Goal: Task Accomplishment & Management: Use online tool/utility

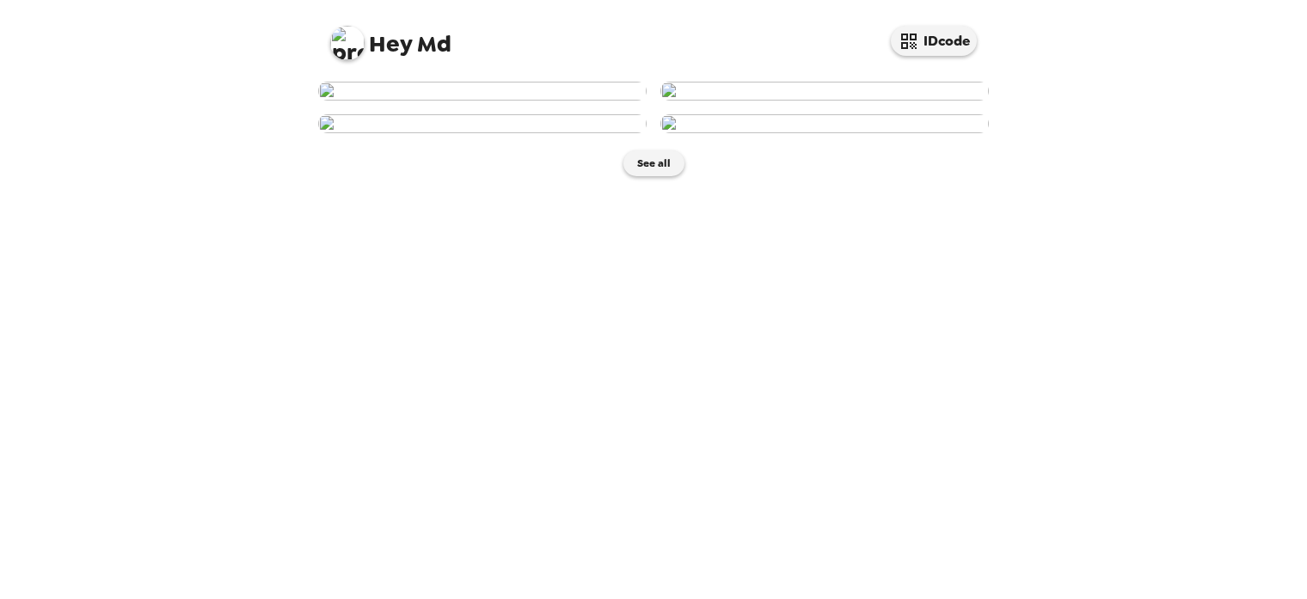
scroll to position [5, 0]
click at [549, 101] on img at bounding box center [482, 91] width 328 height 19
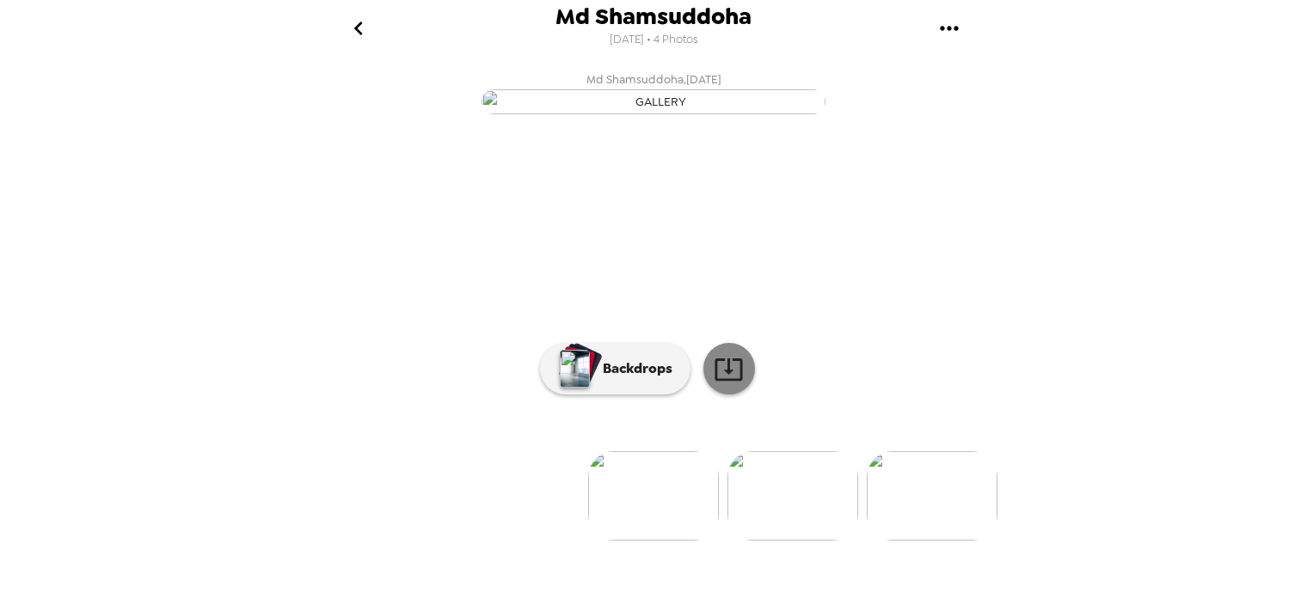
click at [738, 384] on icon at bounding box center [729, 369] width 30 height 30
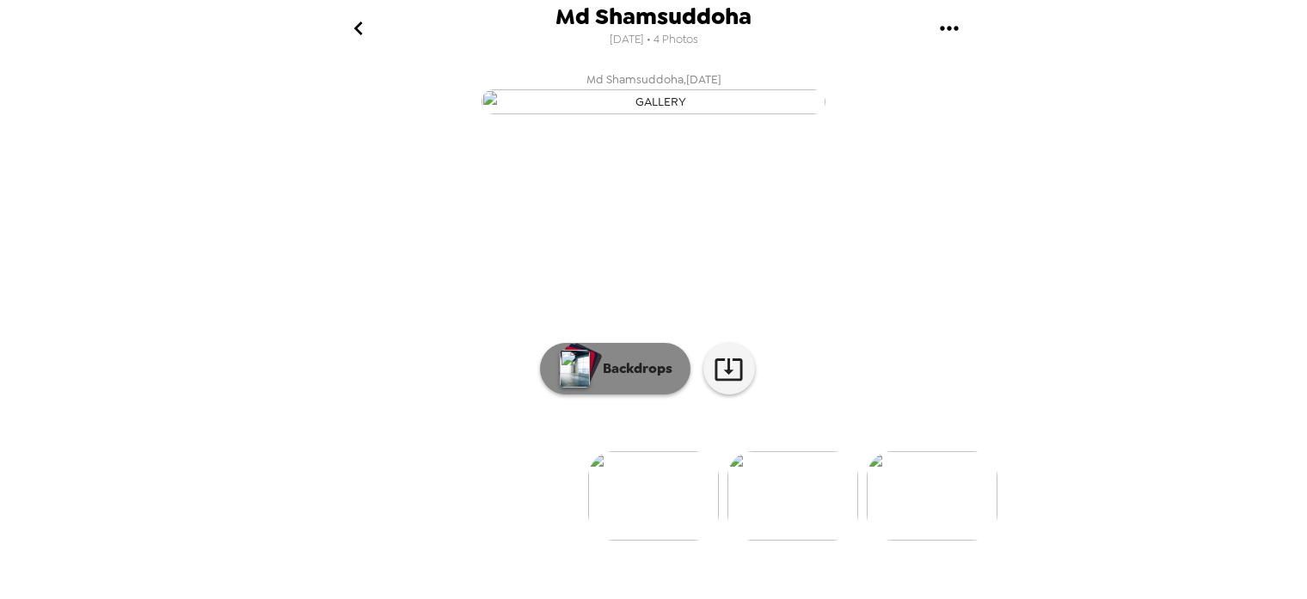
click at [640, 379] on p "Backdrops" at bounding box center [633, 369] width 78 height 21
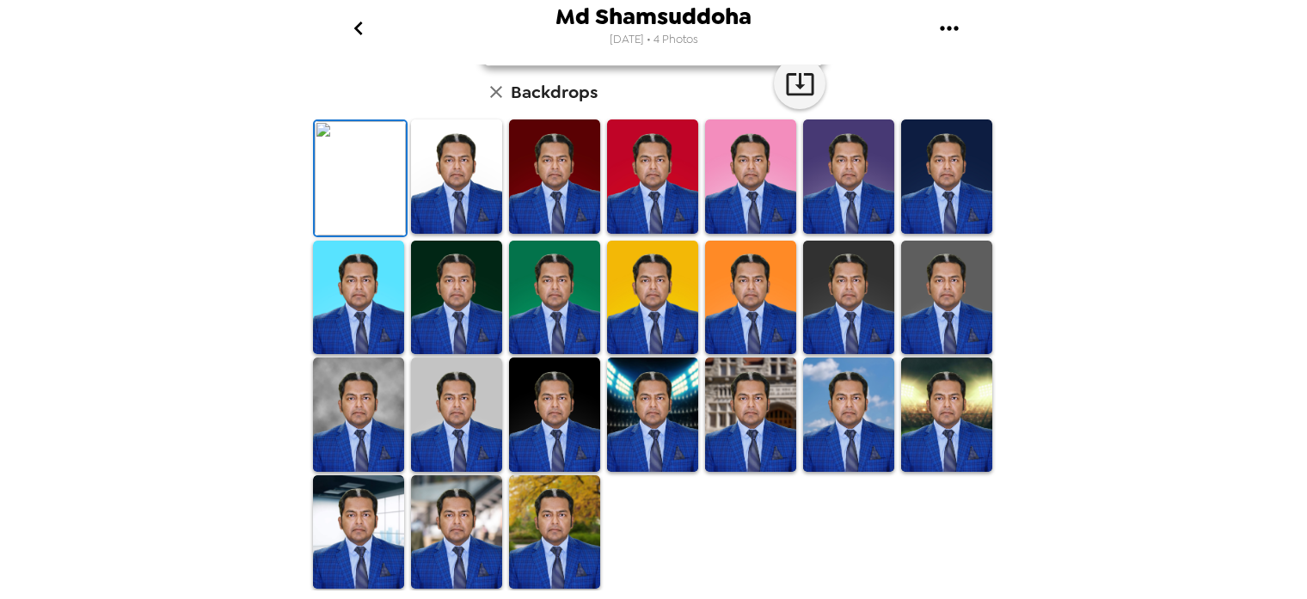
scroll to position [363, 0]
click at [463, 234] on img at bounding box center [456, 177] width 91 height 114
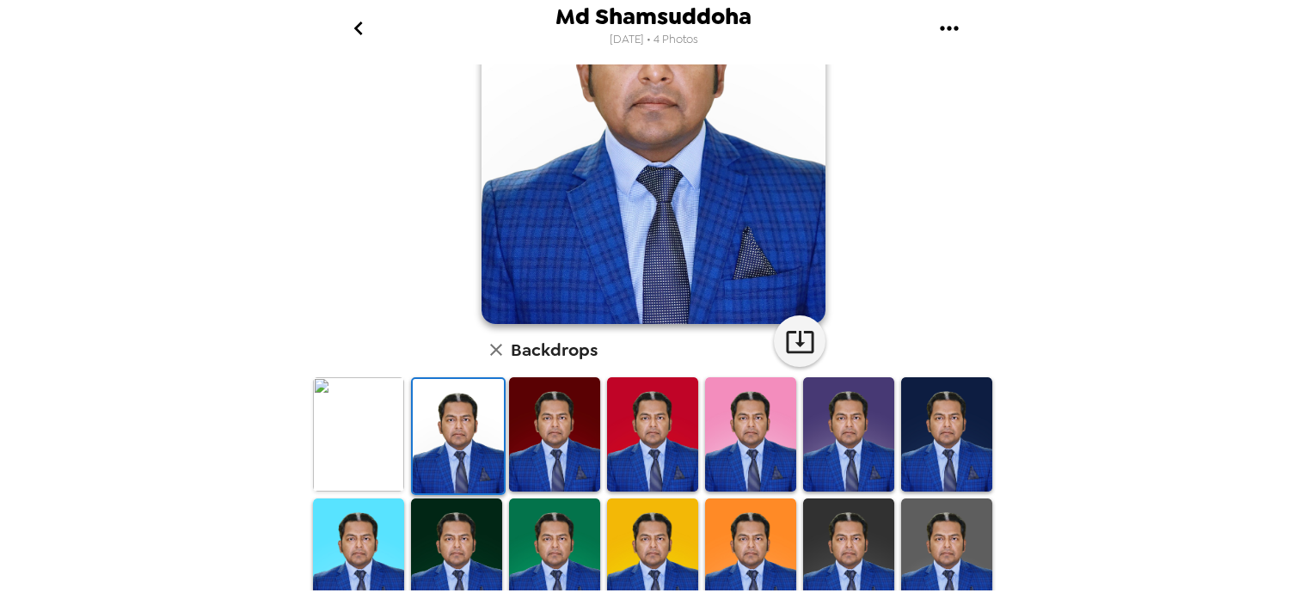
scroll to position [169, 0]
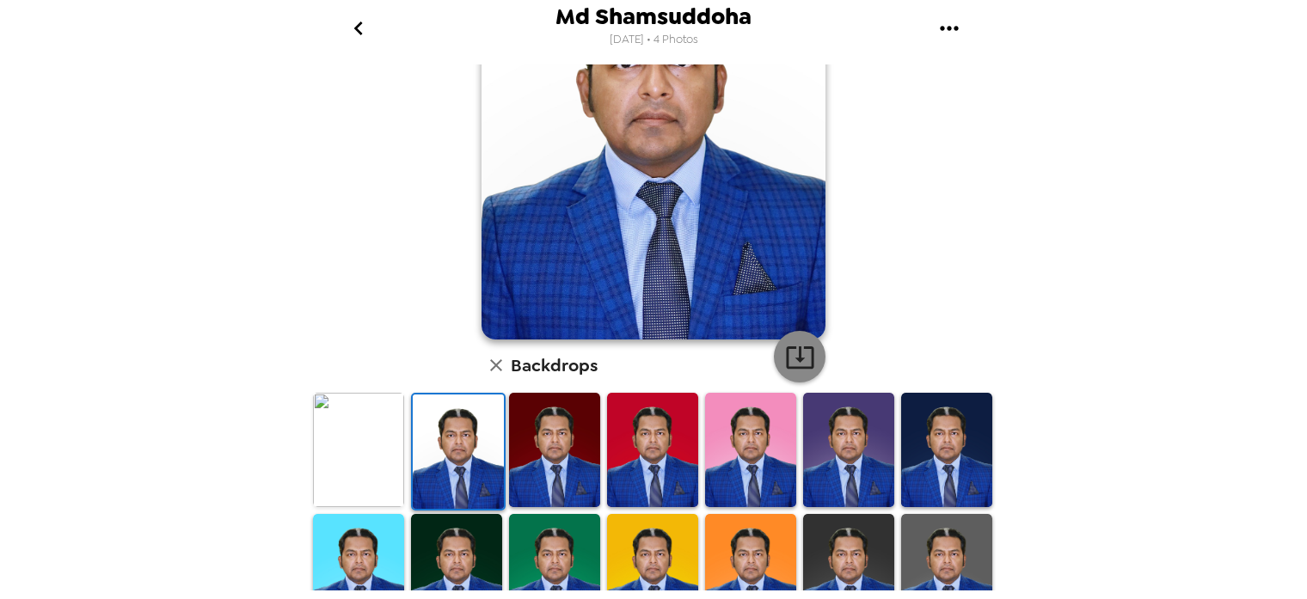
click at [800, 356] on icon "button" at bounding box center [800, 358] width 28 height 22
click at [559, 448] on img at bounding box center [554, 450] width 91 height 114
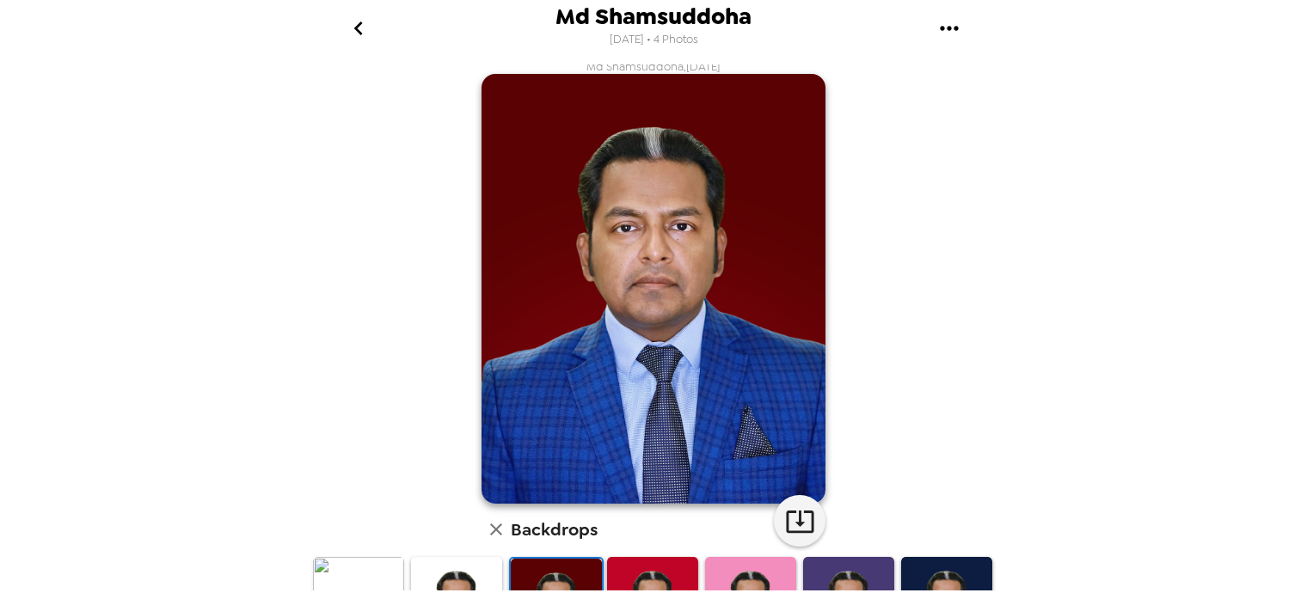
scroll to position [0, 0]
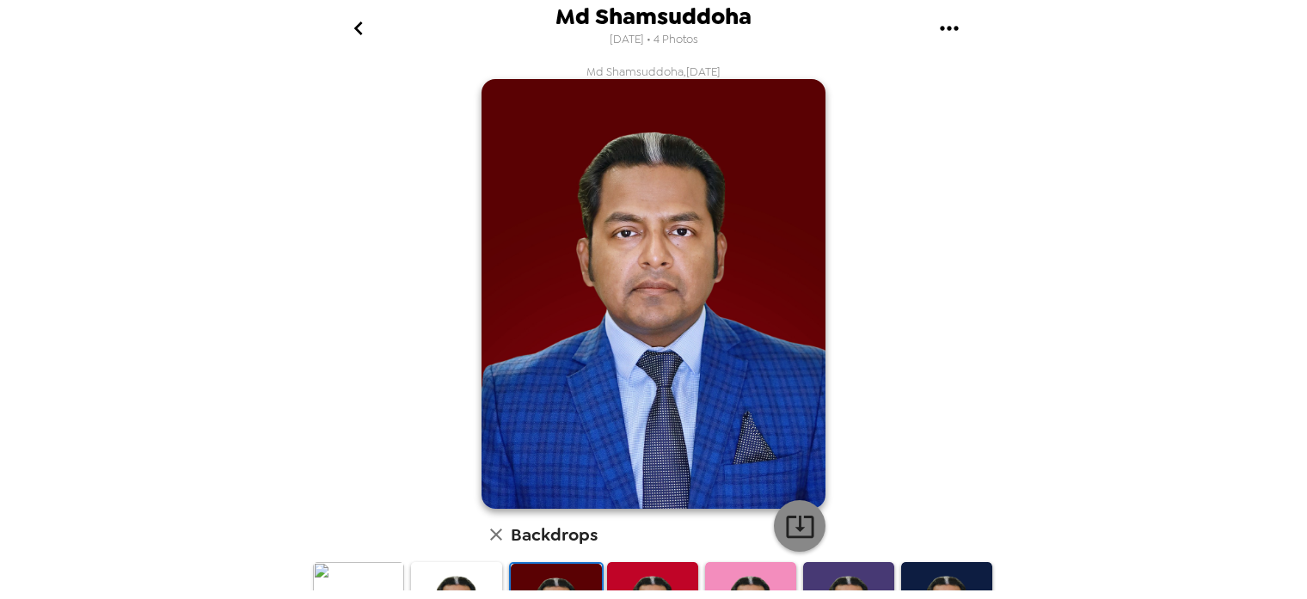
click at [791, 521] on icon "button" at bounding box center [800, 527] width 30 height 30
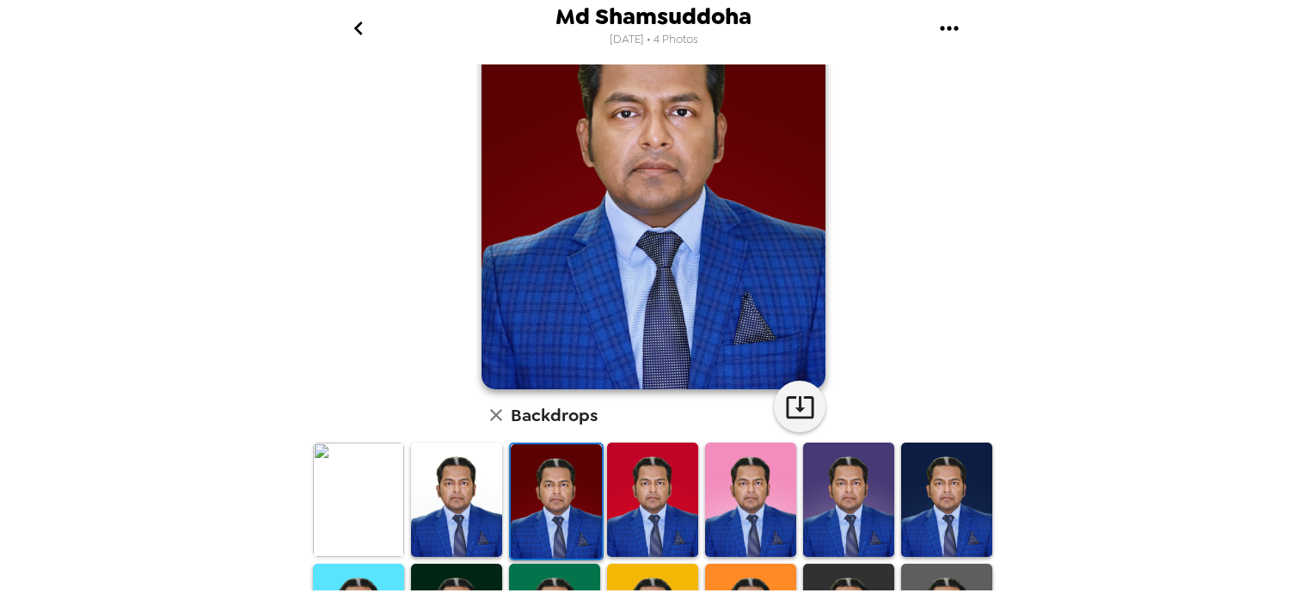
scroll to position [363, 0]
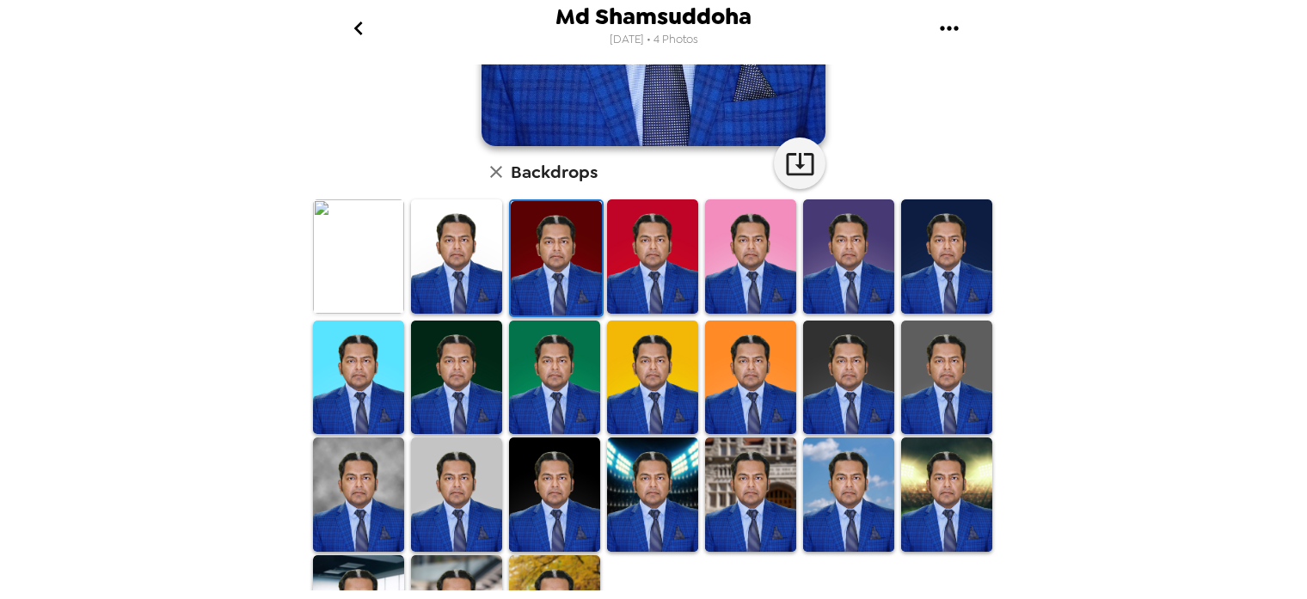
click at [670, 248] on img at bounding box center [652, 256] width 91 height 114
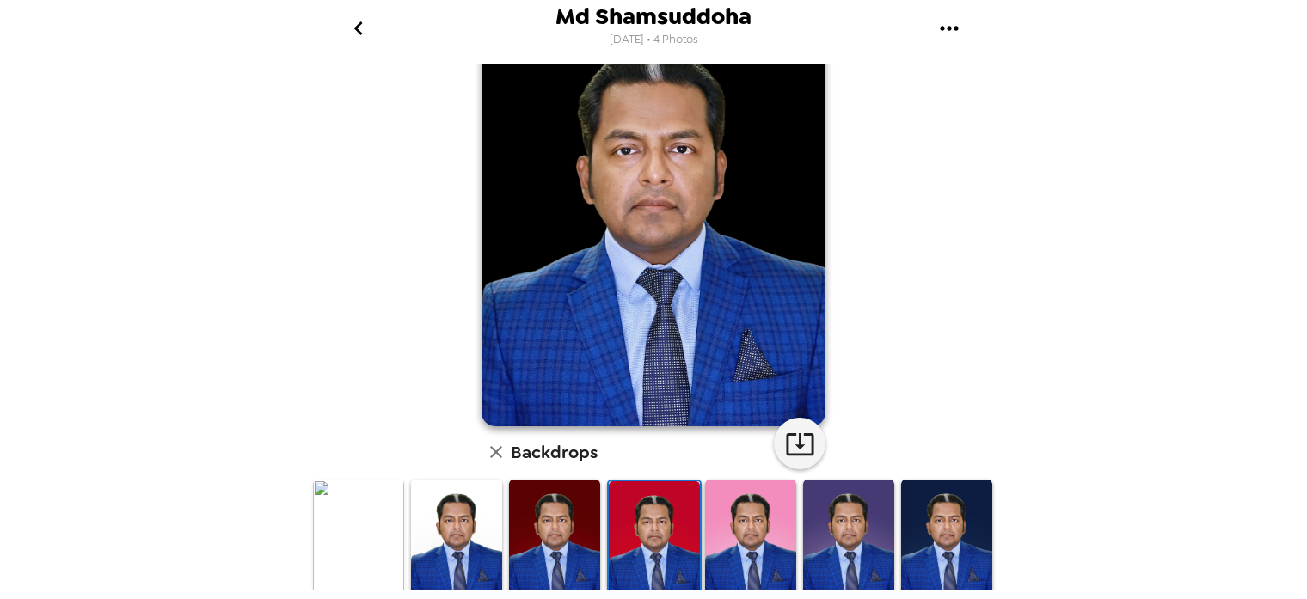
scroll to position [90, 0]
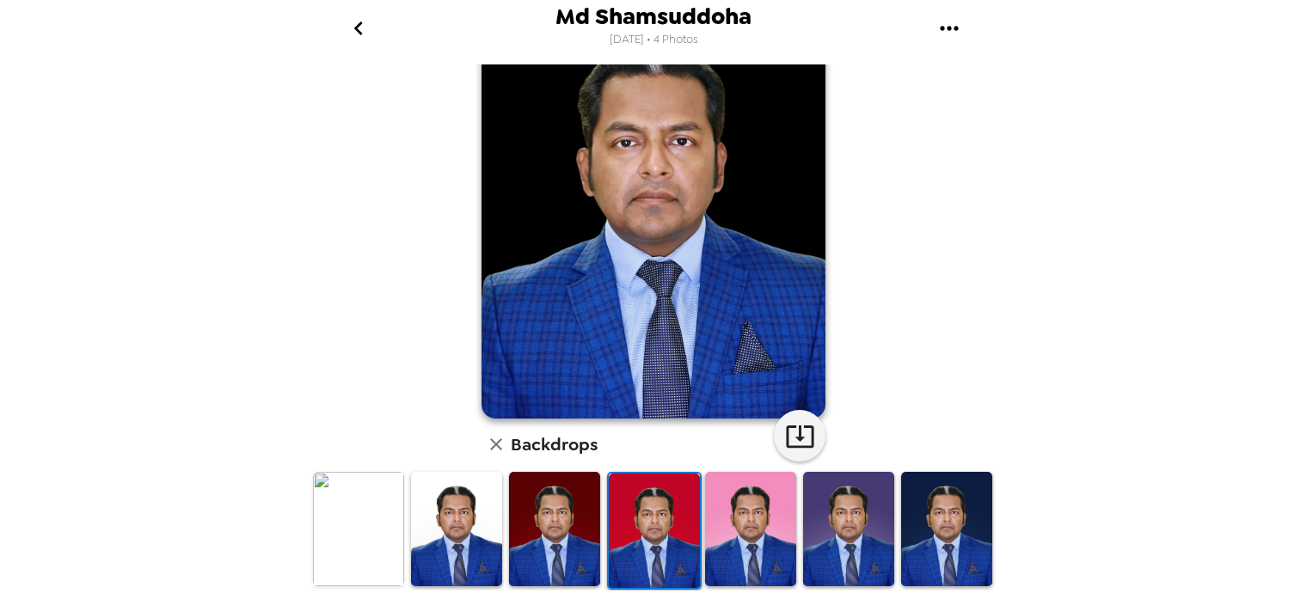
click at [578, 512] on img at bounding box center [554, 529] width 91 height 114
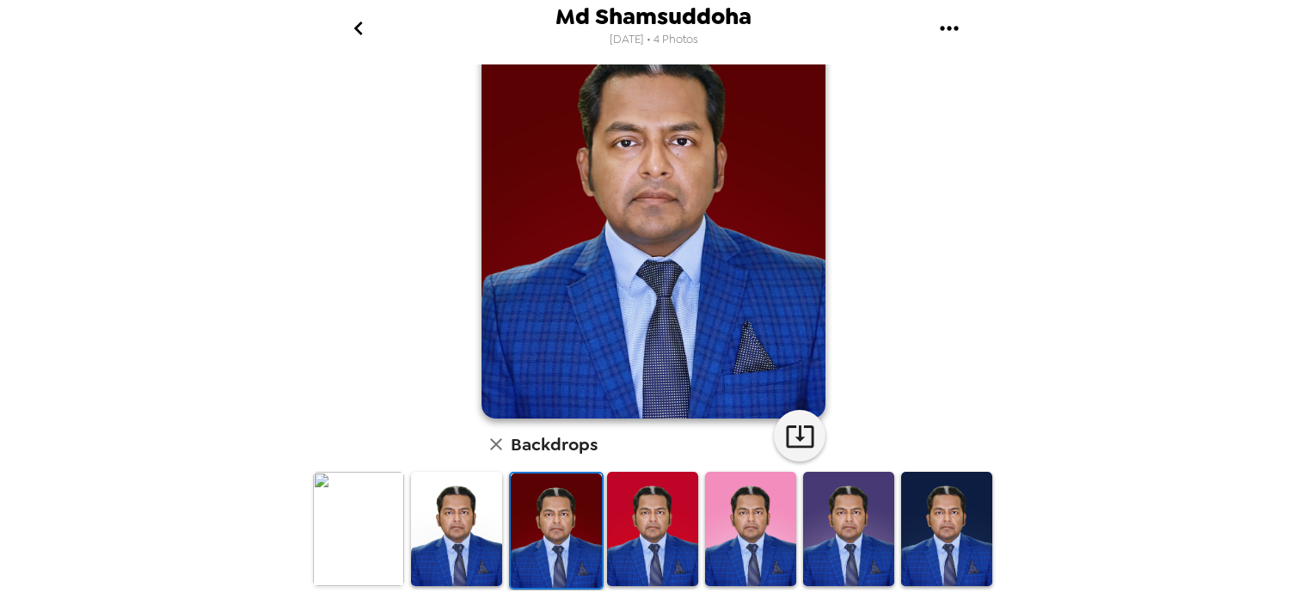
click at [655, 510] on img at bounding box center [652, 529] width 91 height 114
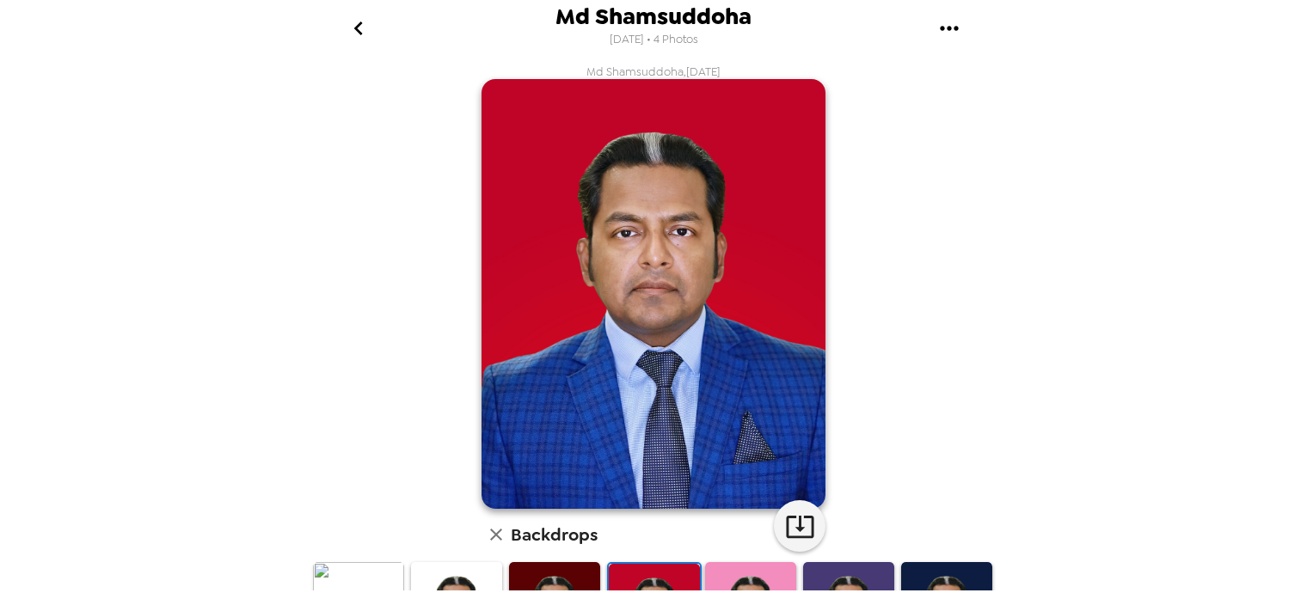
scroll to position [272, 0]
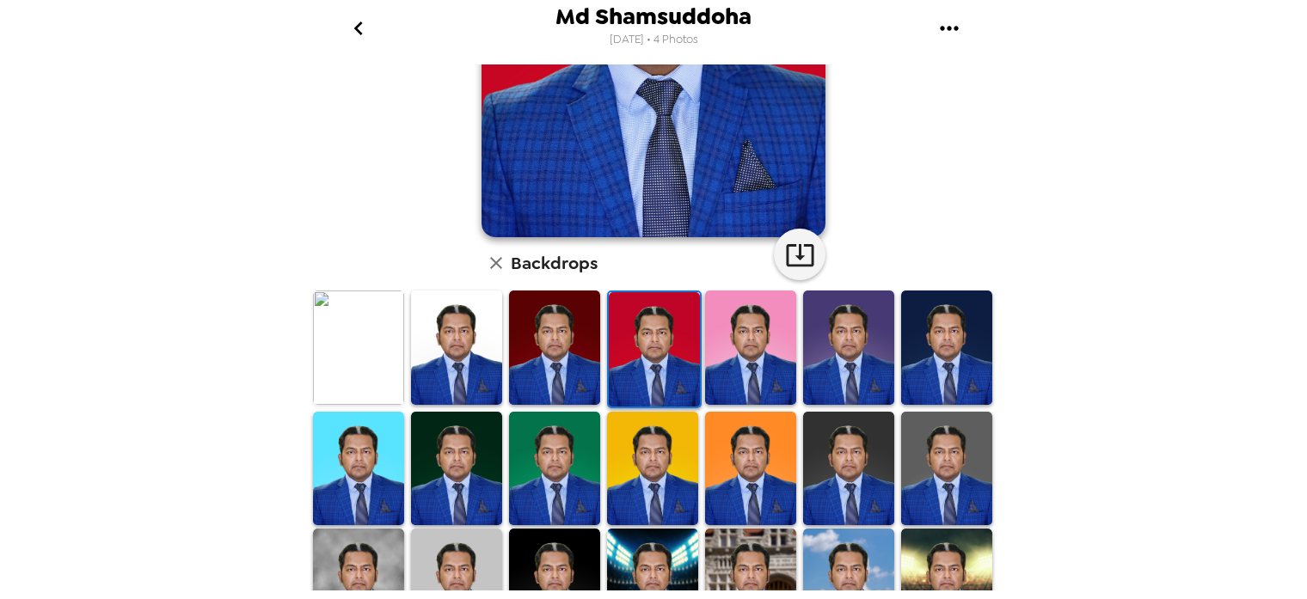
click at [767, 347] on img at bounding box center [750, 348] width 91 height 114
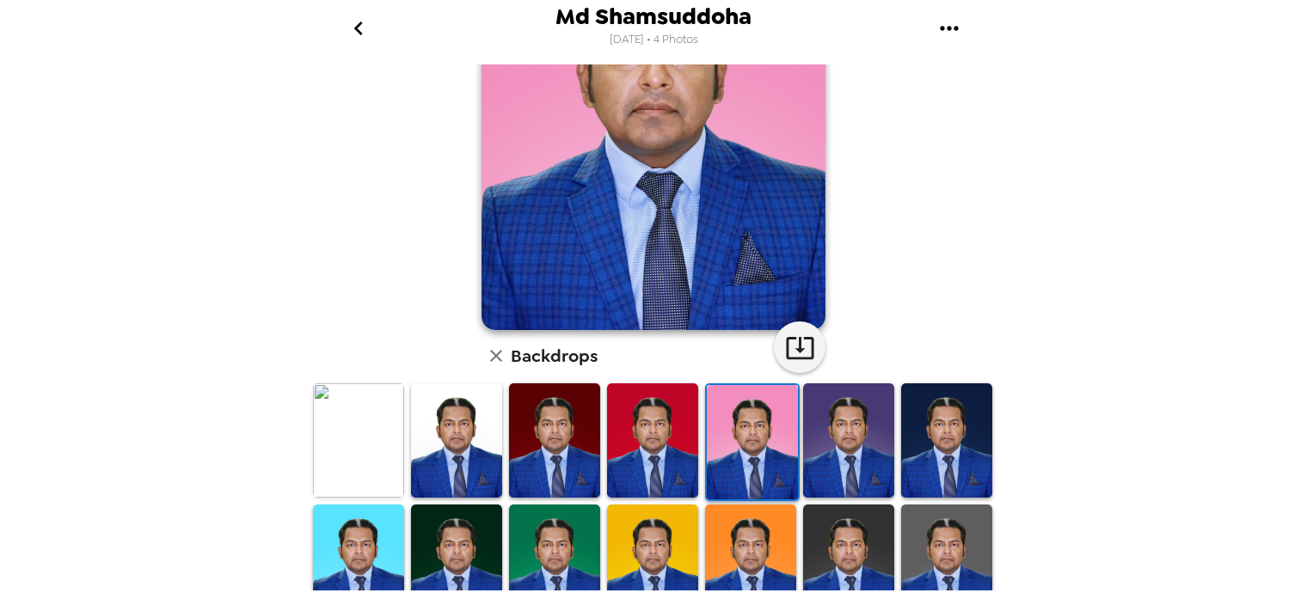
scroll to position [181, 0]
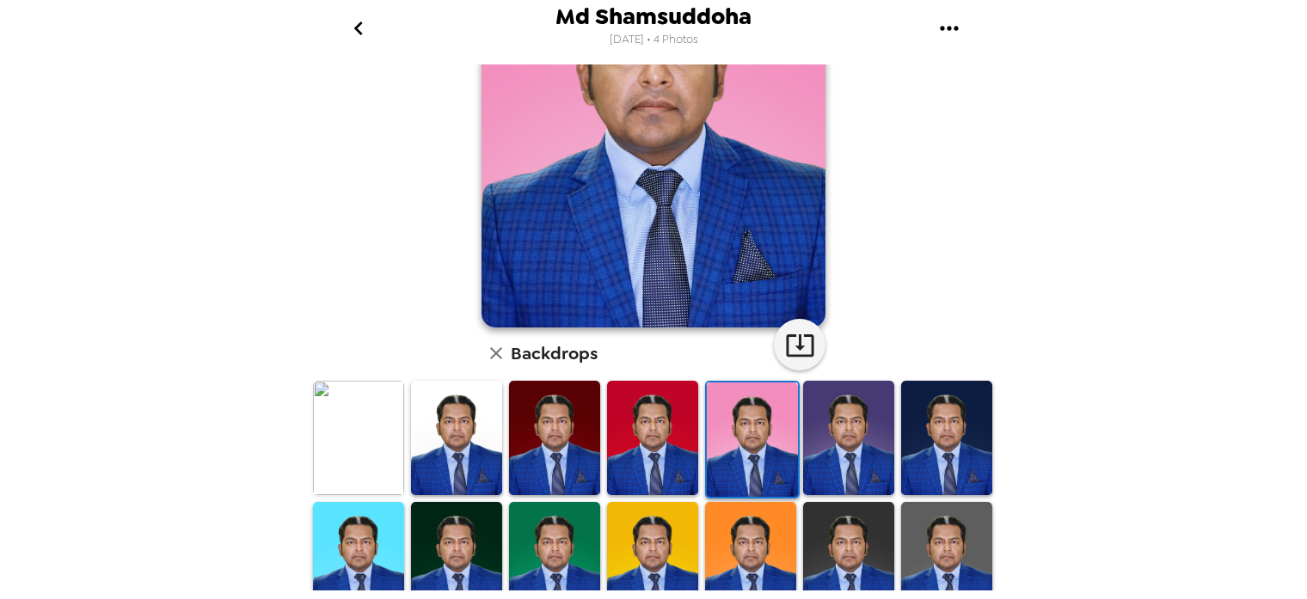
click at [841, 412] on img at bounding box center [848, 438] width 91 height 114
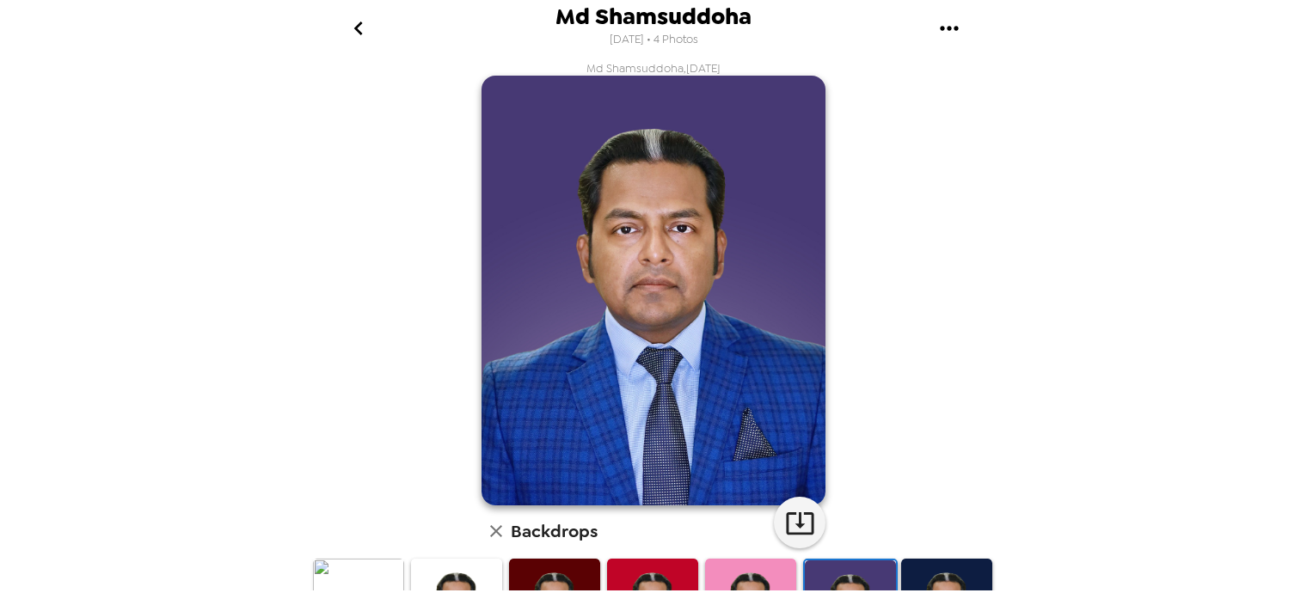
scroll to position [0, 0]
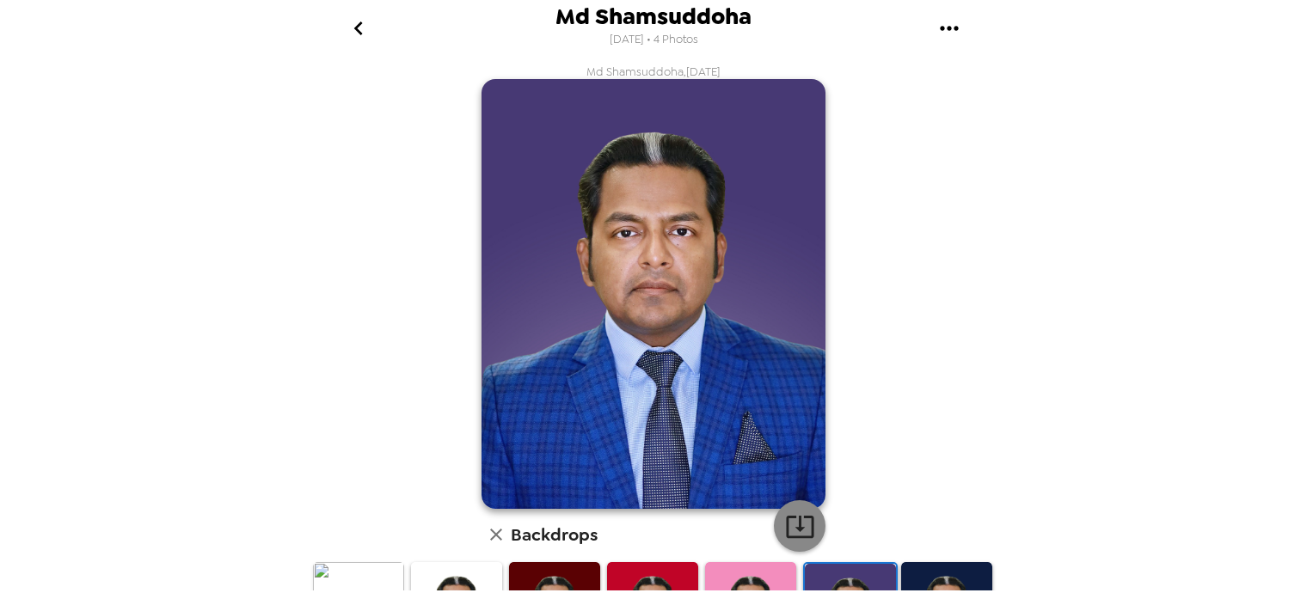
click at [796, 511] on button "button" at bounding box center [800, 526] width 52 height 52
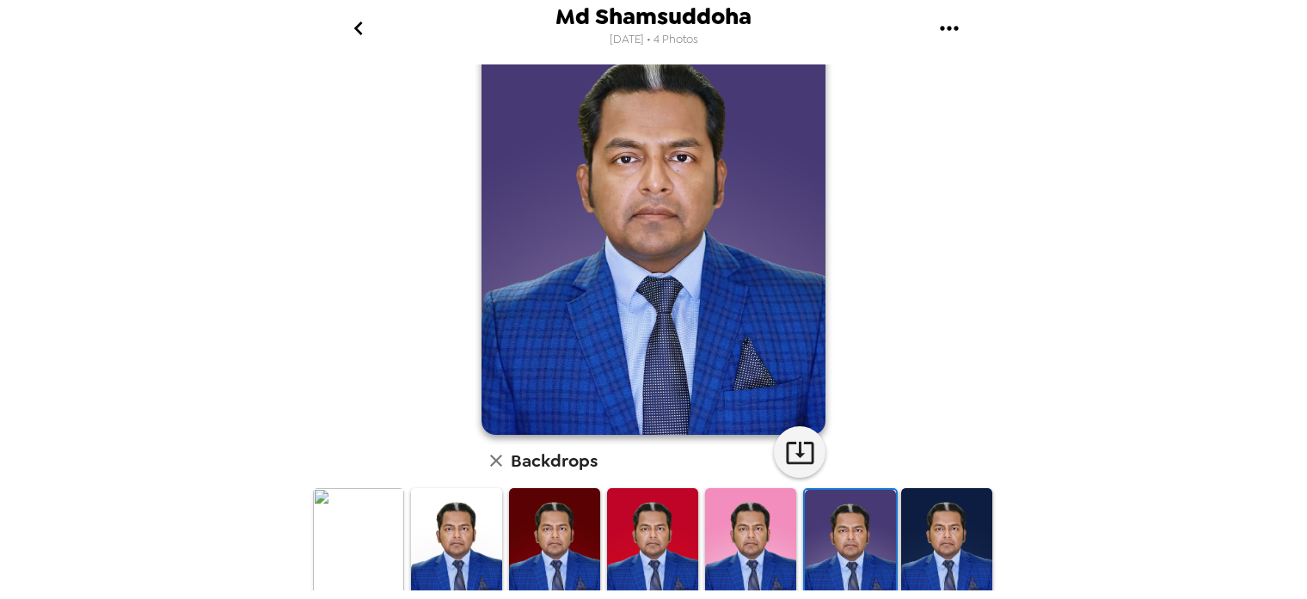
scroll to position [181, 0]
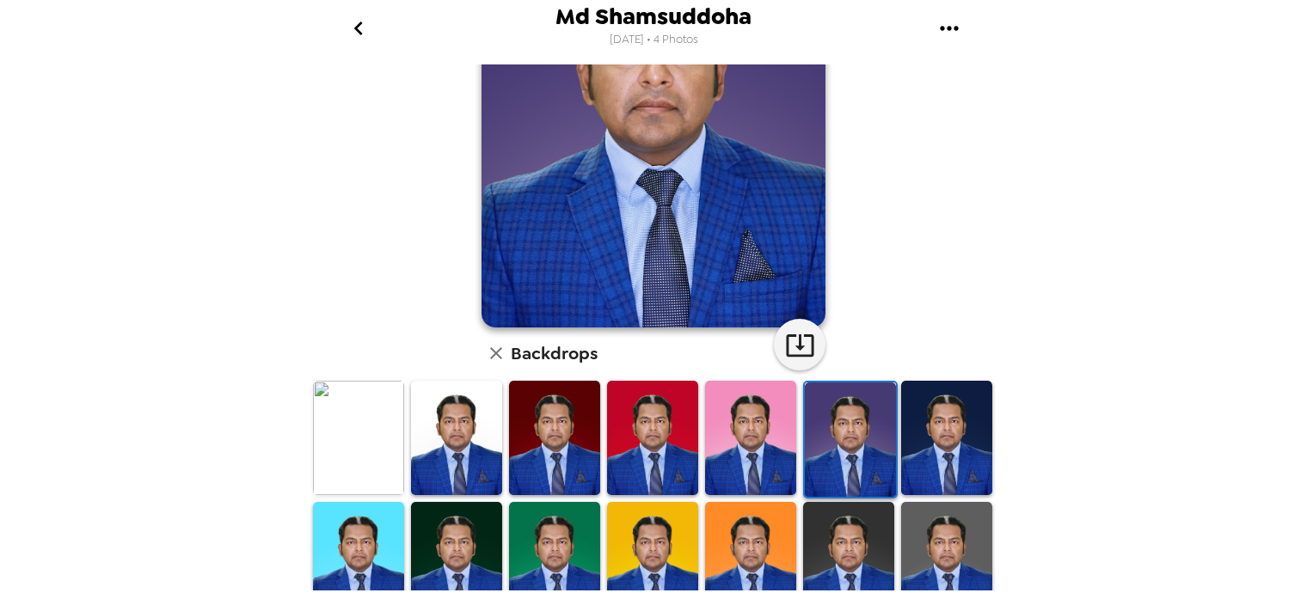
click at [968, 432] on img at bounding box center [946, 438] width 91 height 114
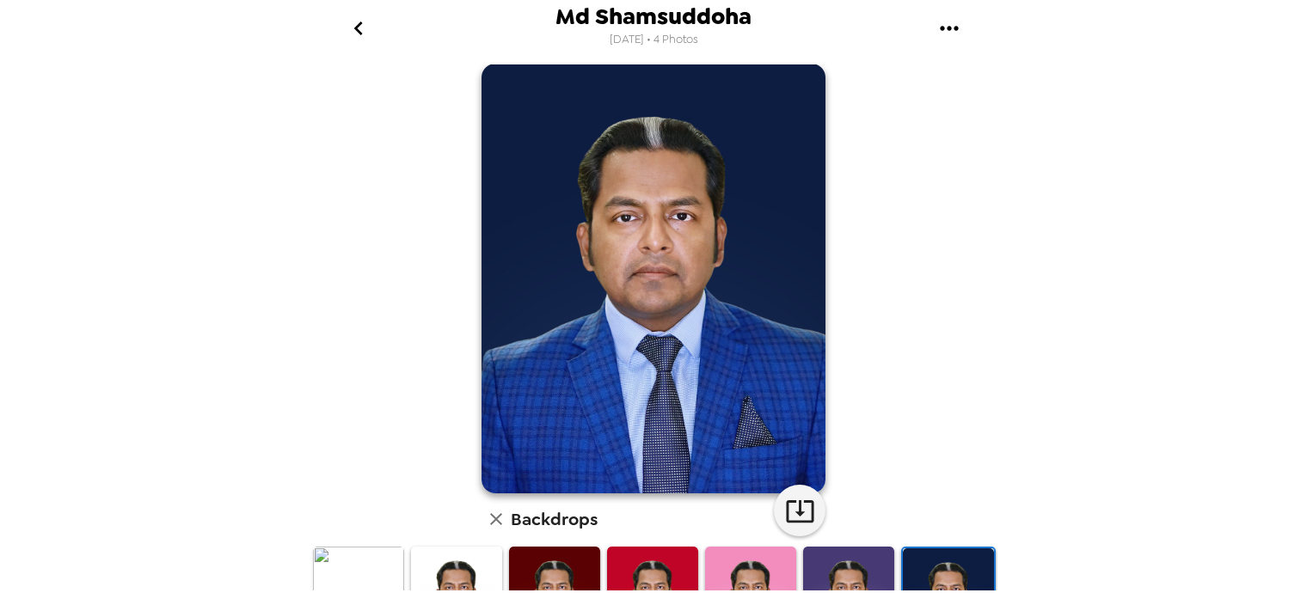
scroll to position [0, 0]
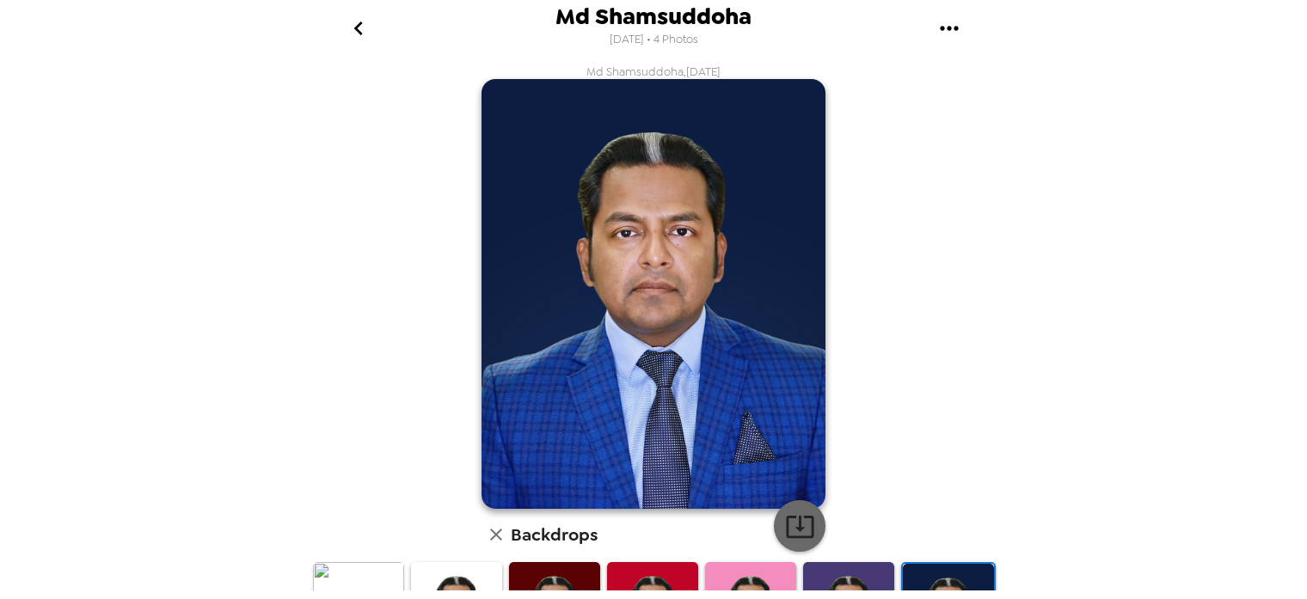
click at [797, 514] on icon "button" at bounding box center [800, 527] width 30 height 30
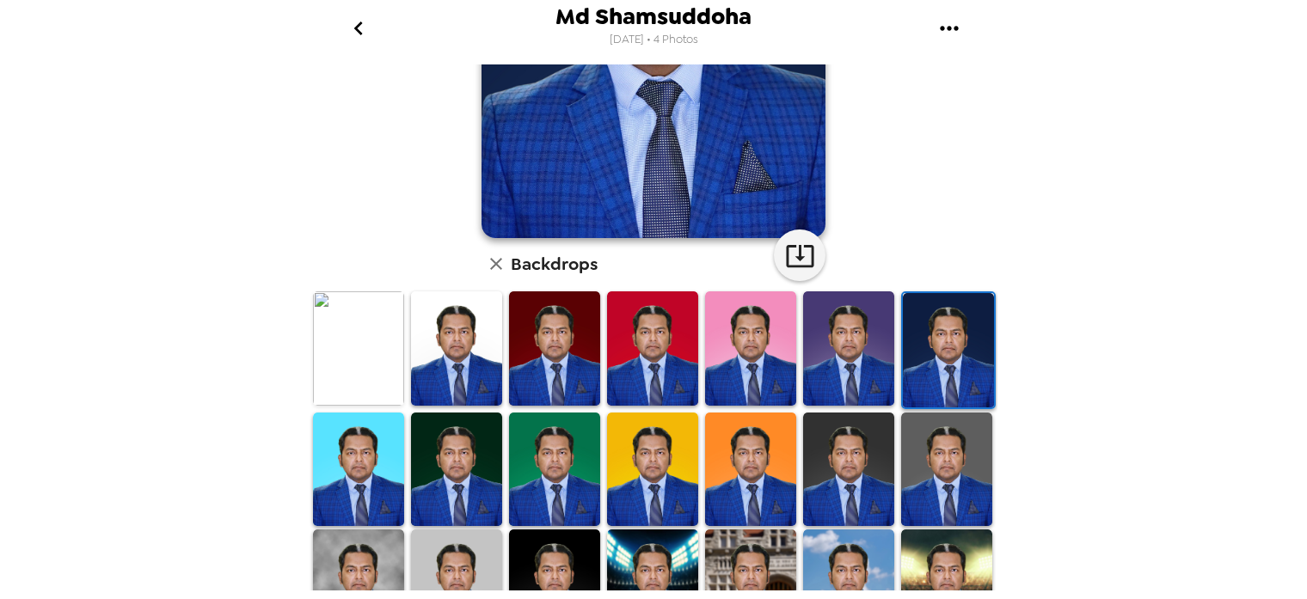
scroll to position [272, 0]
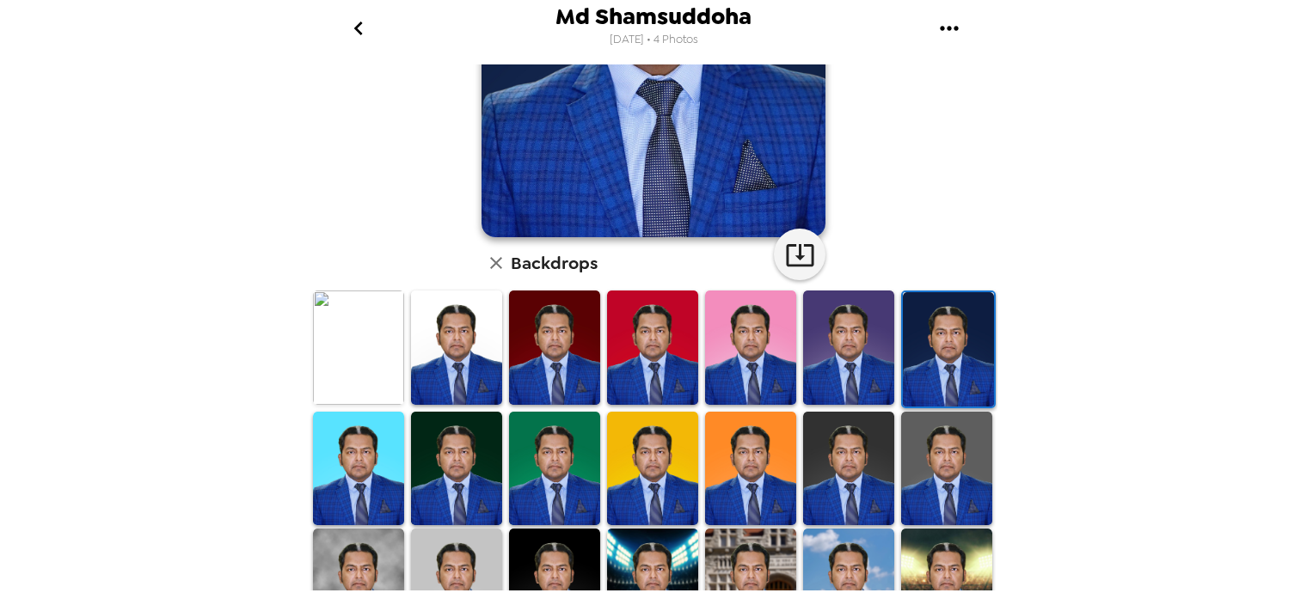
click at [372, 455] on img at bounding box center [358, 469] width 91 height 114
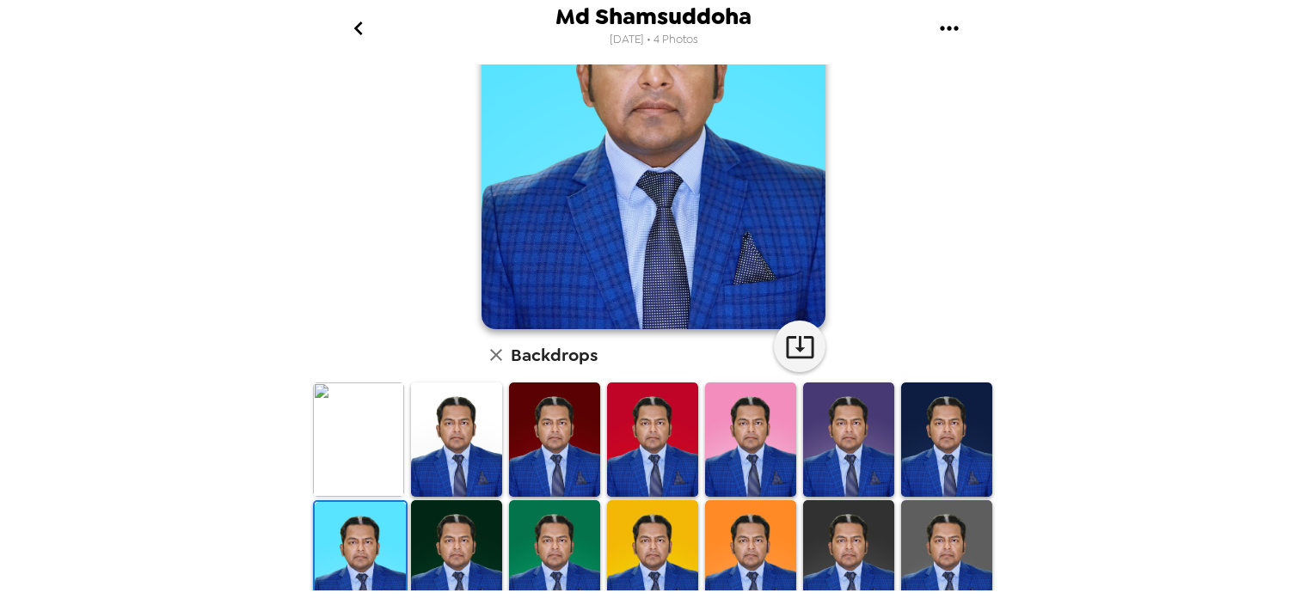
scroll to position [181, 0]
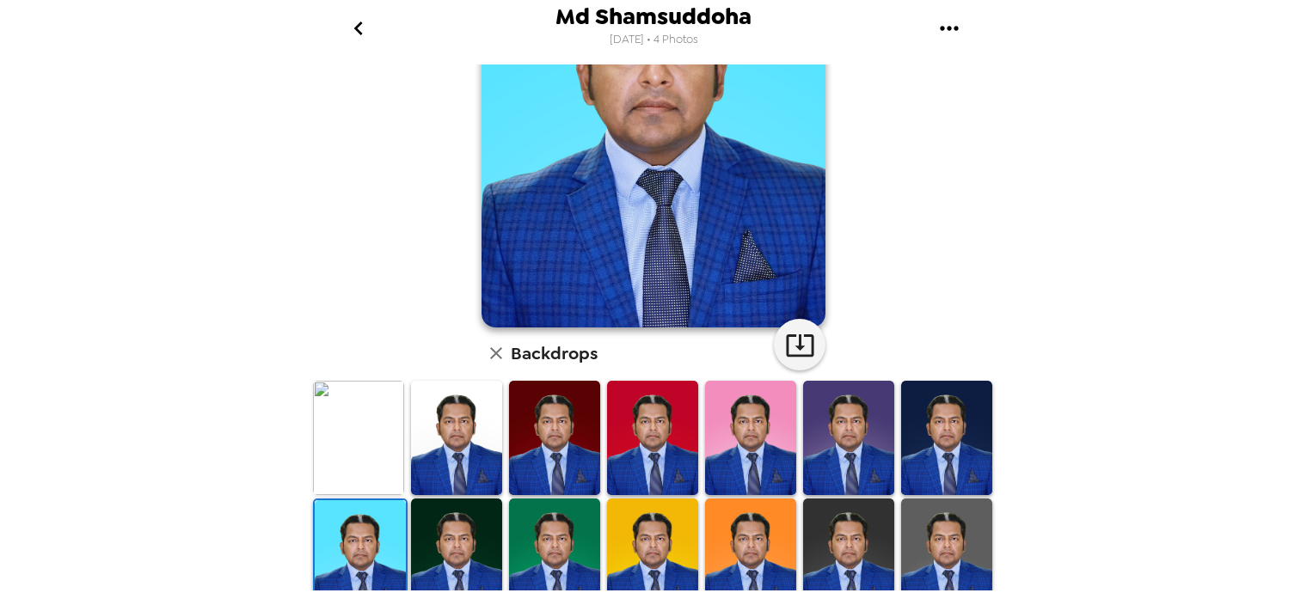
click at [471, 537] on img at bounding box center [456, 556] width 91 height 114
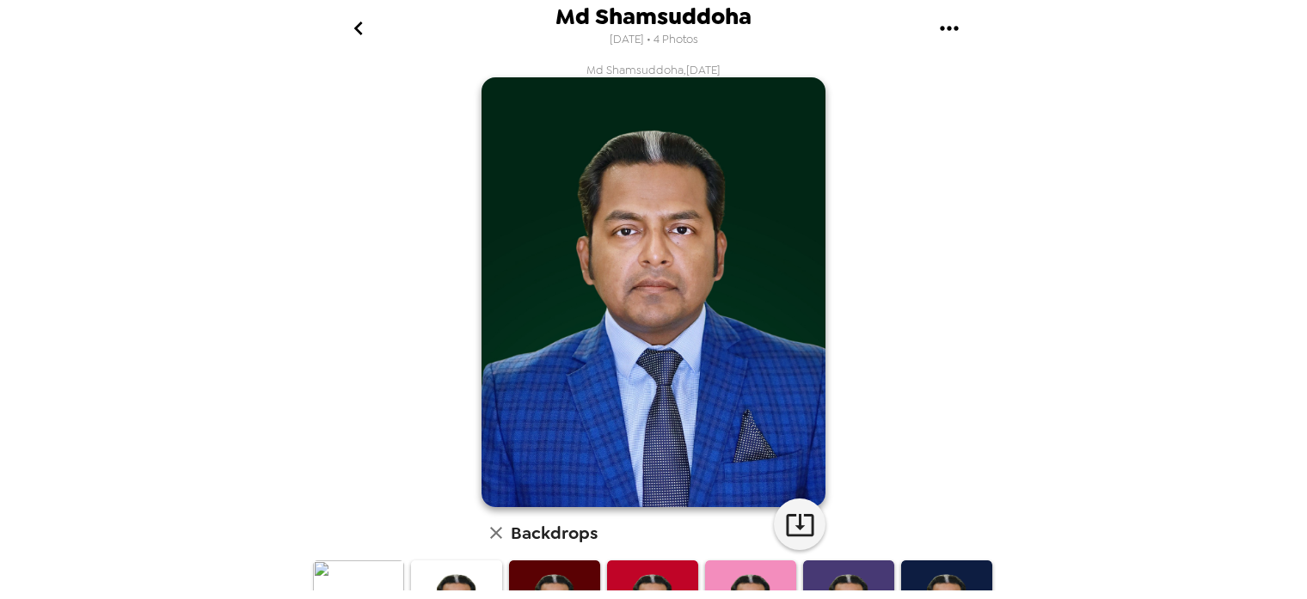
scroll to position [0, 0]
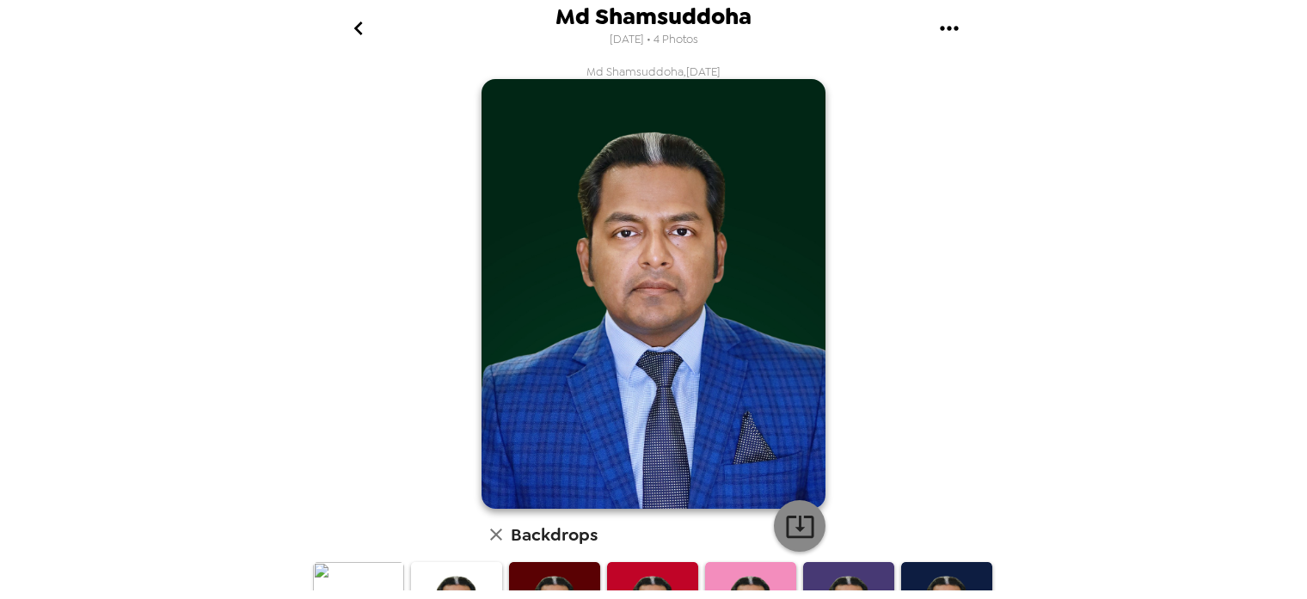
click at [807, 525] on icon "button" at bounding box center [800, 527] width 30 height 30
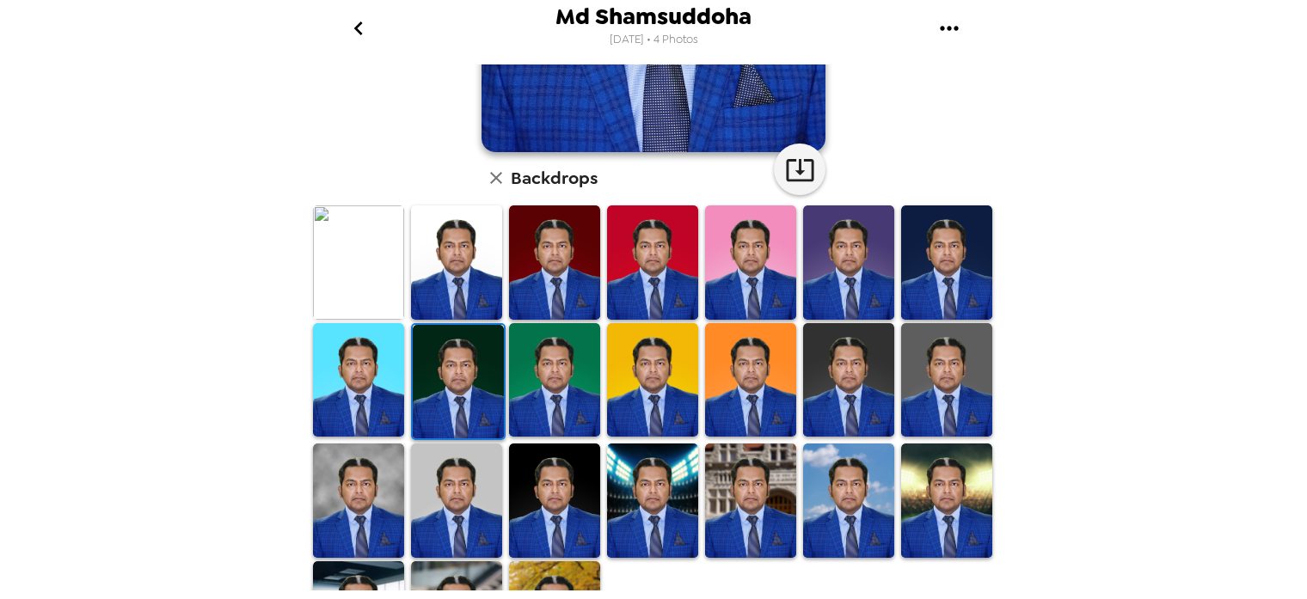
scroll to position [363, 0]
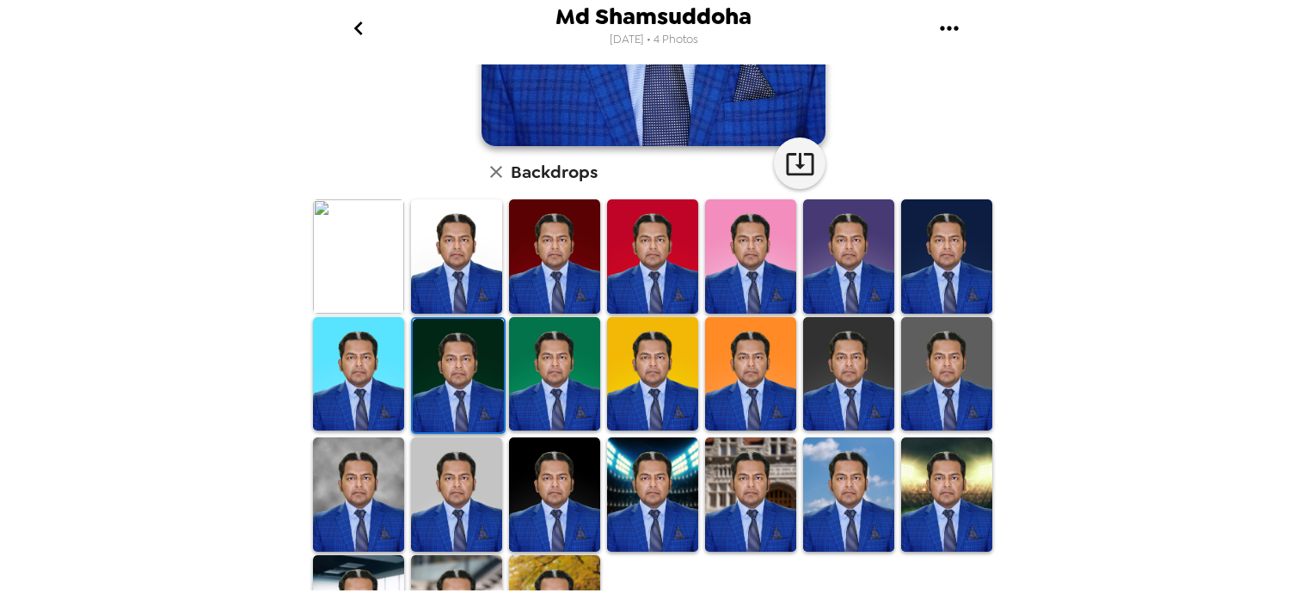
click at [563, 366] on img at bounding box center [554, 374] width 91 height 114
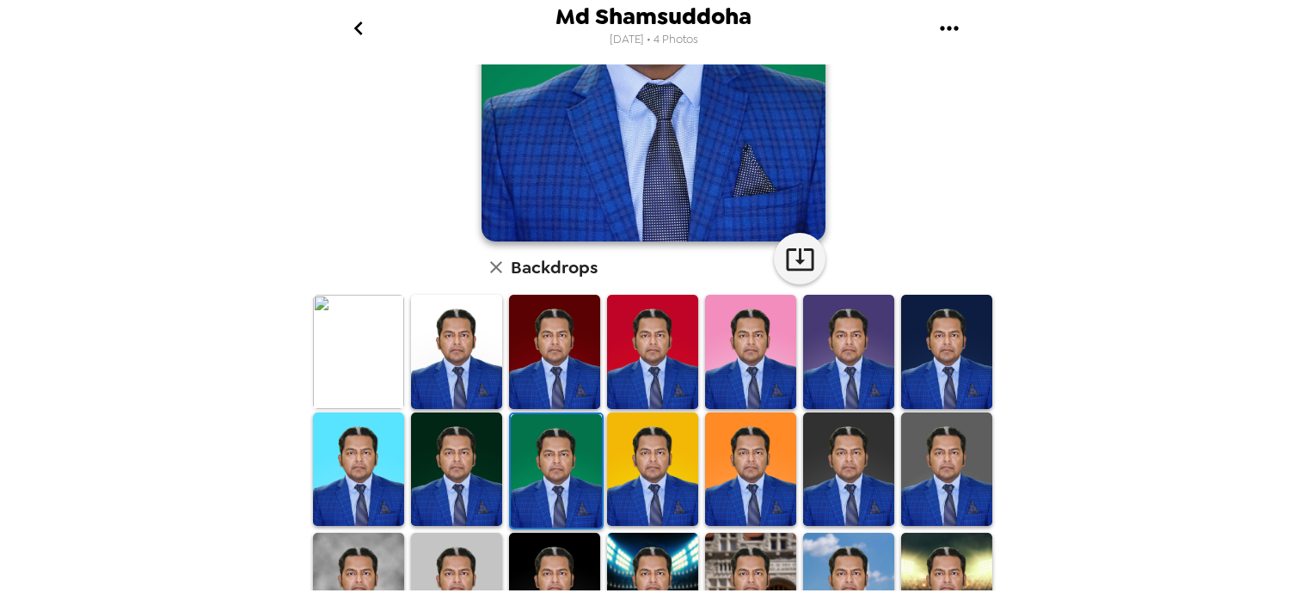
scroll to position [272, 0]
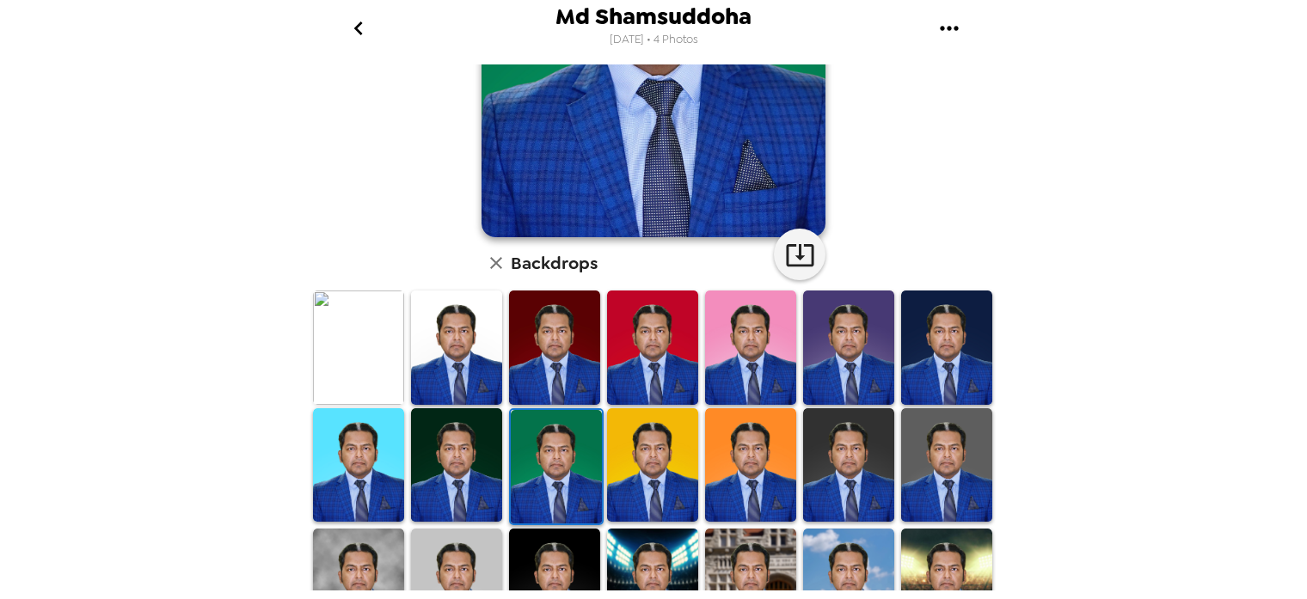
click at [661, 460] on img at bounding box center [652, 465] width 91 height 114
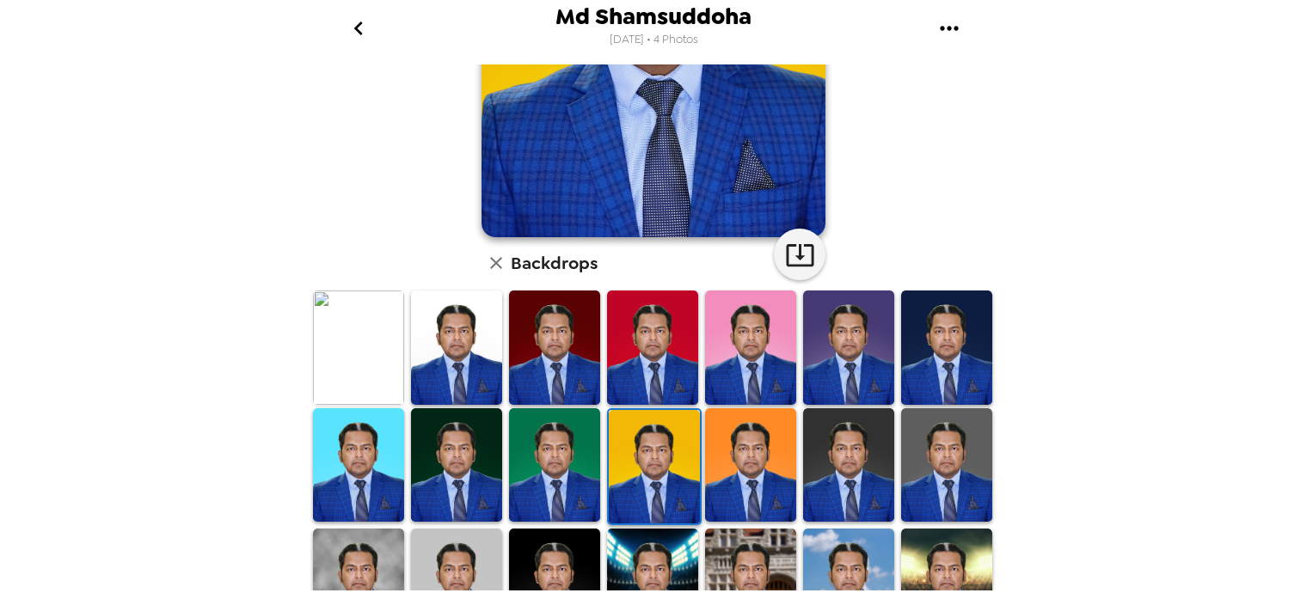
scroll to position [90, 0]
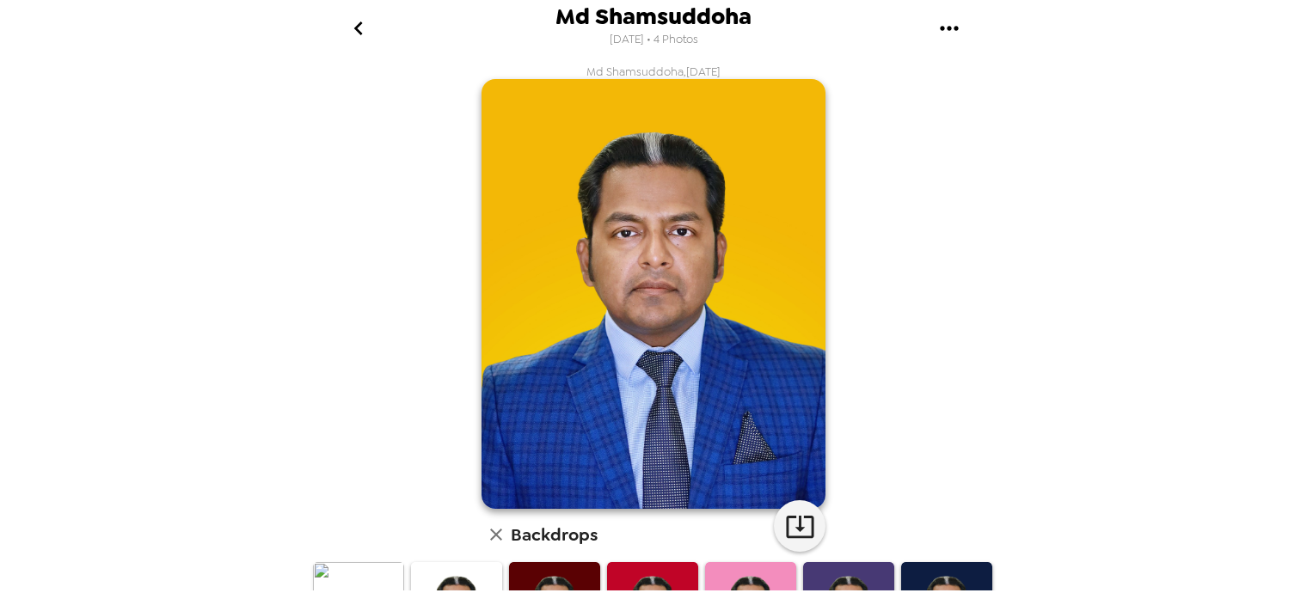
scroll to position [272, 0]
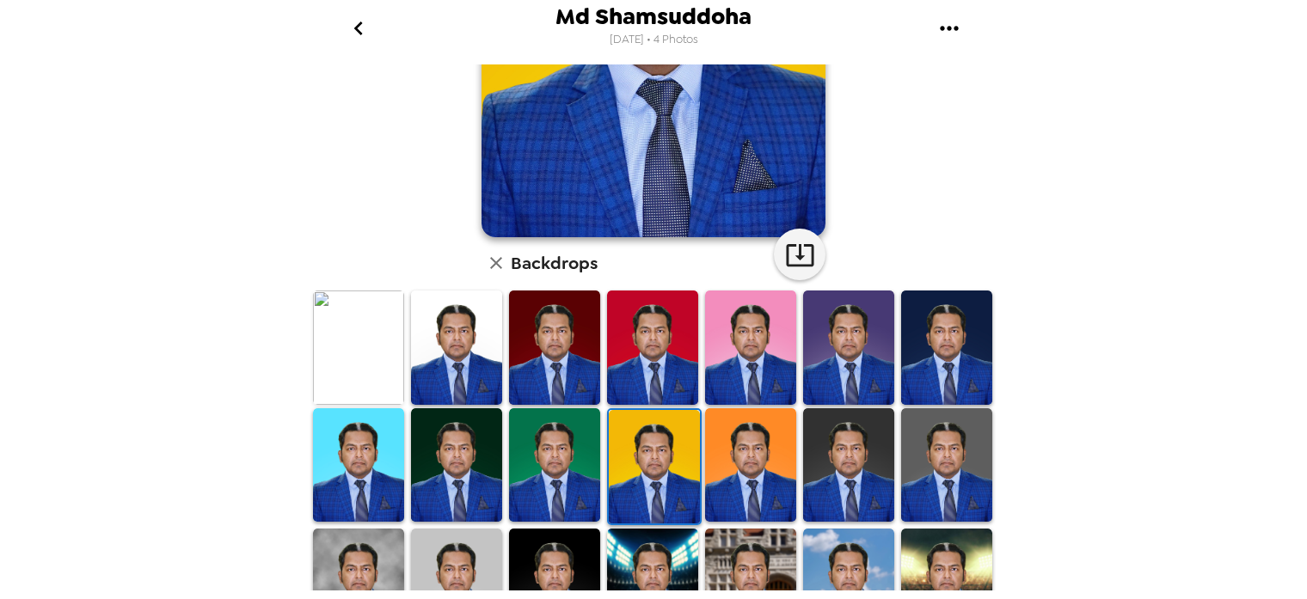
click at [765, 452] on img at bounding box center [750, 464] width 91 height 113
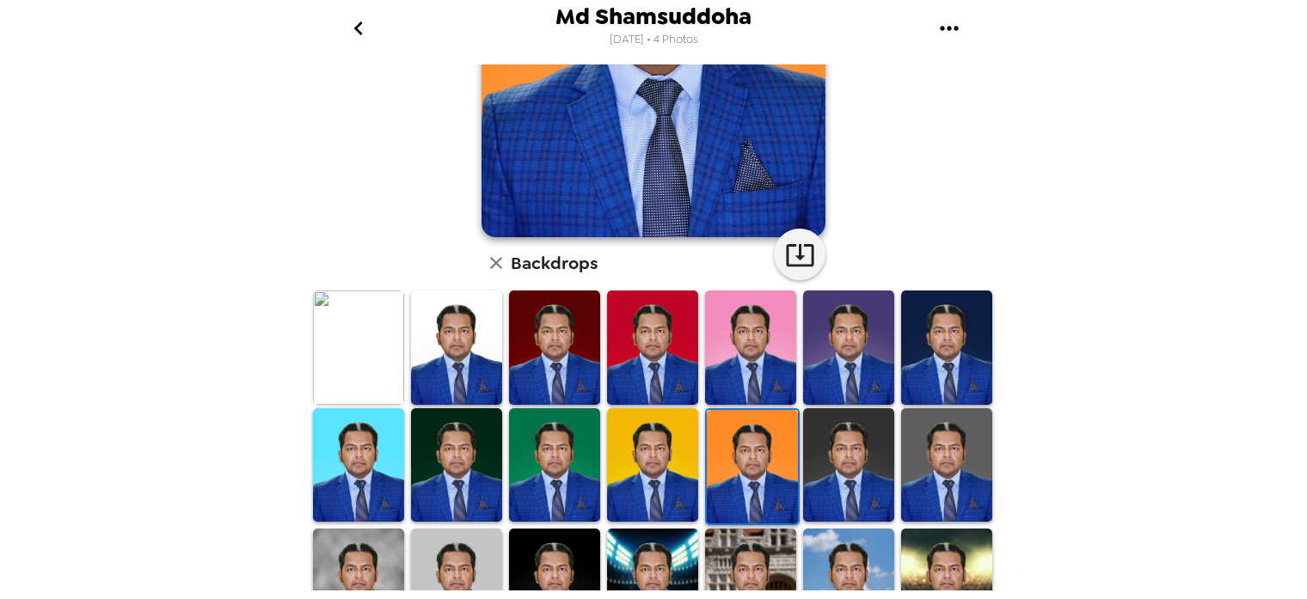
click at [849, 458] on img at bounding box center [848, 464] width 91 height 113
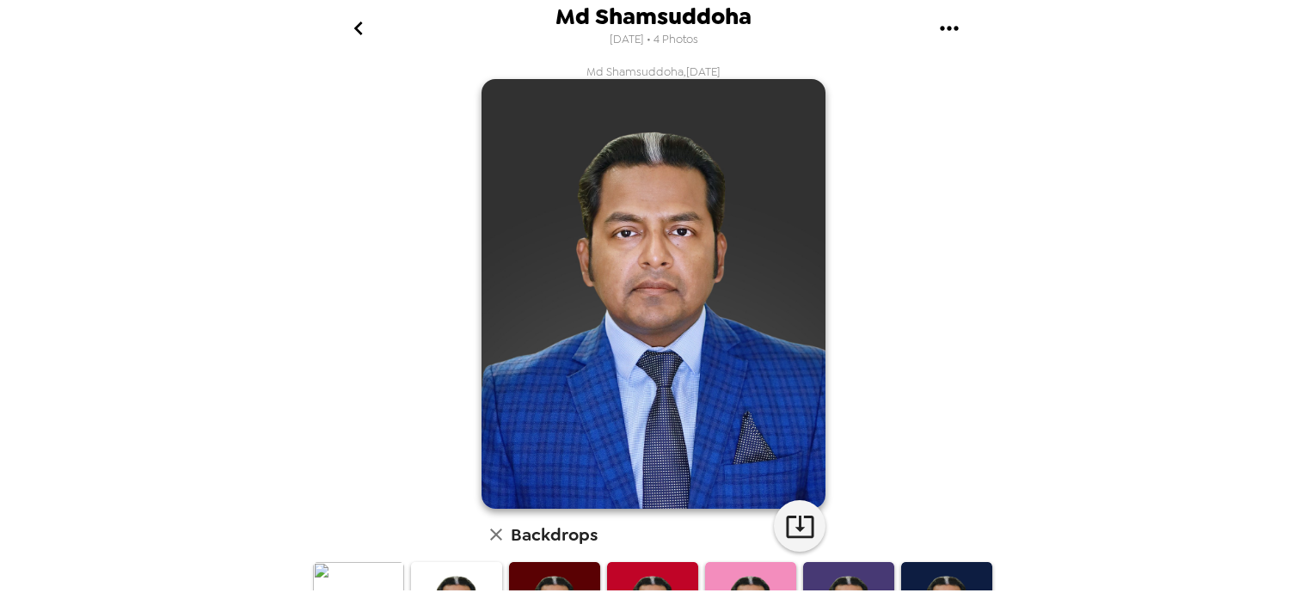
scroll to position [442, 0]
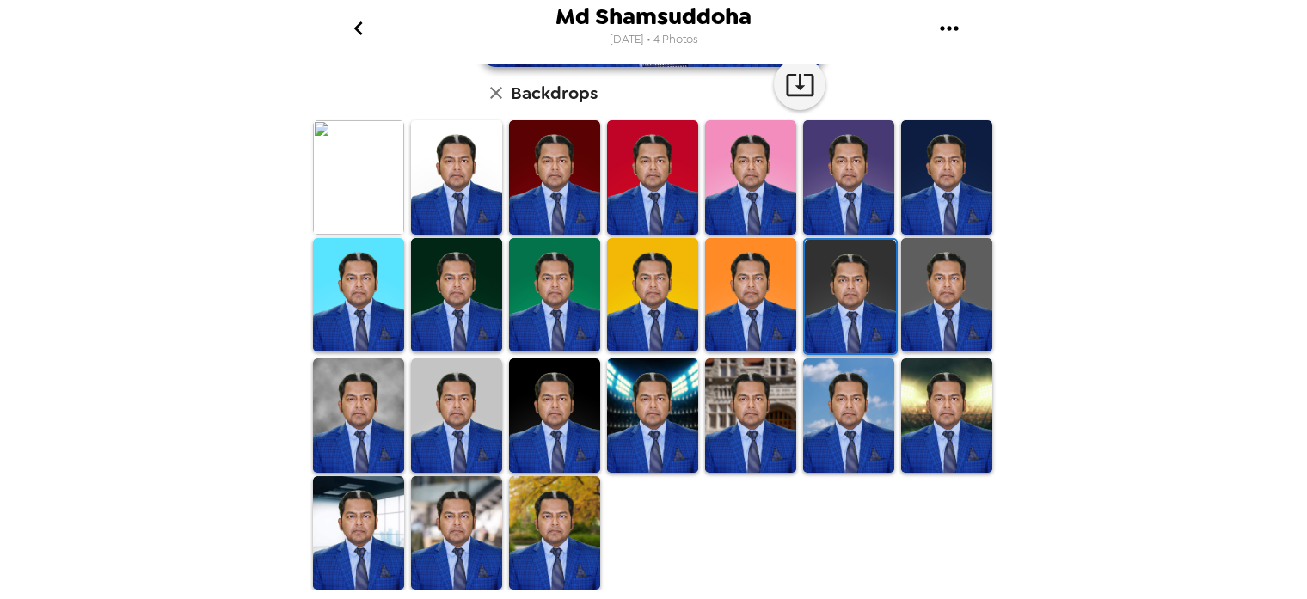
click at [945, 279] on img at bounding box center [946, 294] width 91 height 113
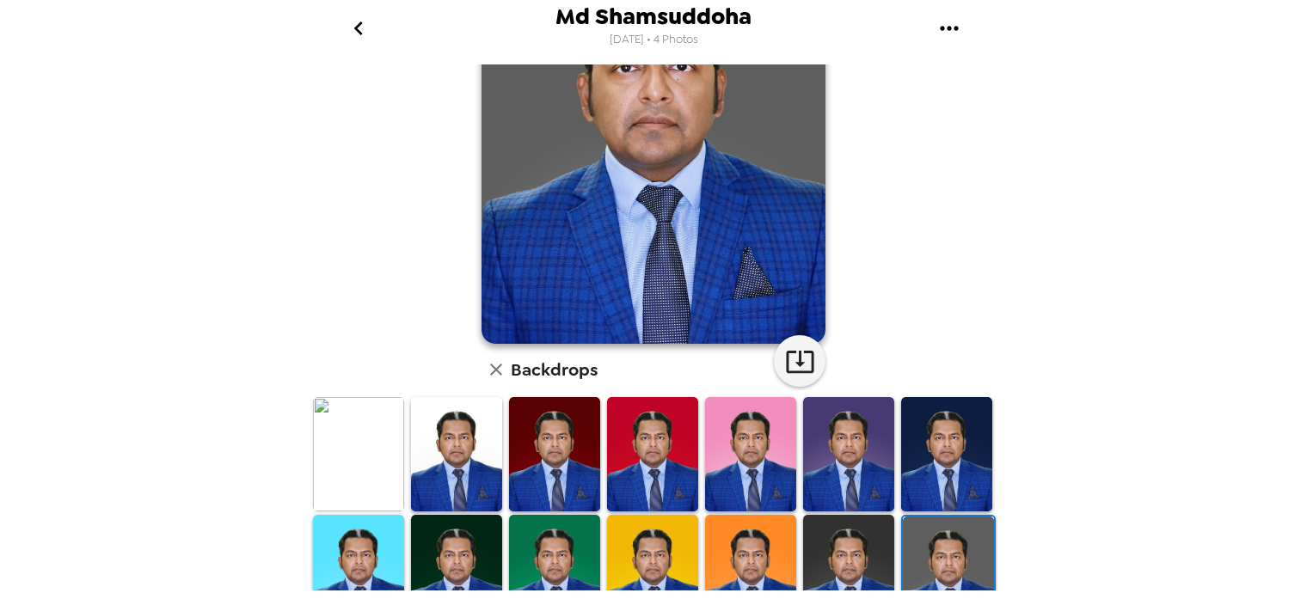
scroll to position [167, 0]
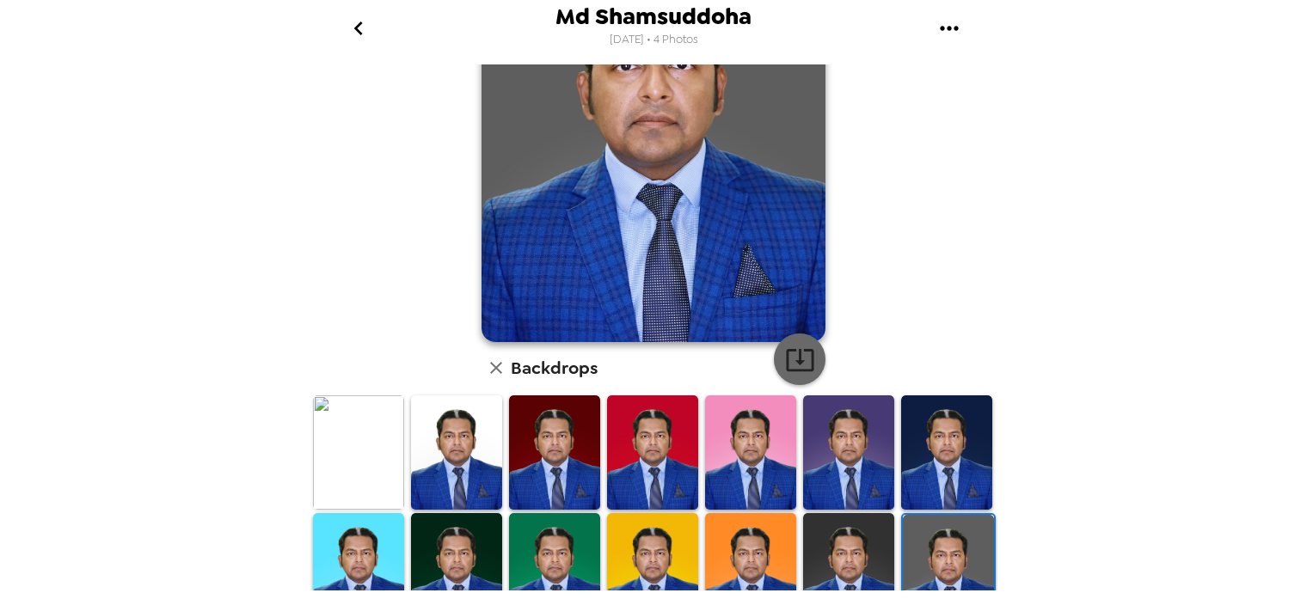
click at [804, 358] on icon "button" at bounding box center [800, 360] width 30 height 30
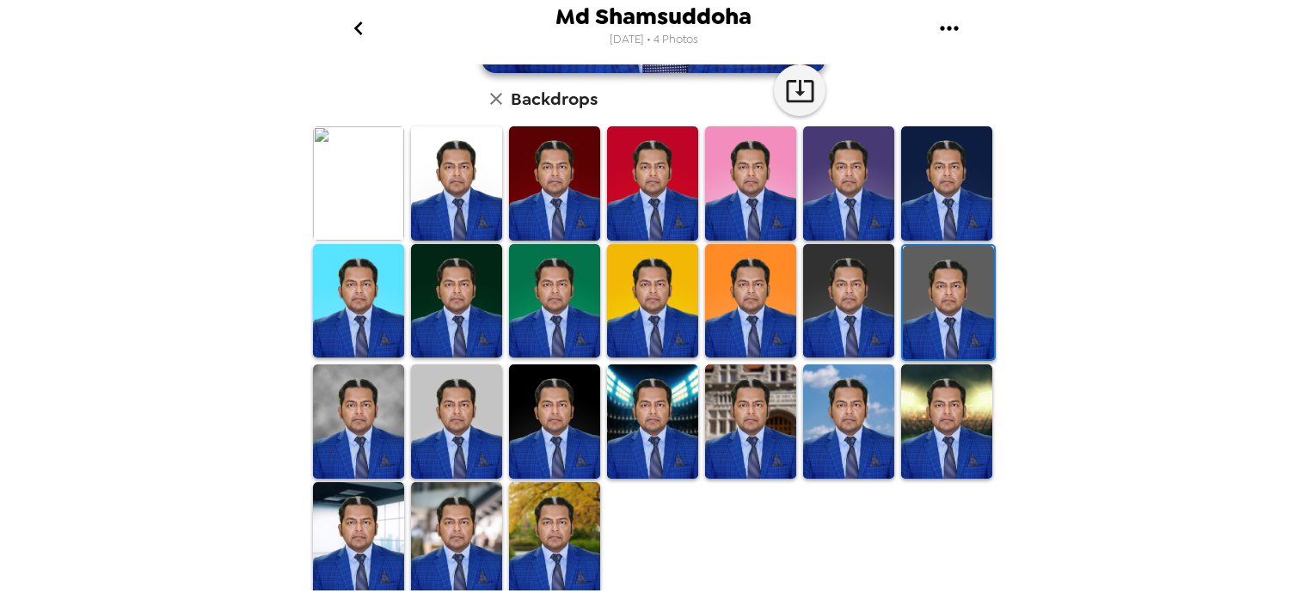
scroll to position [439, 0]
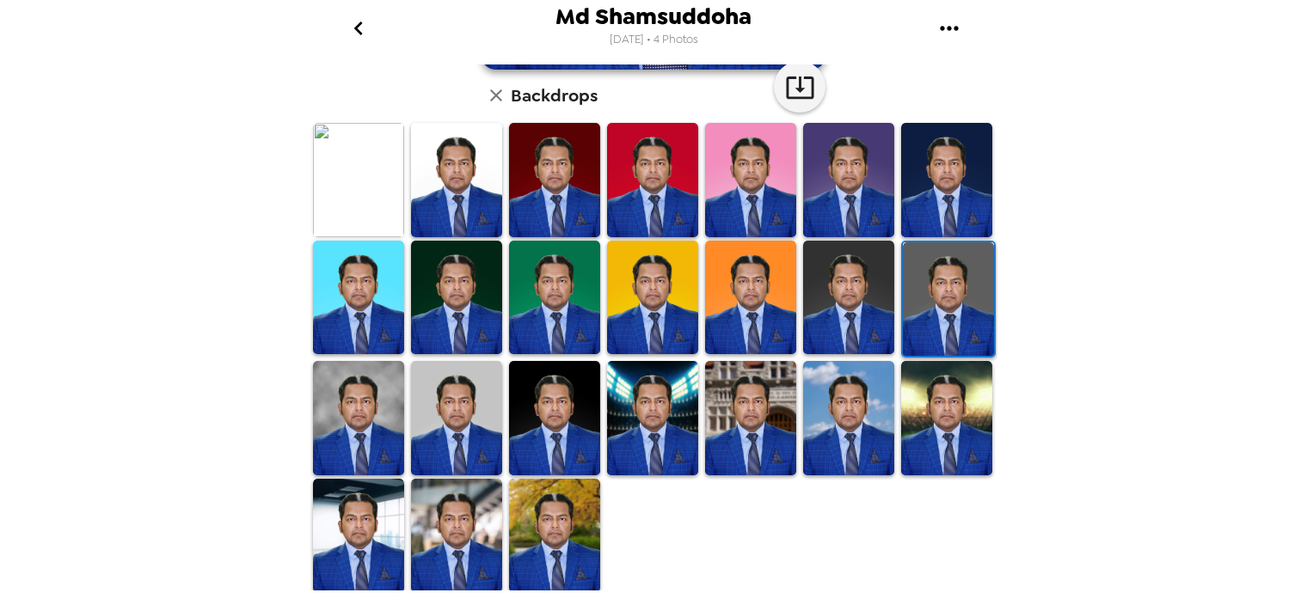
click at [359, 417] on img at bounding box center [358, 417] width 91 height 113
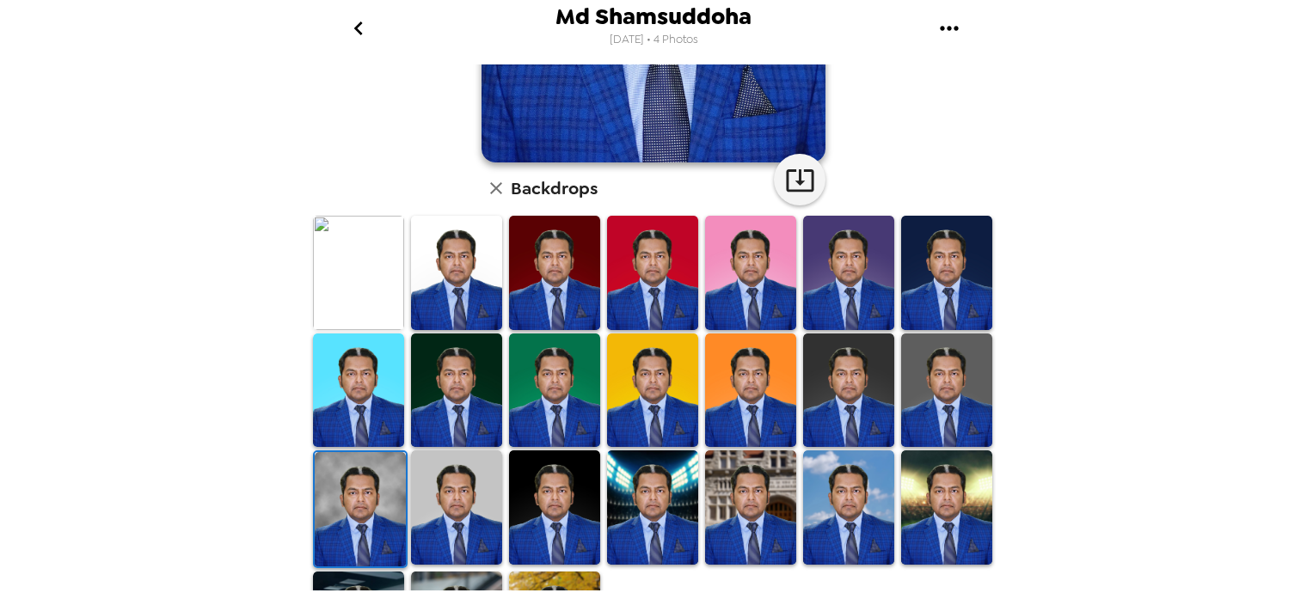
scroll to position [0, 0]
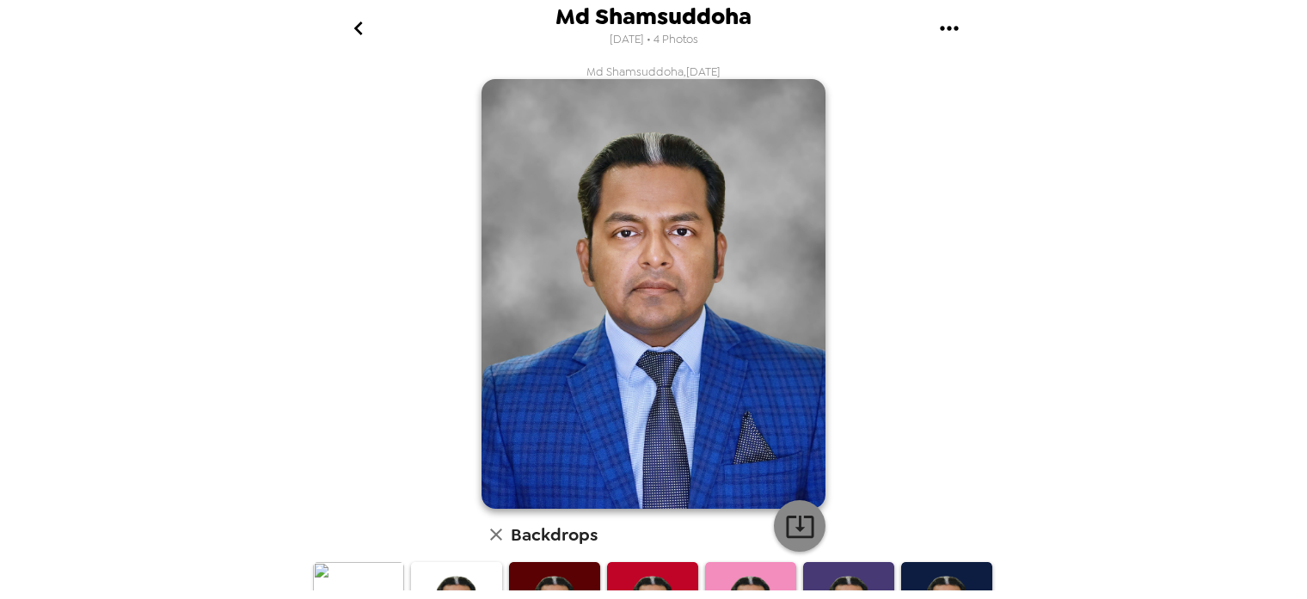
click at [803, 531] on icon "button" at bounding box center [800, 527] width 30 height 30
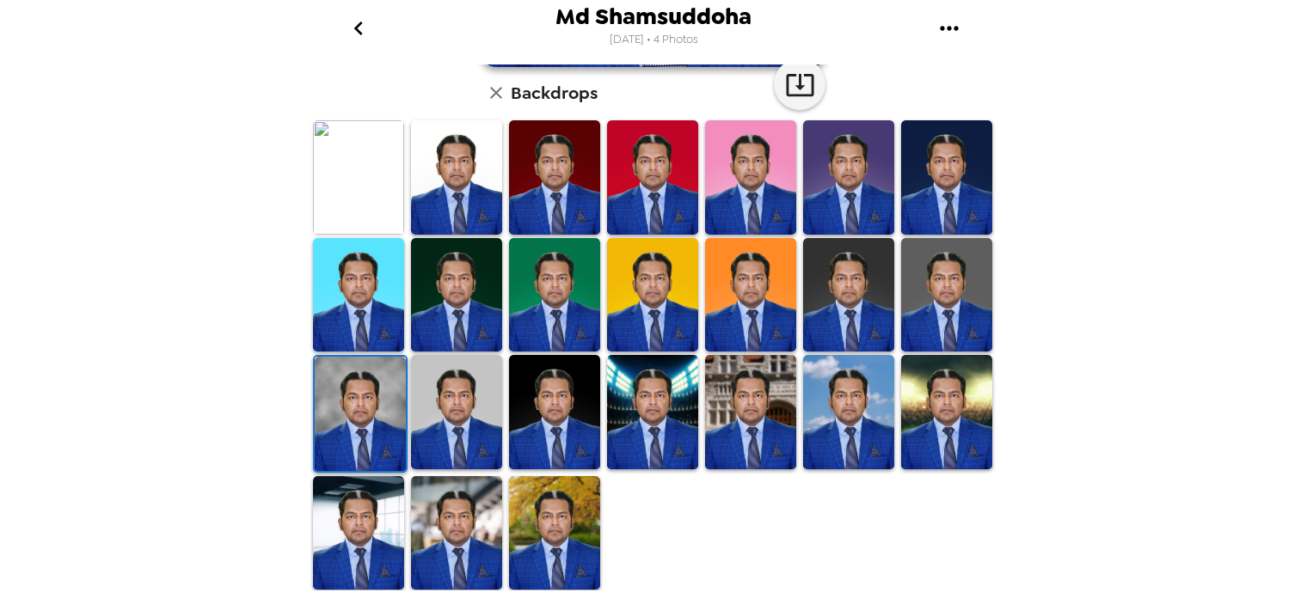
click at [456, 417] on img at bounding box center [456, 411] width 91 height 113
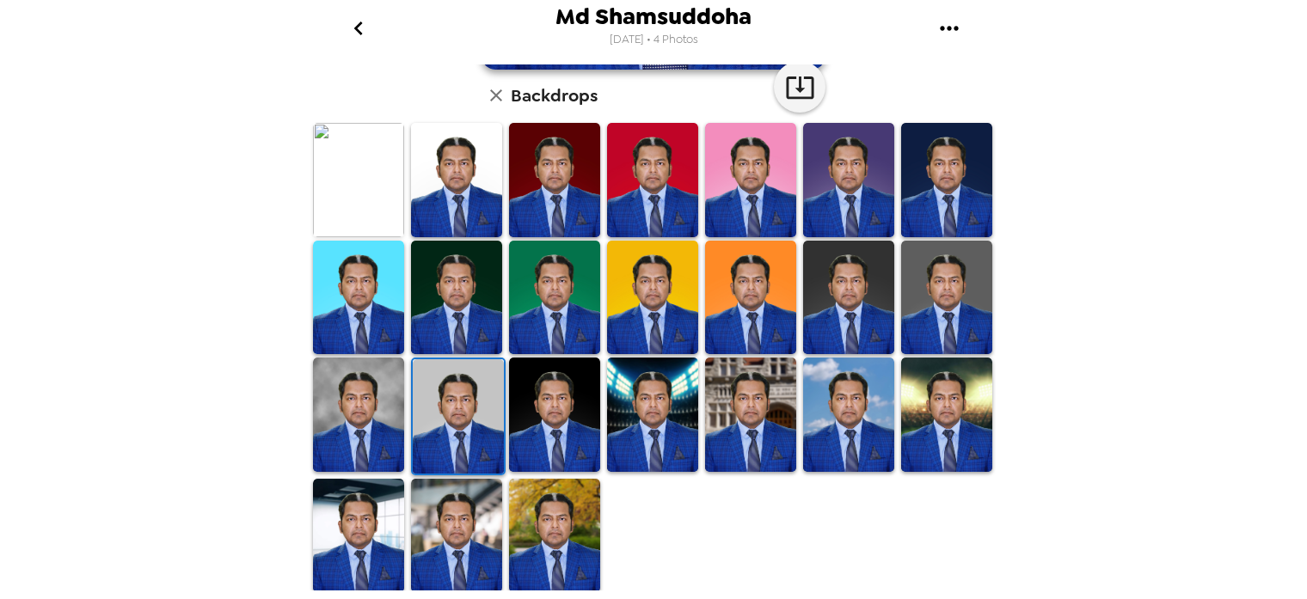
scroll to position [0, 0]
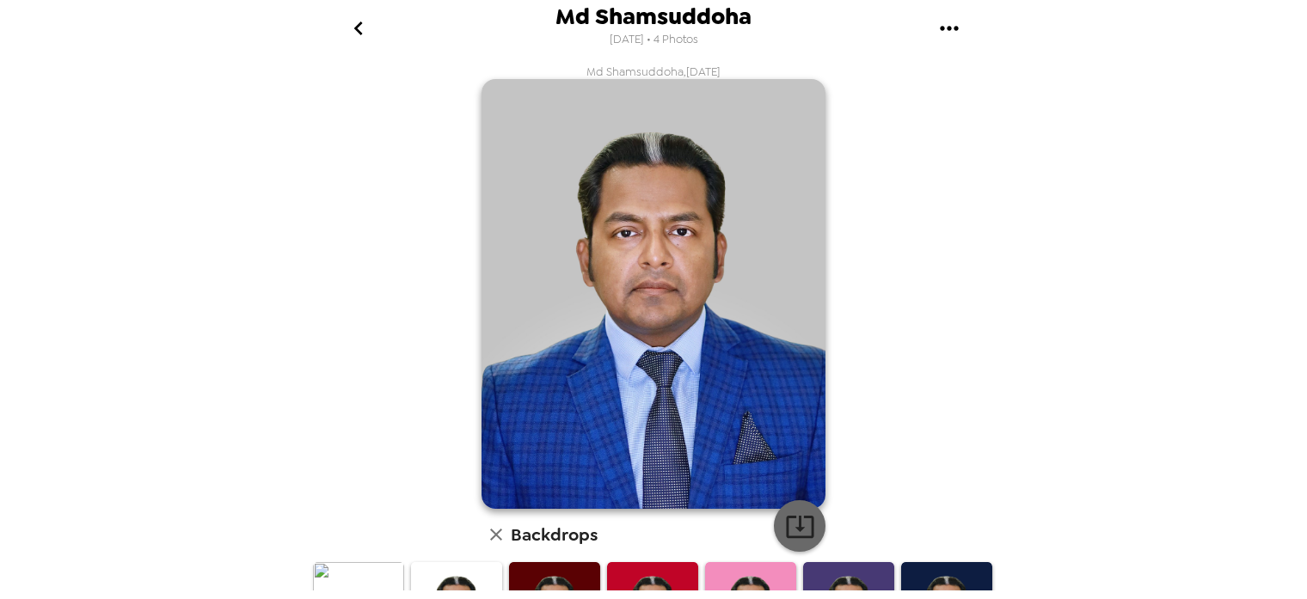
click at [799, 531] on icon "button" at bounding box center [800, 527] width 28 height 22
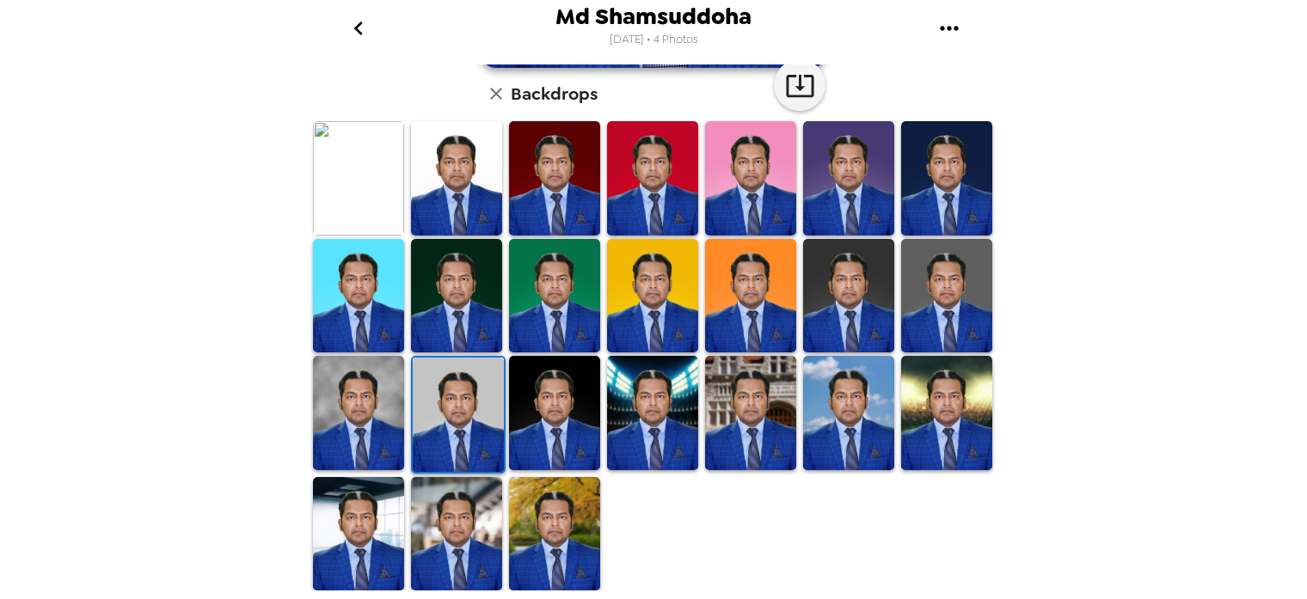
scroll to position [442, 0]
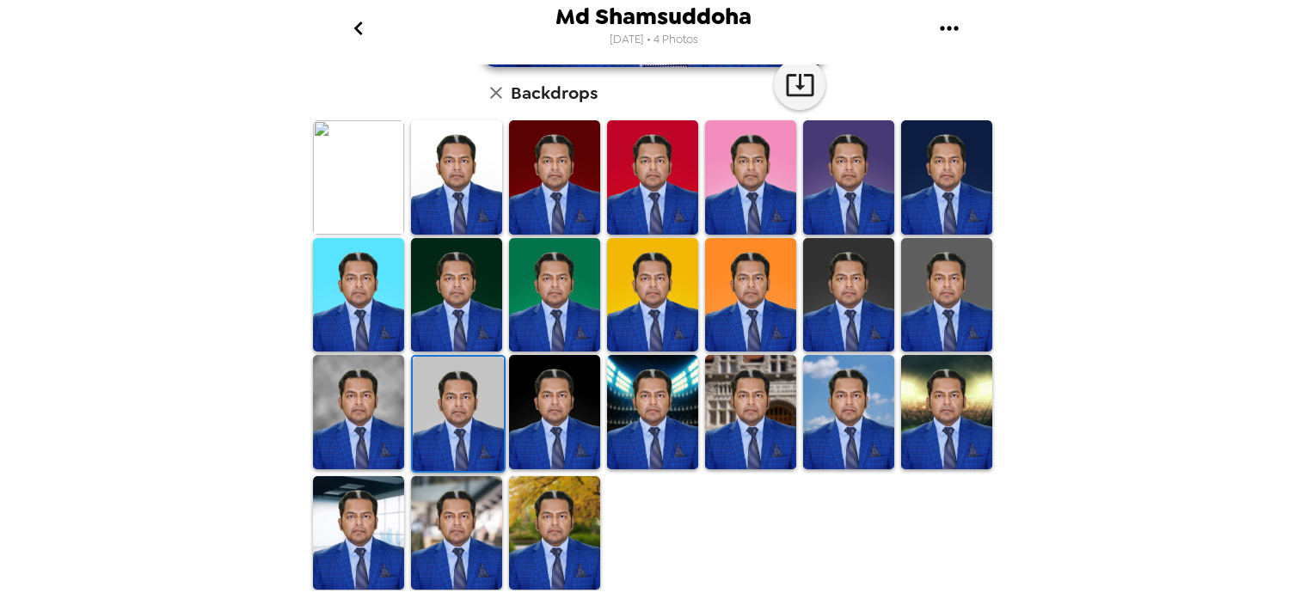
click at [559, 411] on img at bounding box center [554, 411] width 91 height 113
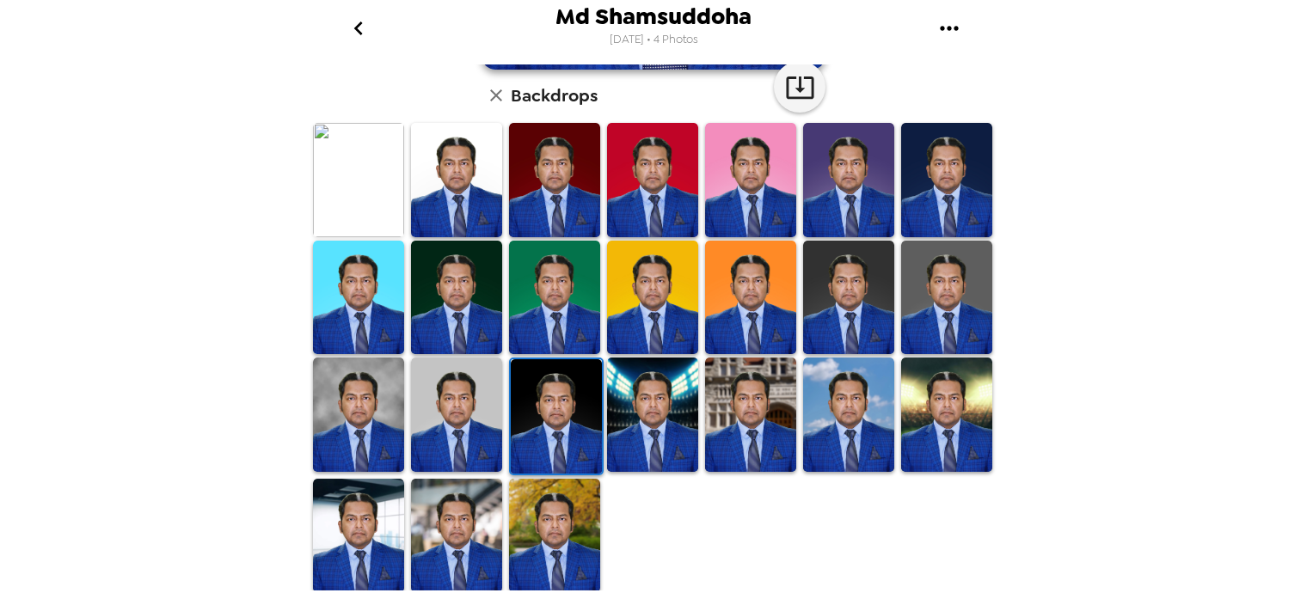
scroll to position [0, 0]
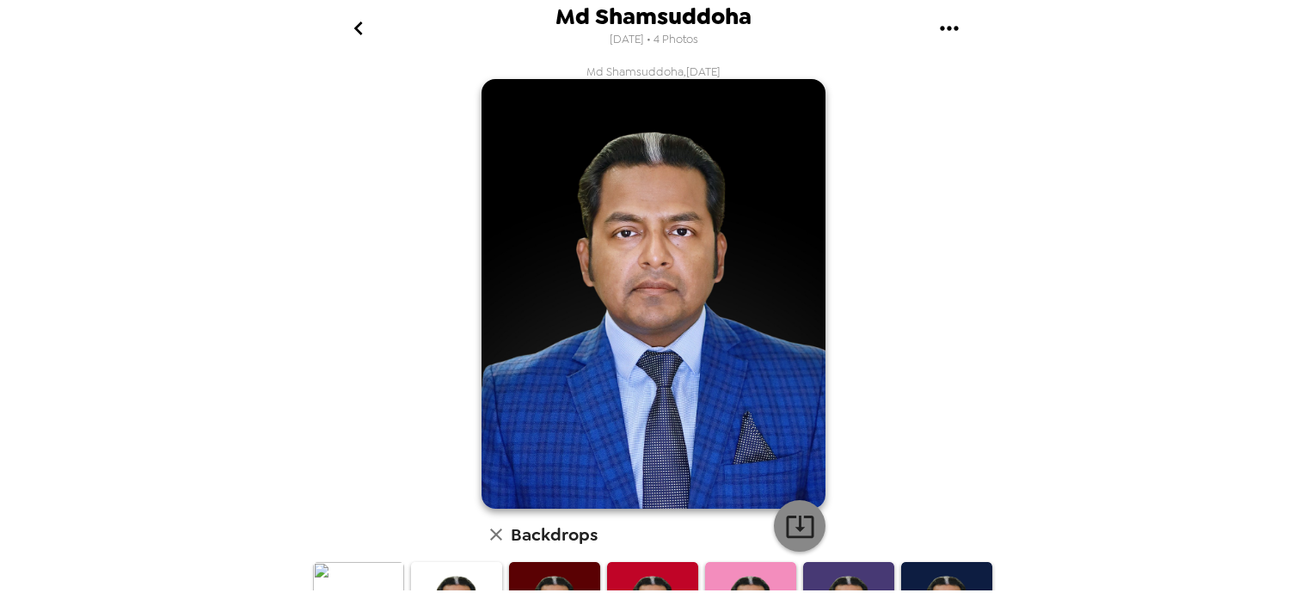
click at [796, 525] on icon "button" at bounding box center [800, 527] width 30 height 30
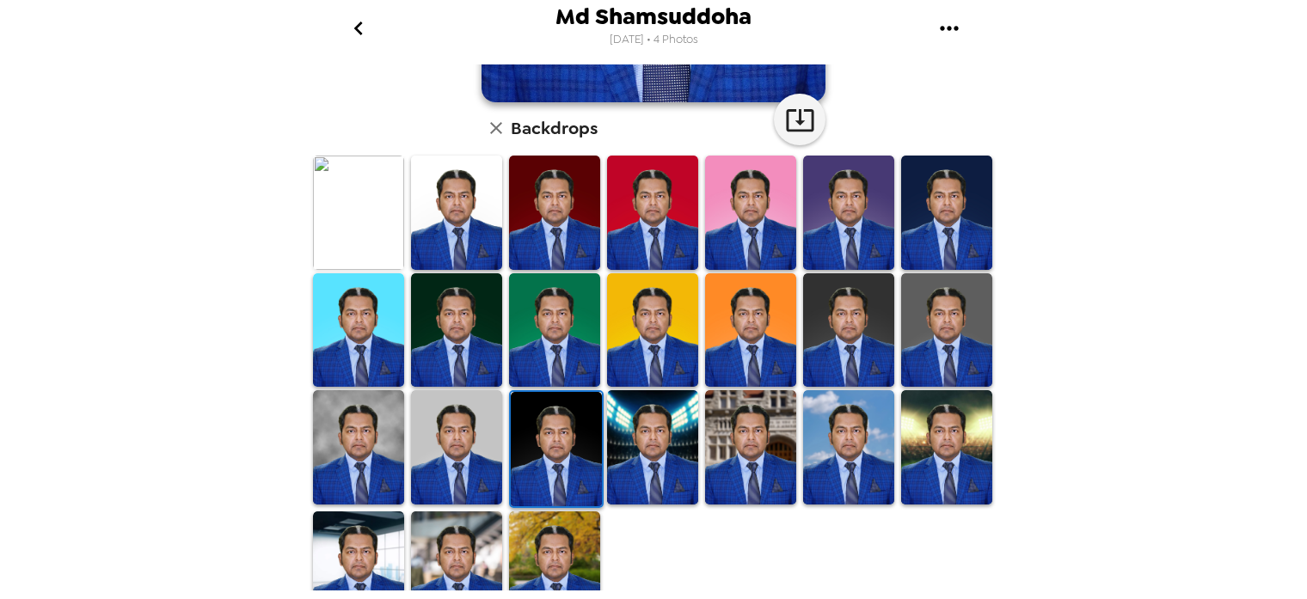
scroll to position [442, 0]
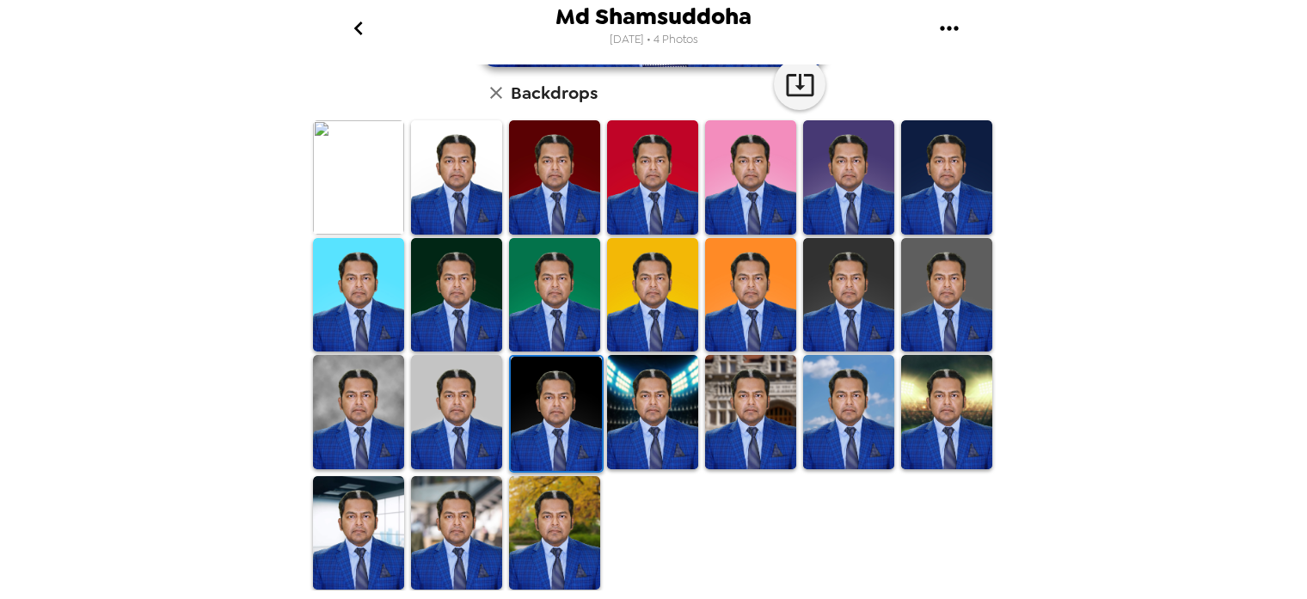
click at [667, 417] on img at bounding box center [652, 411] width 91 height 113
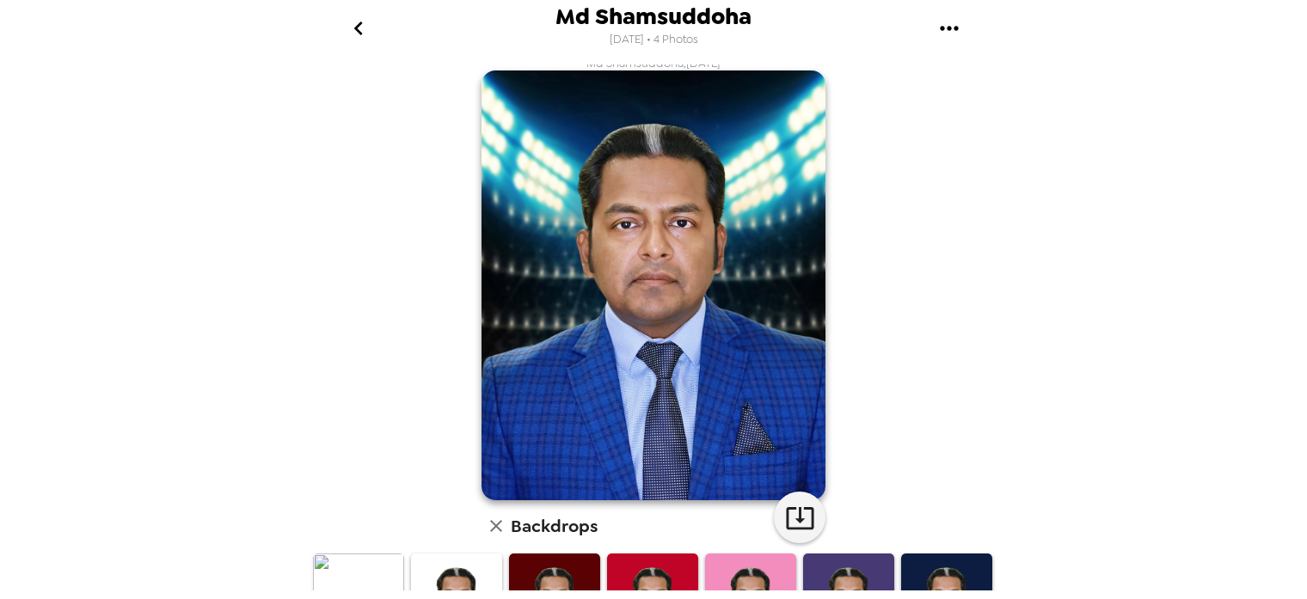
scroll to position [0, 0]
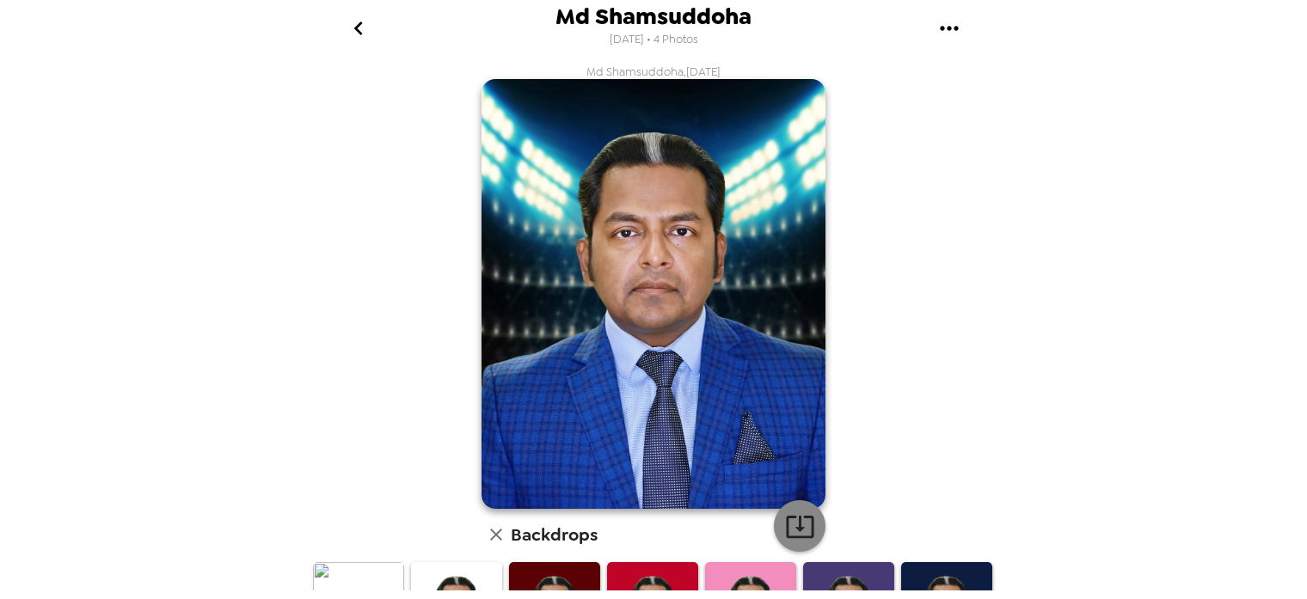
click at [809, 524] on icon "button" at bounding box center [800, 527] width 30 height 30
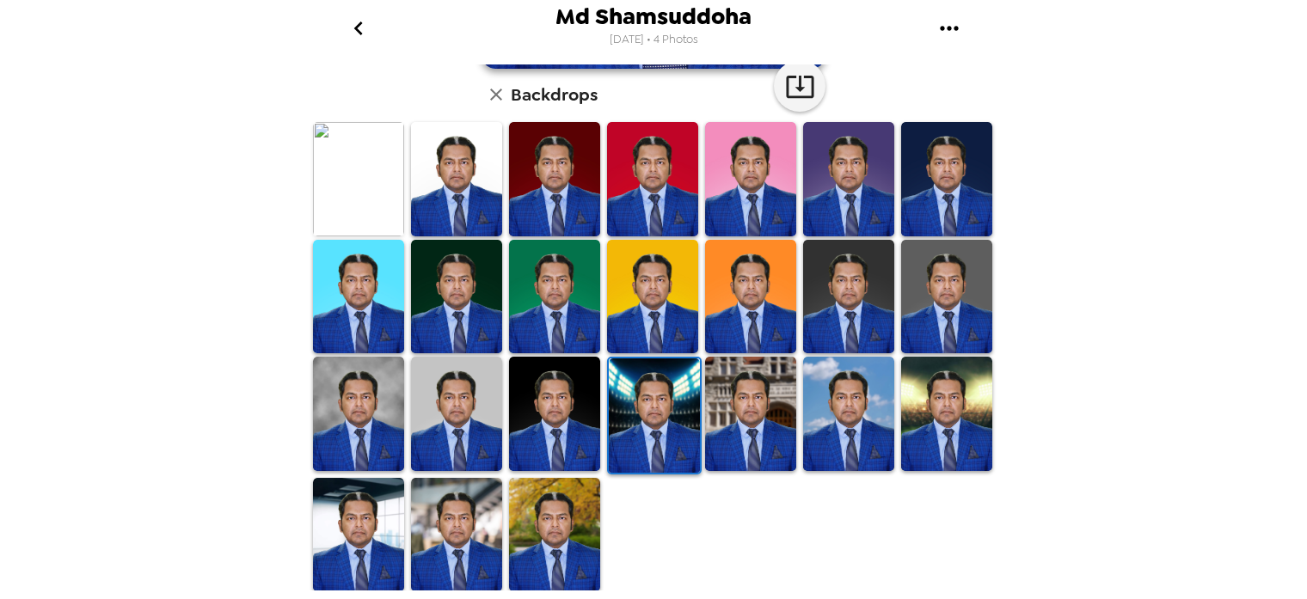
scroll to position [442, 0]
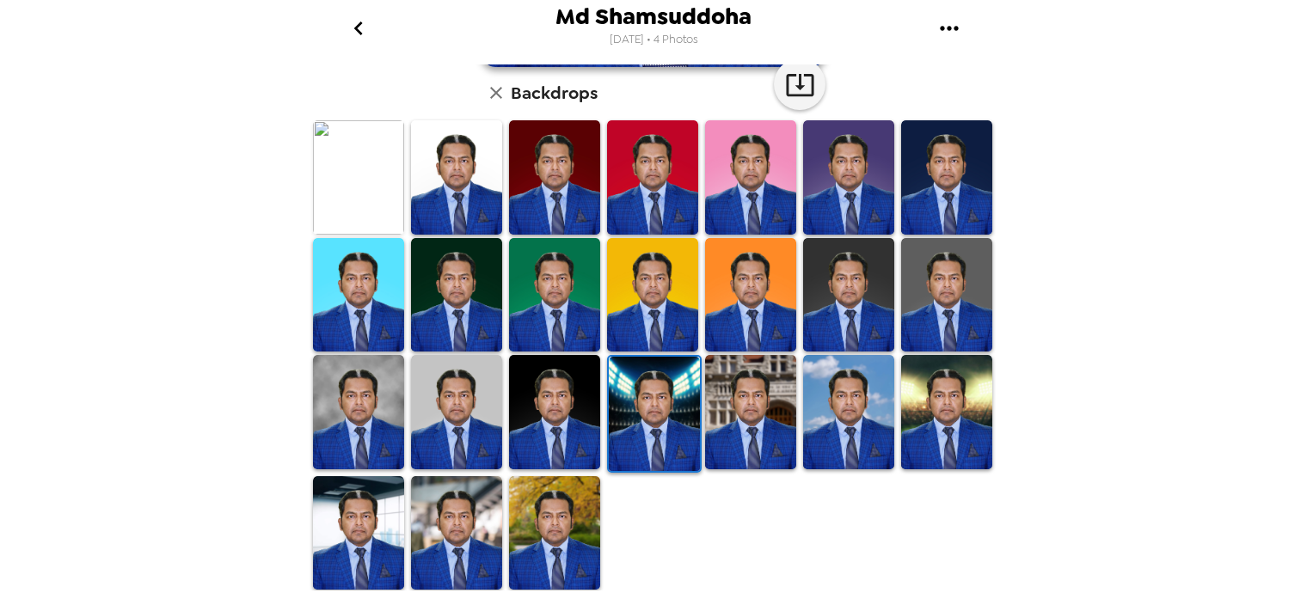
click at [755, 418] on img at bounding box center [750, 411] width 91 height 113
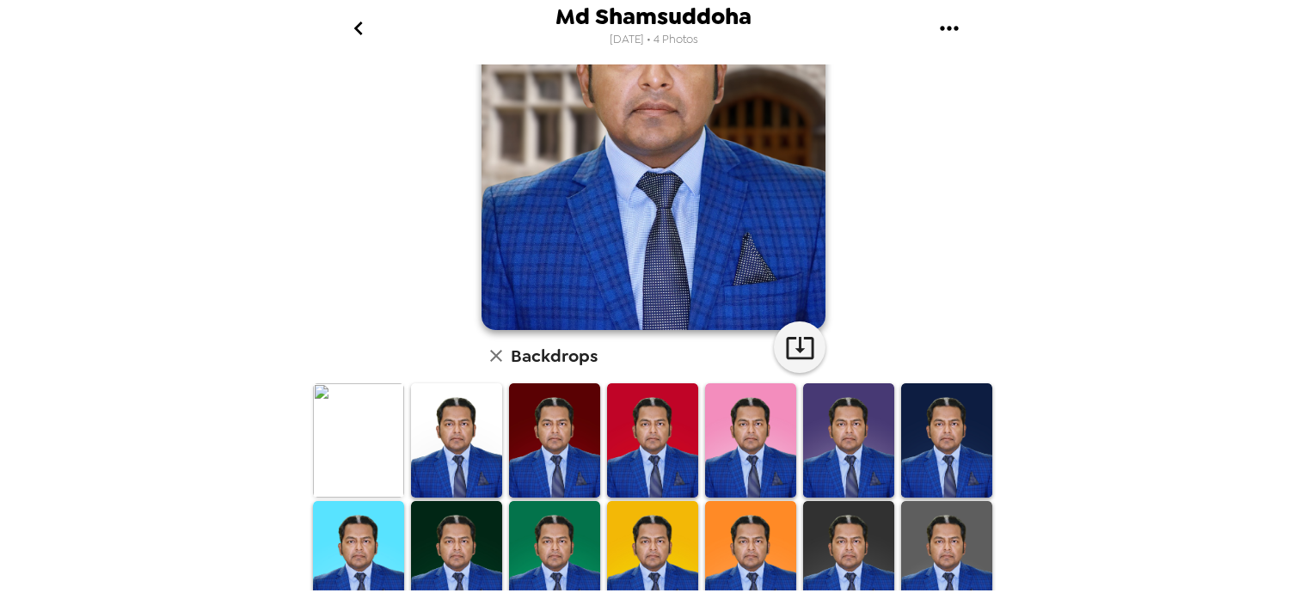
scroll to position [0, 0]
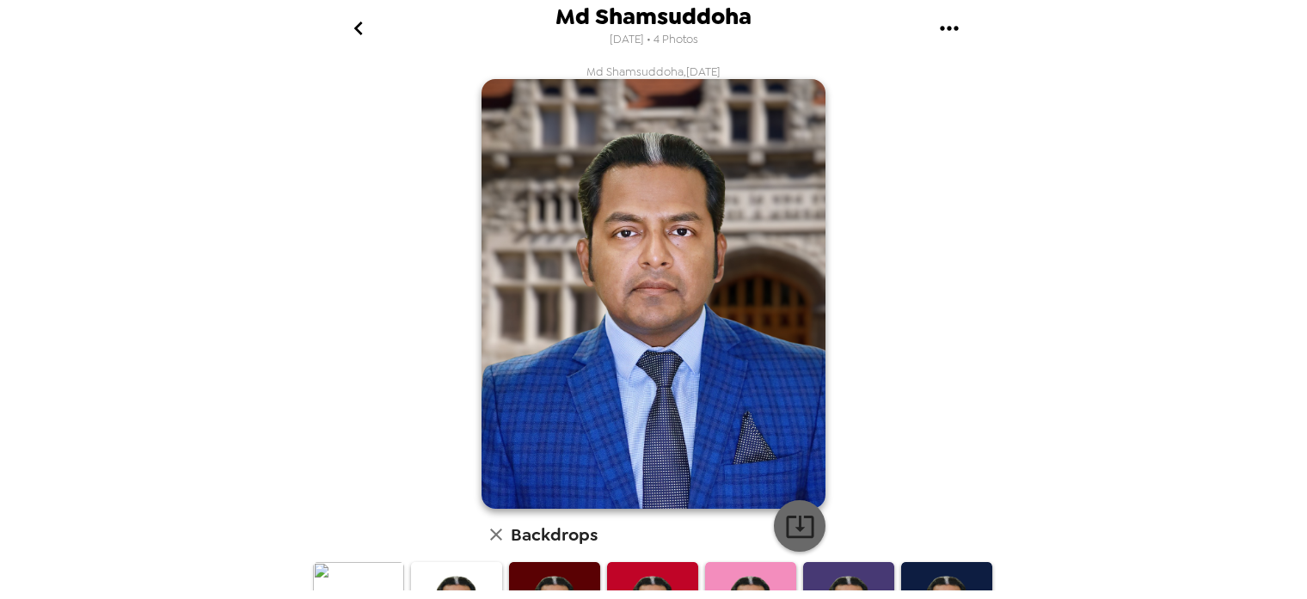
click at [795, 515] on icon "button" at bounding box center [800, 527] width 30 height 30
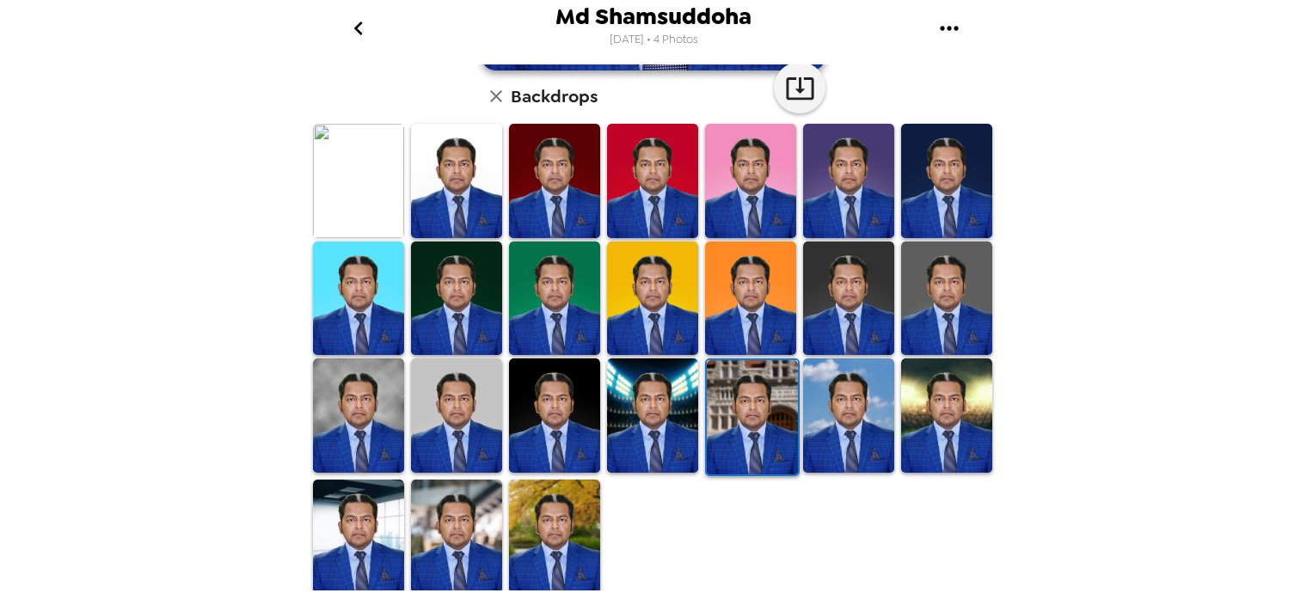
scroll to position [442, 0]
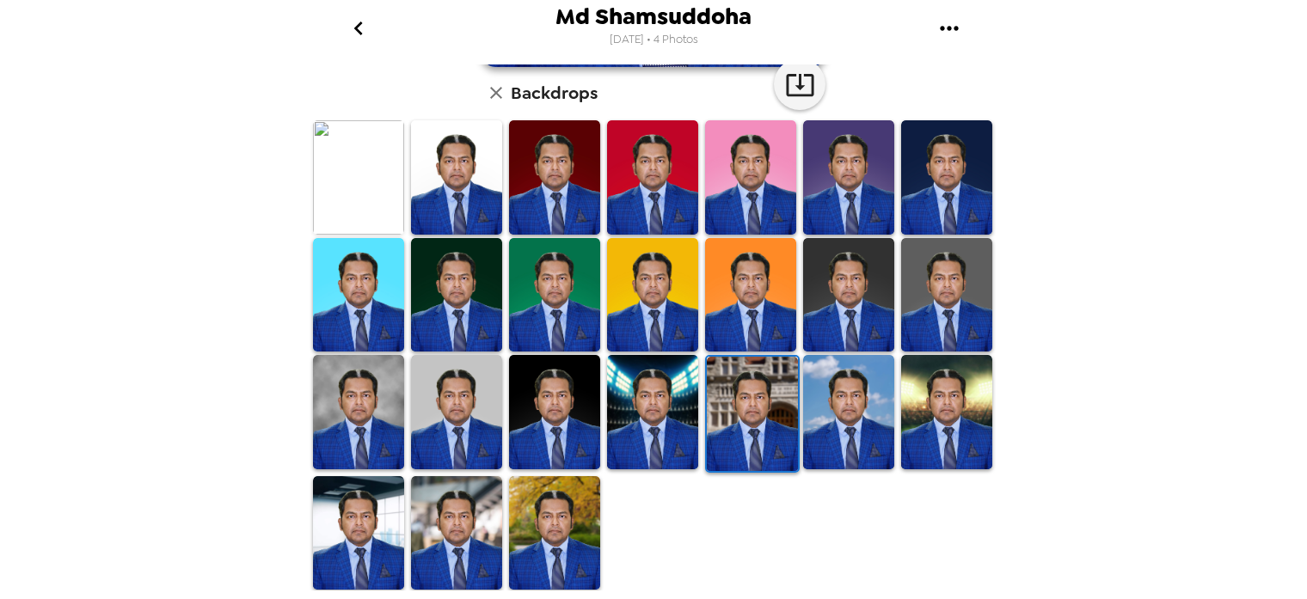
click at [965, 412] on img at bounding box center [946, 411] width 91 height 113
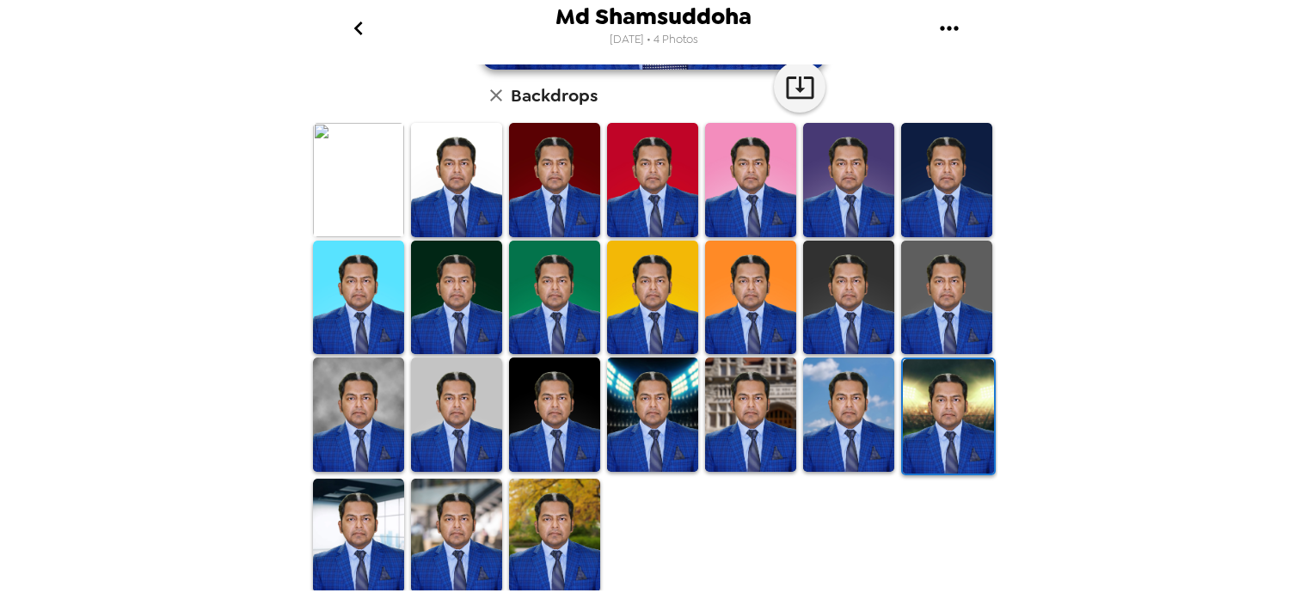
scroll to position [0, 0]
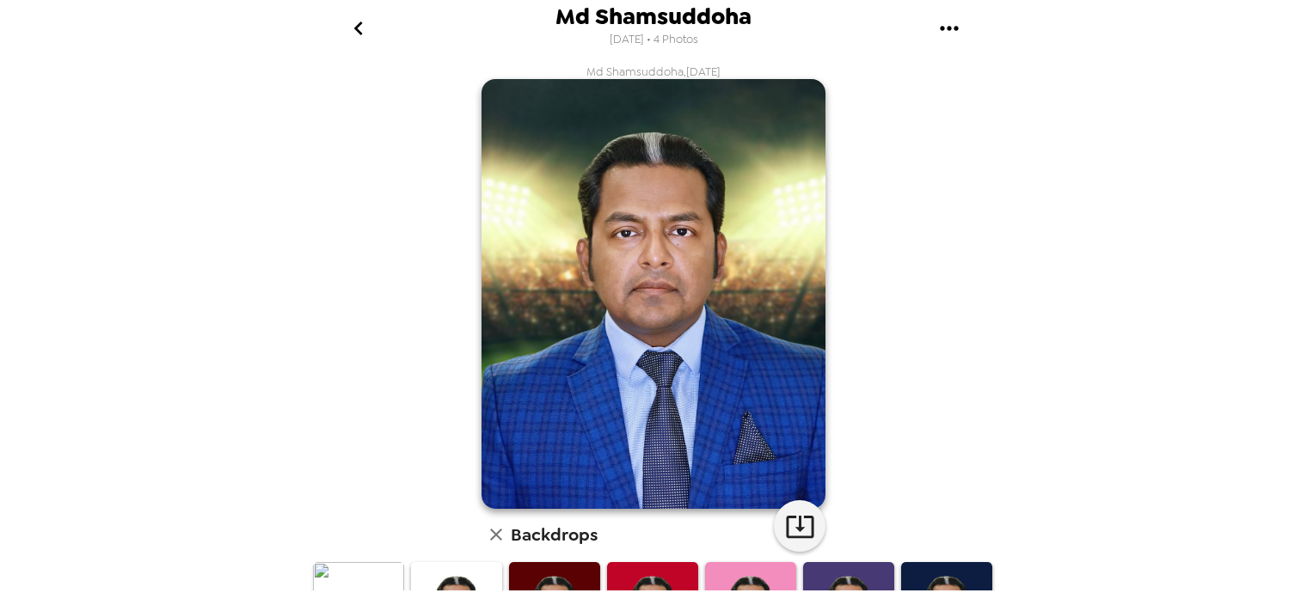
scroll to position [442, 0]
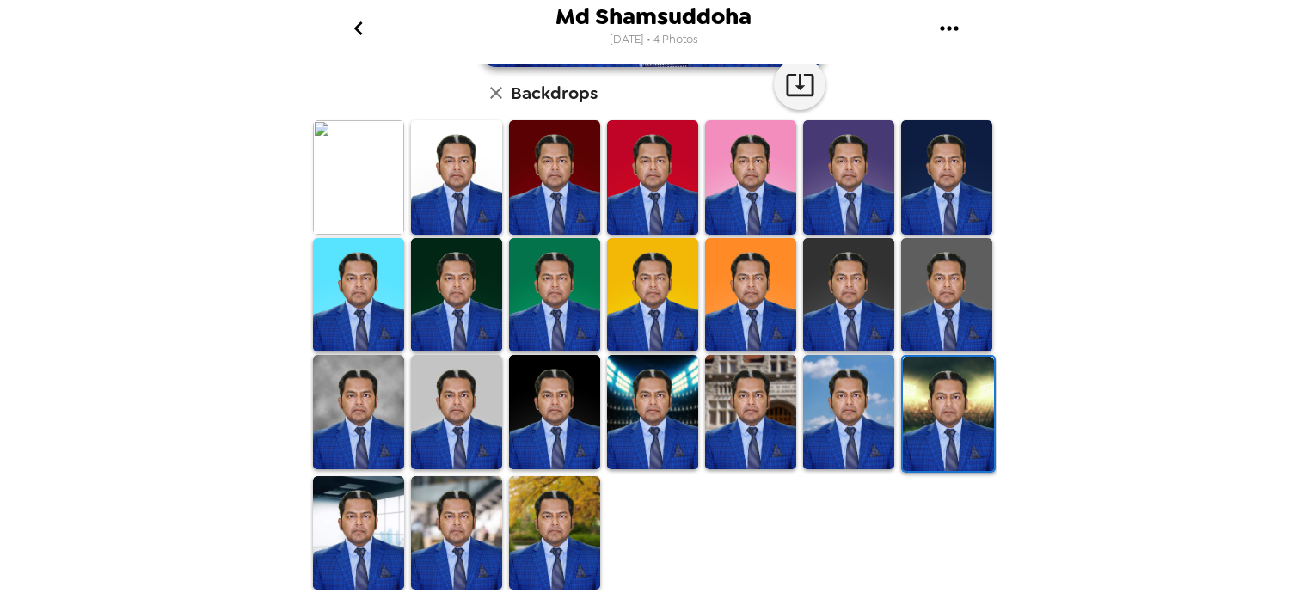
click at [362, 507] on img at bounding box center [358, 532] width 91 height 113
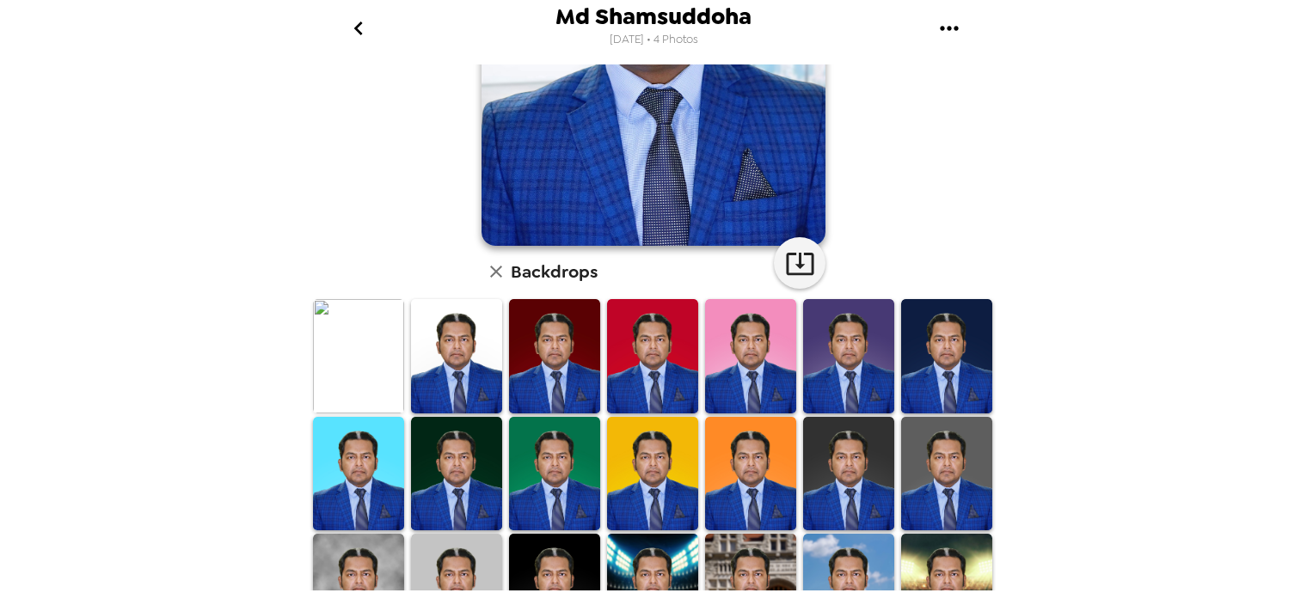
scroll to position [272, 0]
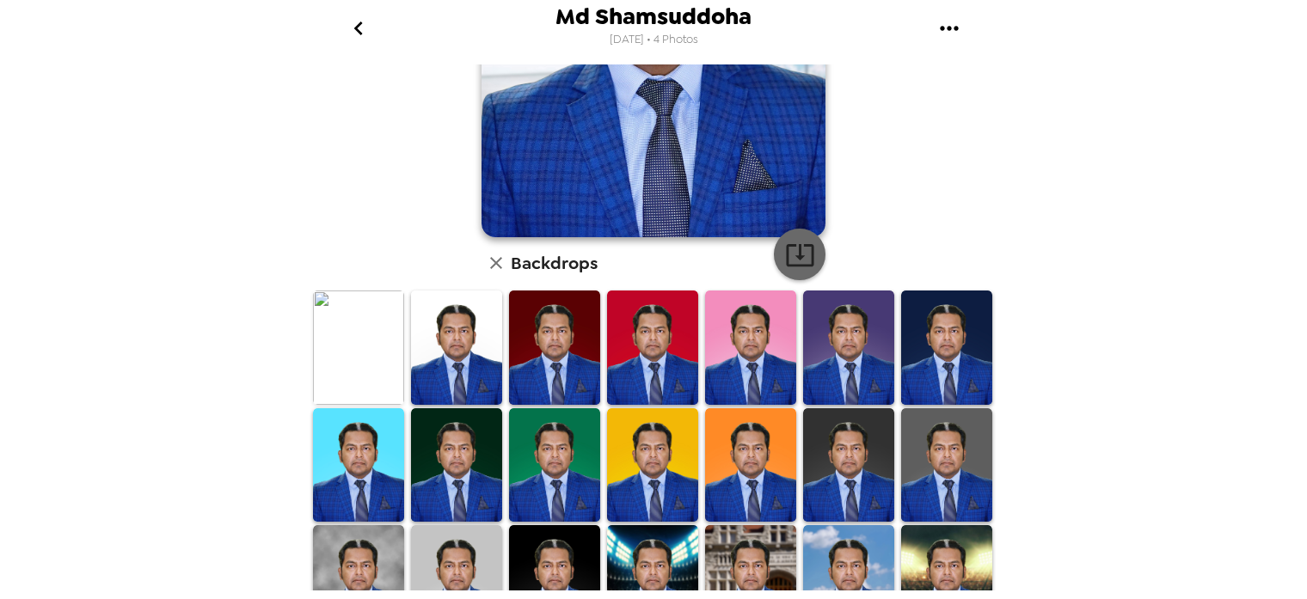
click at [794, 246] on icon "button" at bounding box center [800, 255] width 28 height 22
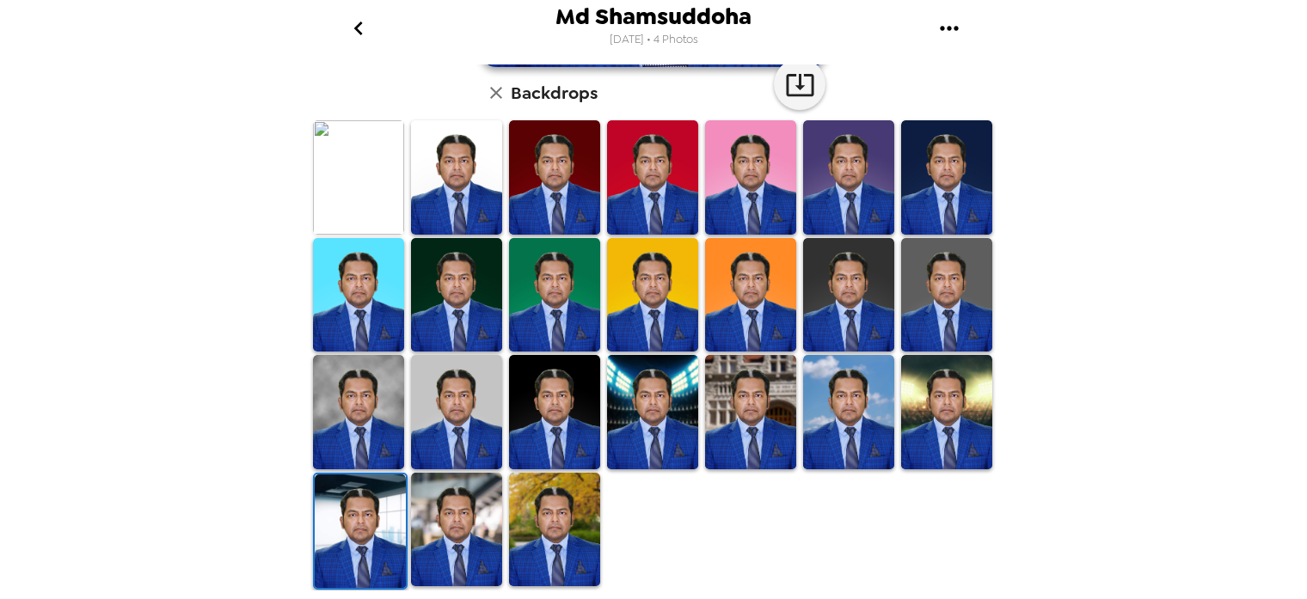
click at [463, 528] on img at bounding box center [456, 529] width 91 height 113
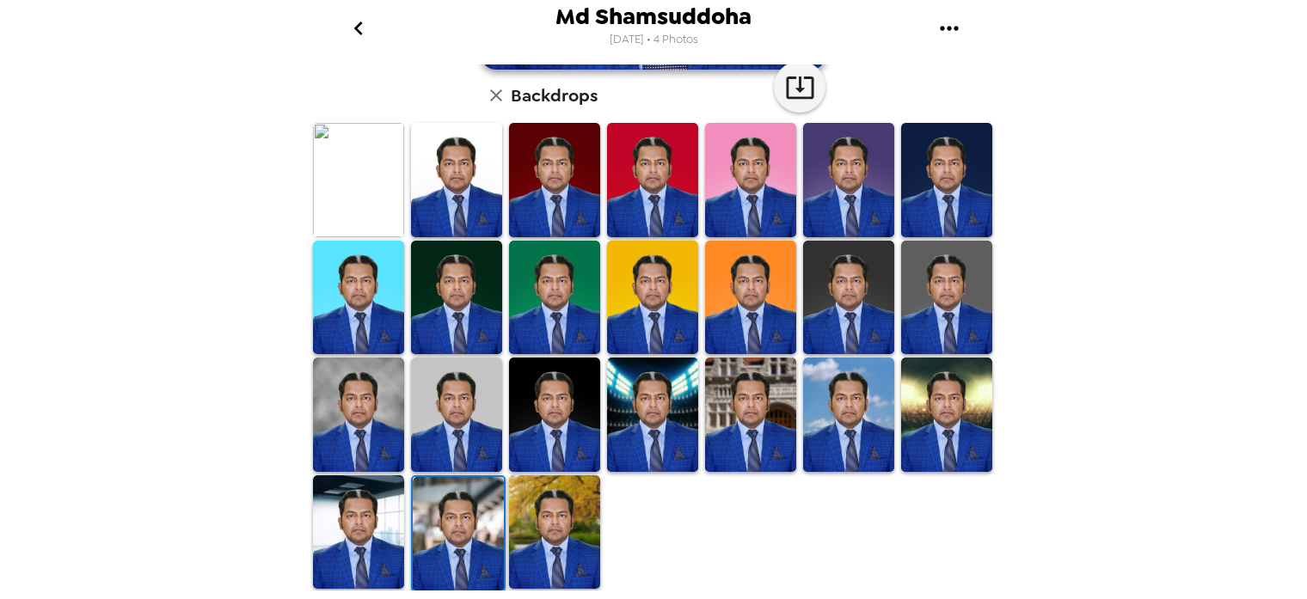
scroll to position [0, 0]
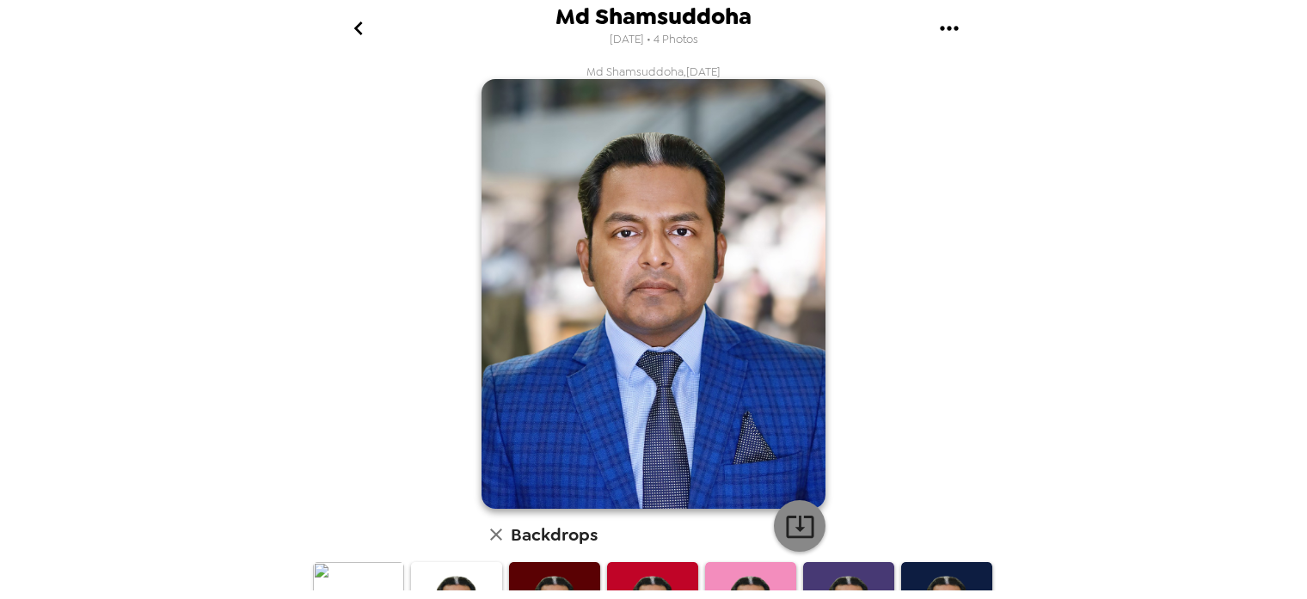
click at [802, 537] on icon "button" at bounding box center [800, 527] width 28 height 22
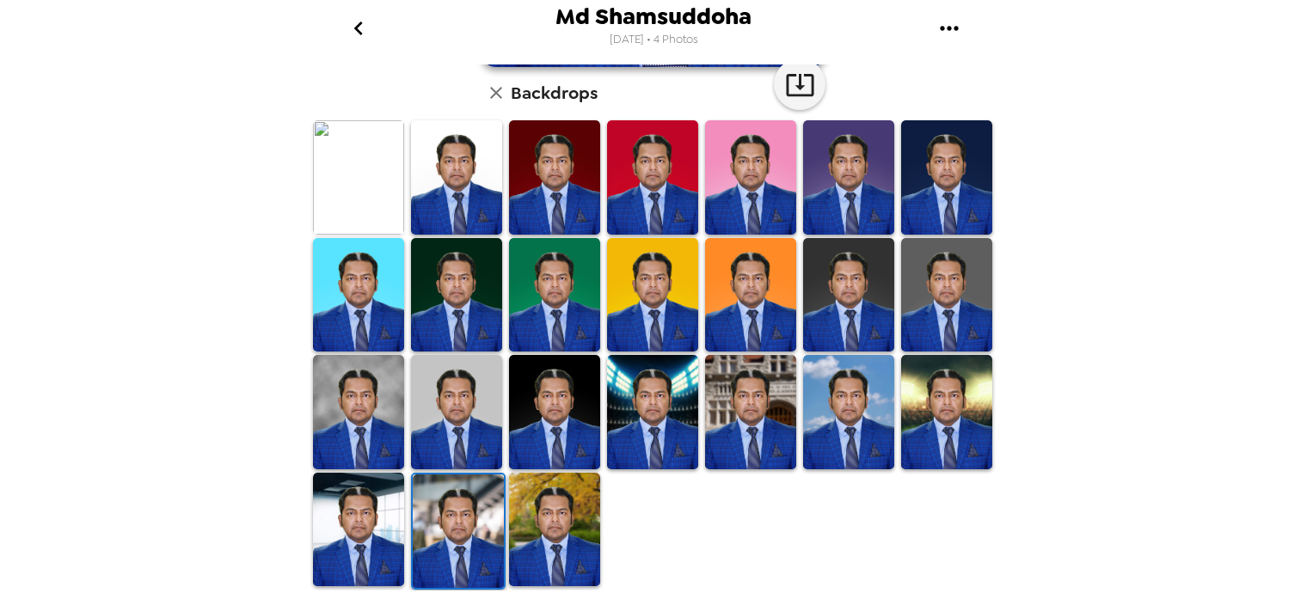
click at [562, 525] on img at bounding box center [554, 529] width 91 height 113
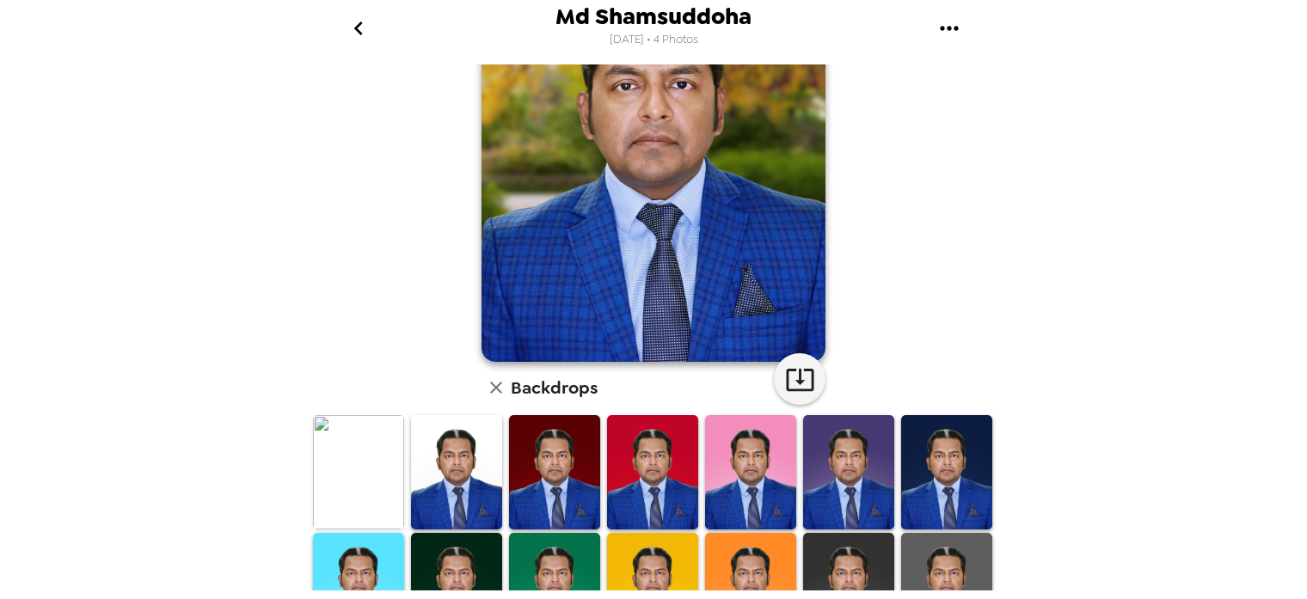
scroll to position [0, 0]
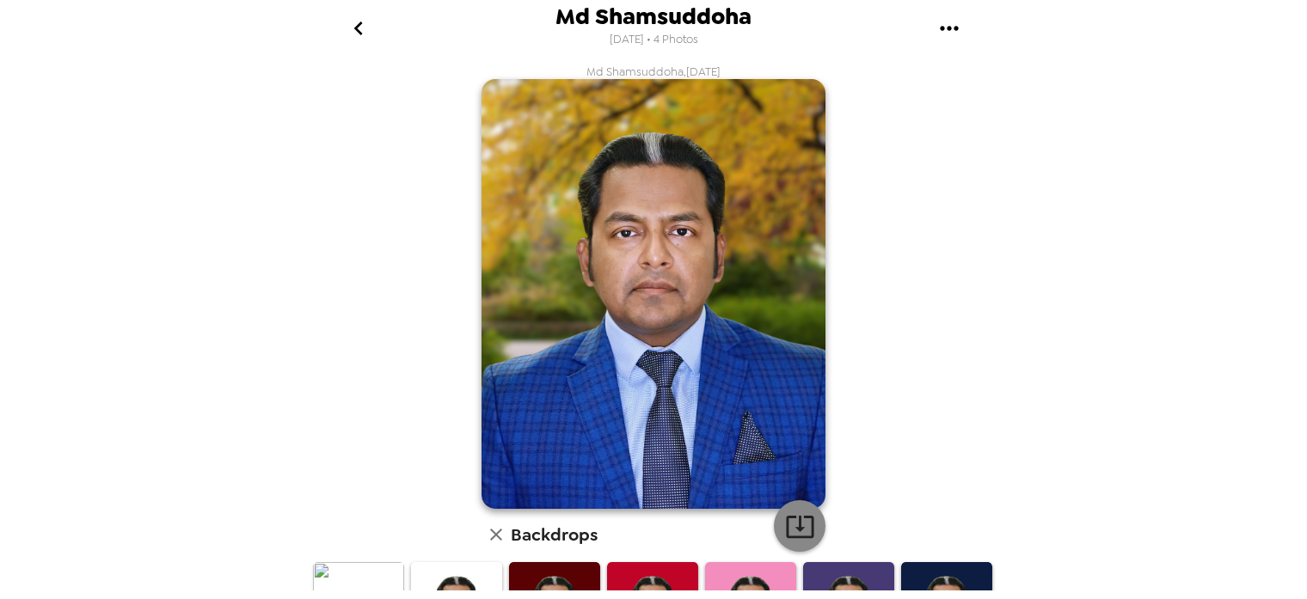
click at [795, 517] on icon "button" at bounding box center [800, 527] width 28 height 22
click at [359, 30] on icon "go back" at bounding box center [357, 28] width 9 height 14
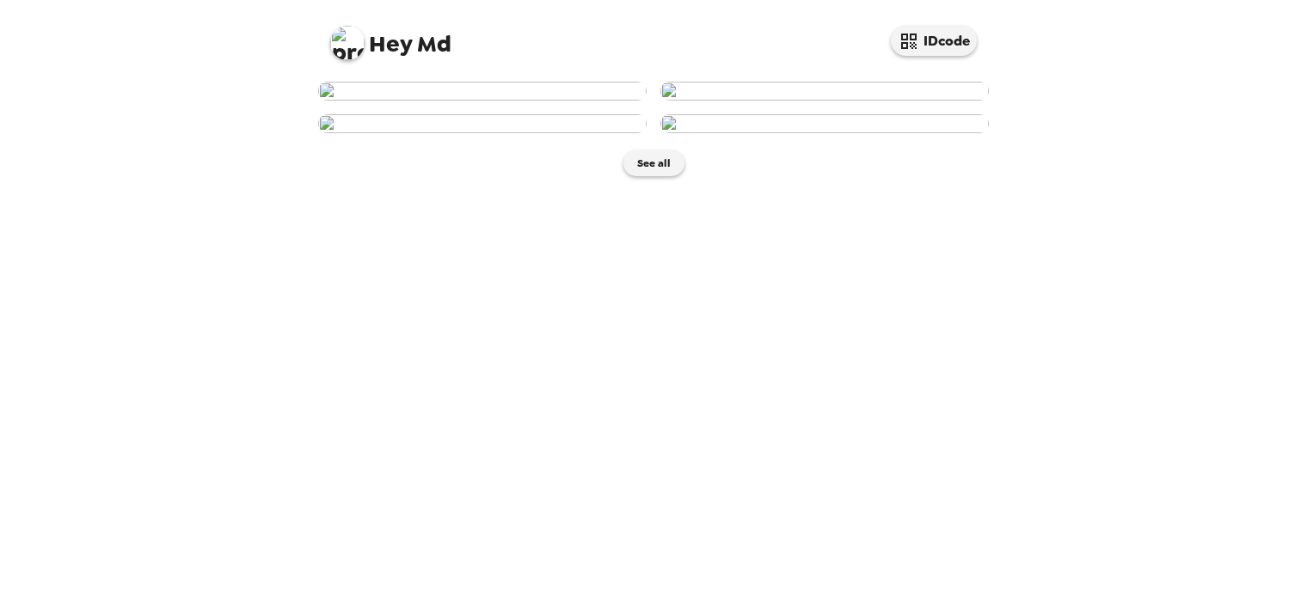
click at [874, 101] on img at bounding box center [824, 91] width 328 height 19
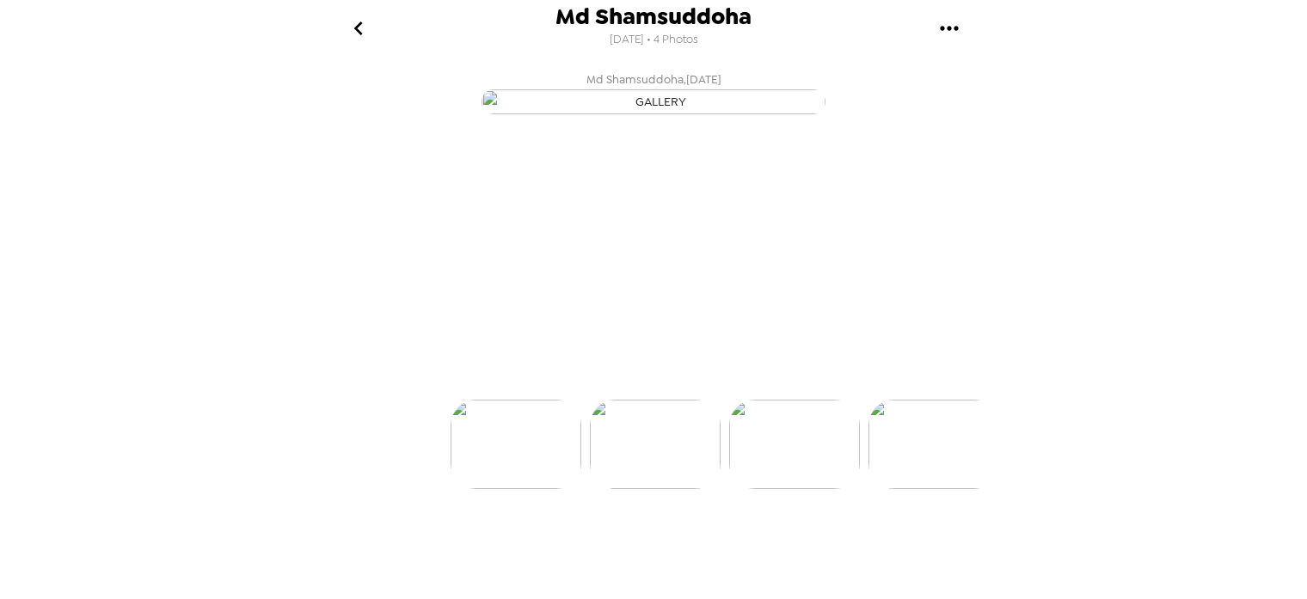
scroll to position [0, 138]
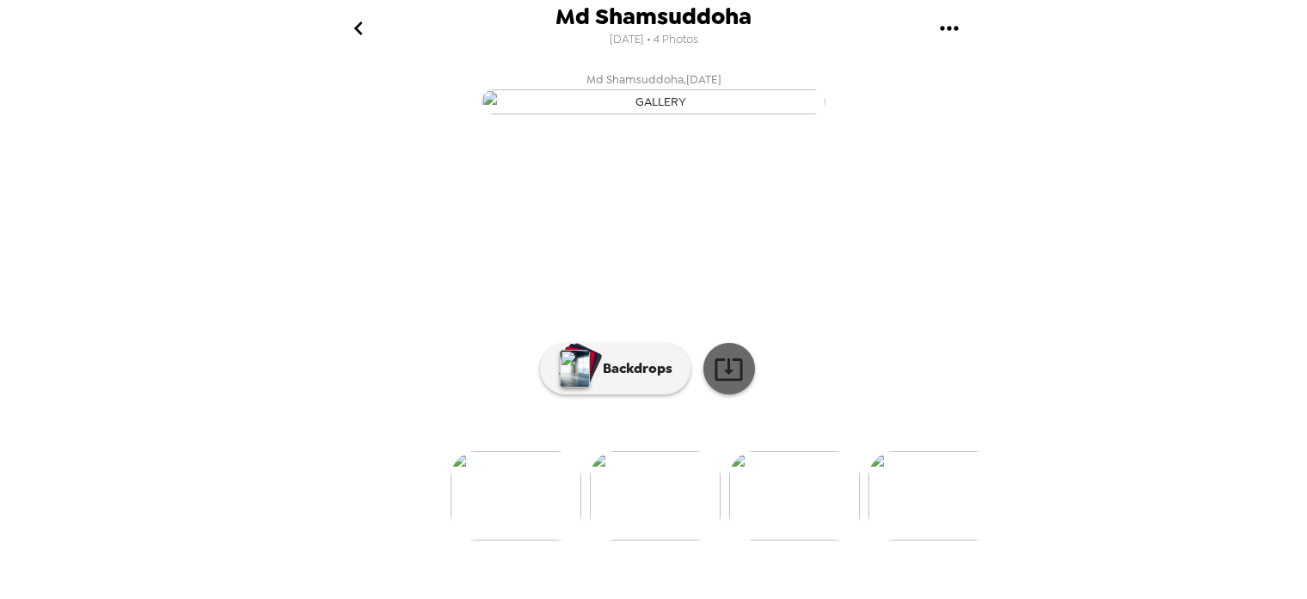
click at [733, 384] on icon at bounding box center [729, 369] width 30 height 30
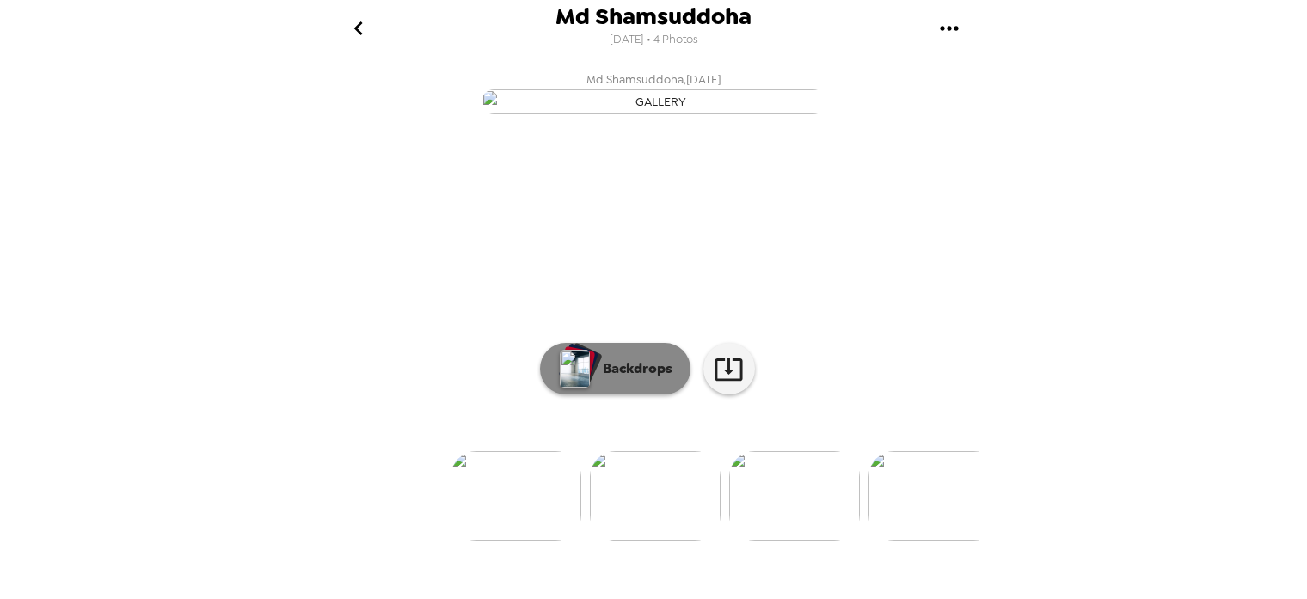
click at [624, 379] on p "Backdrops" at bounding box center [633, 369] width 78 height 21
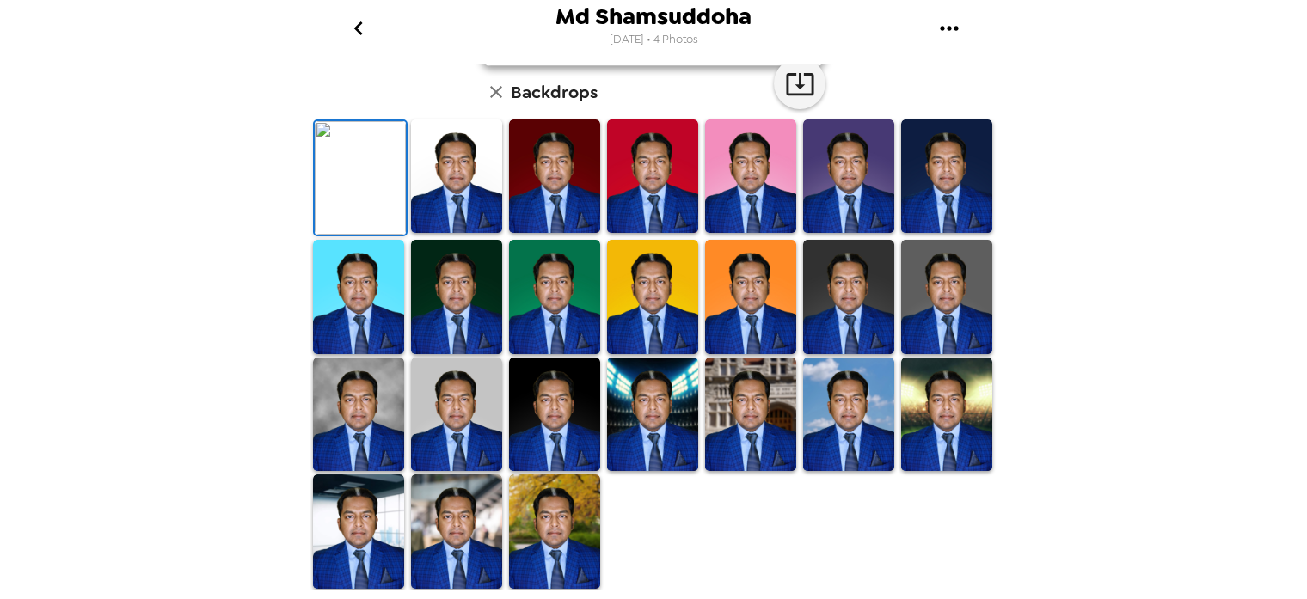
scroll to position [272, 0]
click at [474, 233] on img at bounding box center [456, 176] width 91 height 113
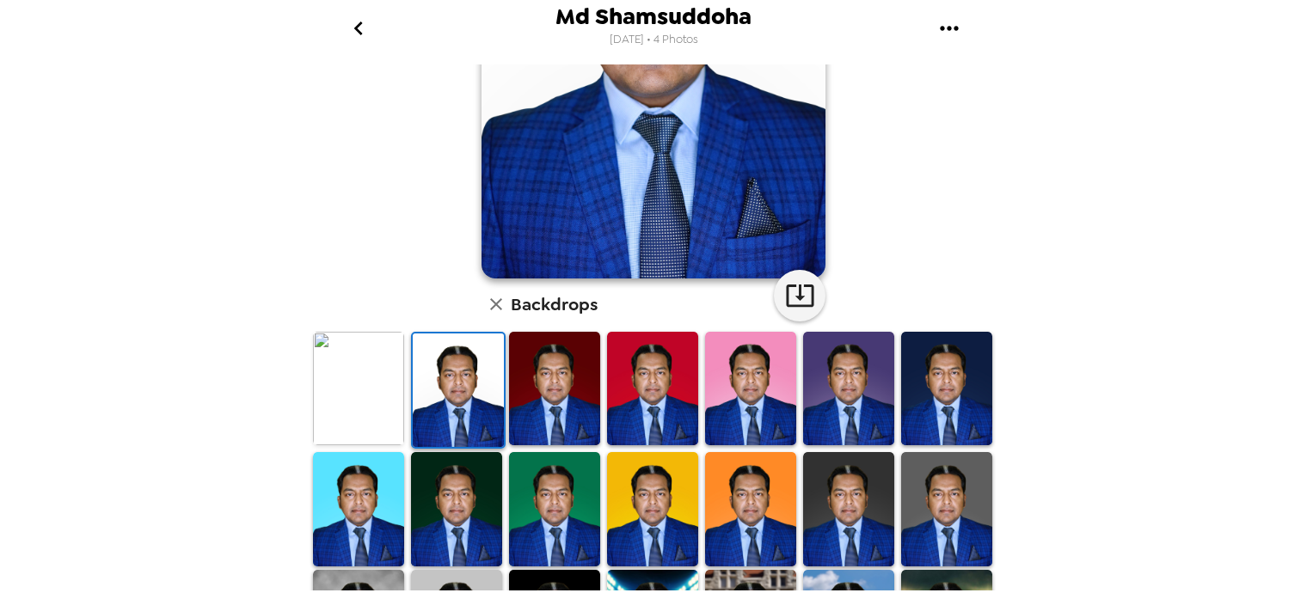
scroll to position [0, 0]
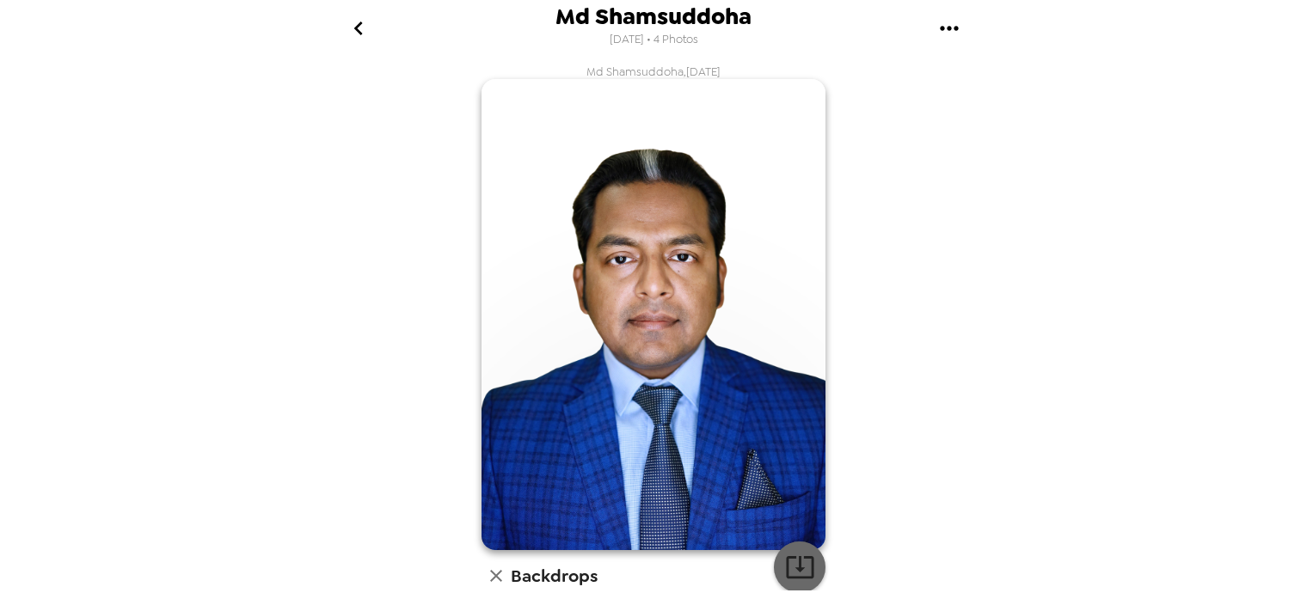
click at [806, 564] on icon "button" at bounding box center [800, 567] width 30 height 30
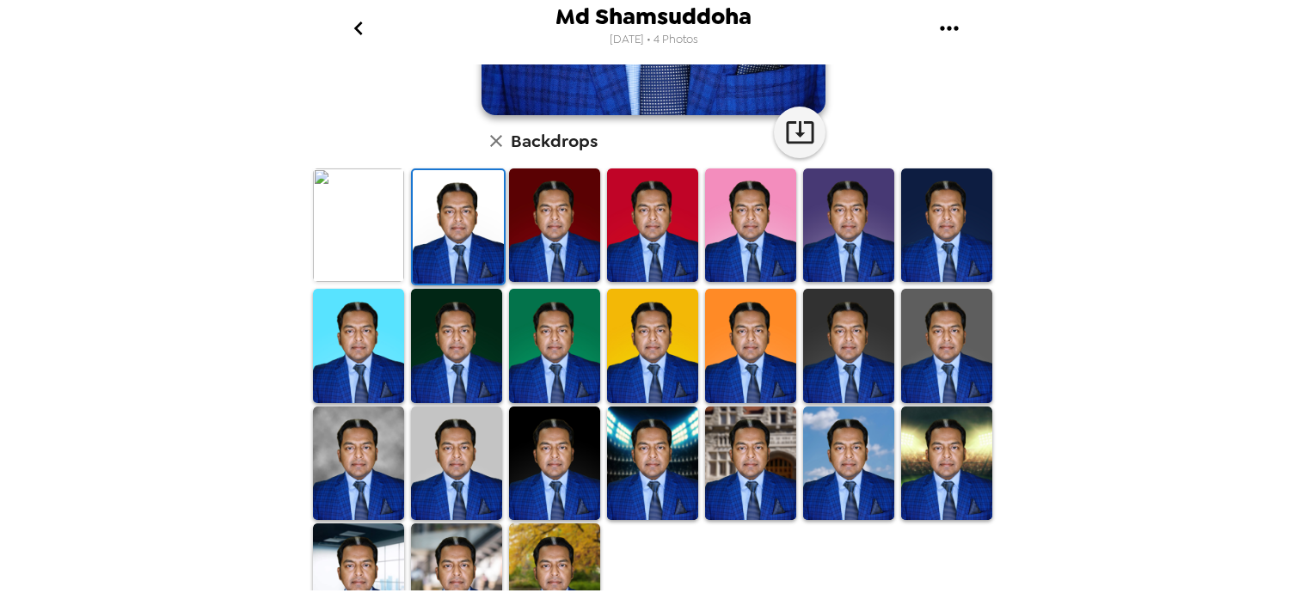
scroll to position [454, 0]
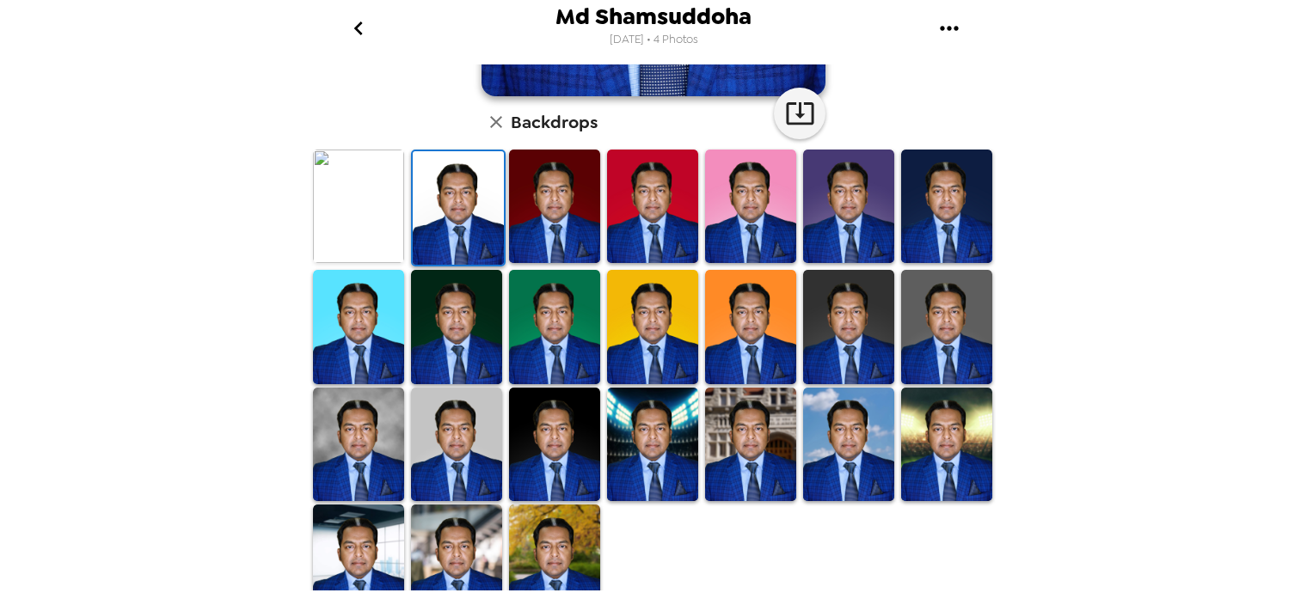
click at [569, 226] on img at bounding box center [554, 206] width 91 height 113
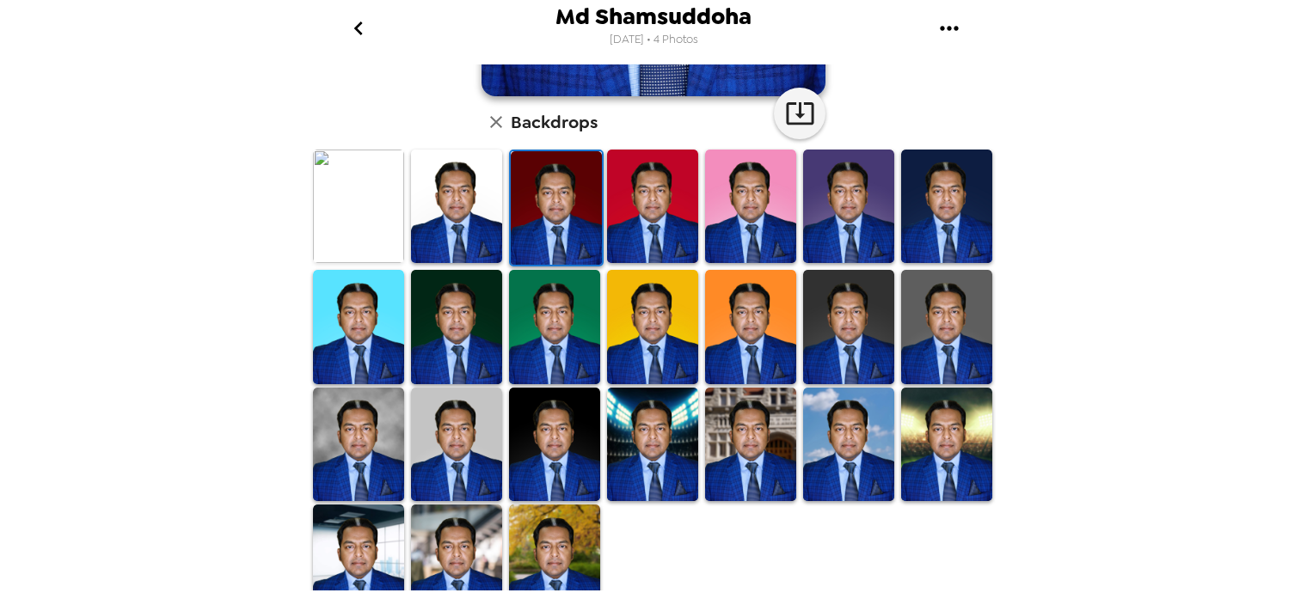
scroll to position [0, 0]
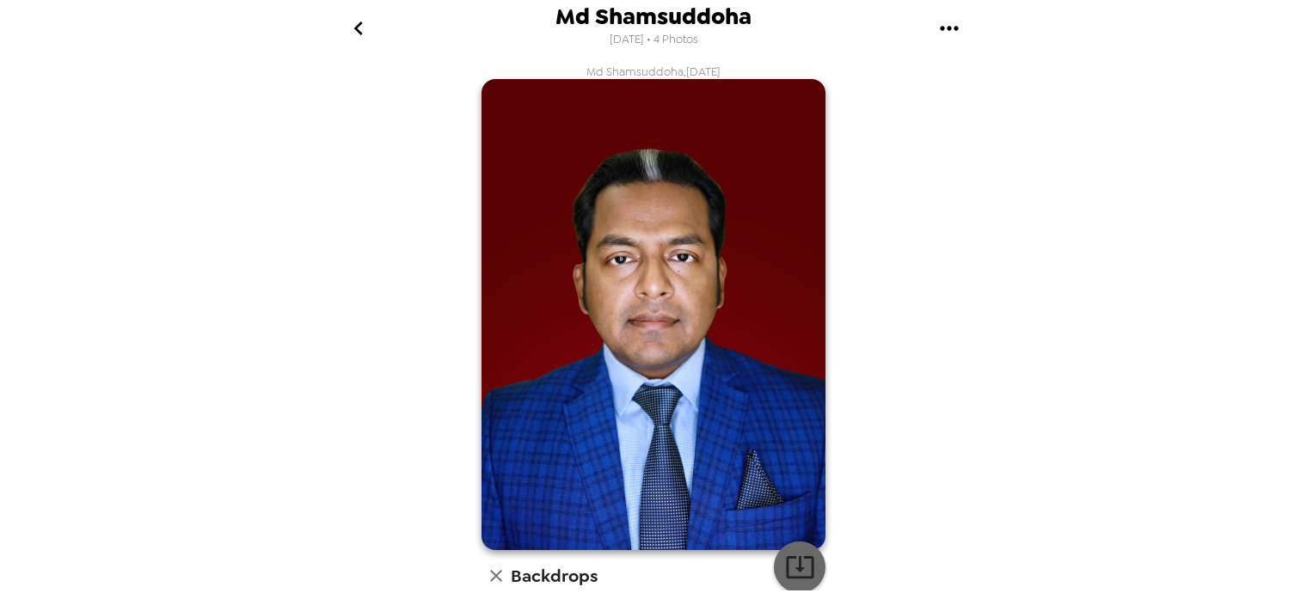
click at [807, 563] on icon "button" at bounding box center [800, 567] width 30 height 30
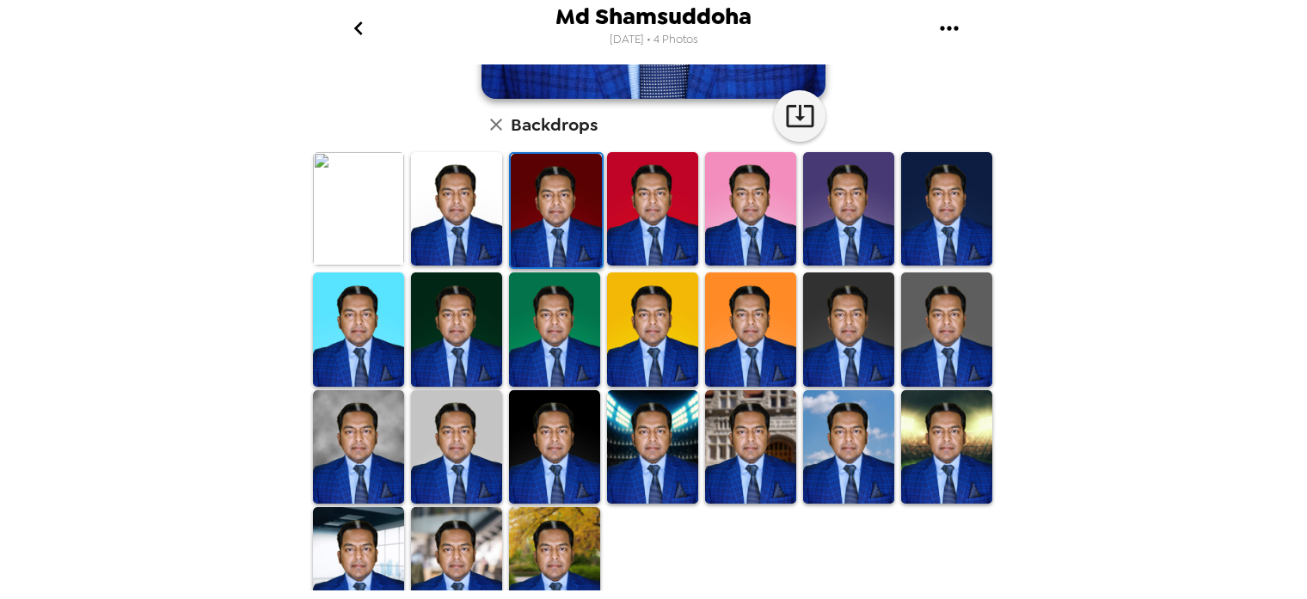
scroll to position [454, 0]
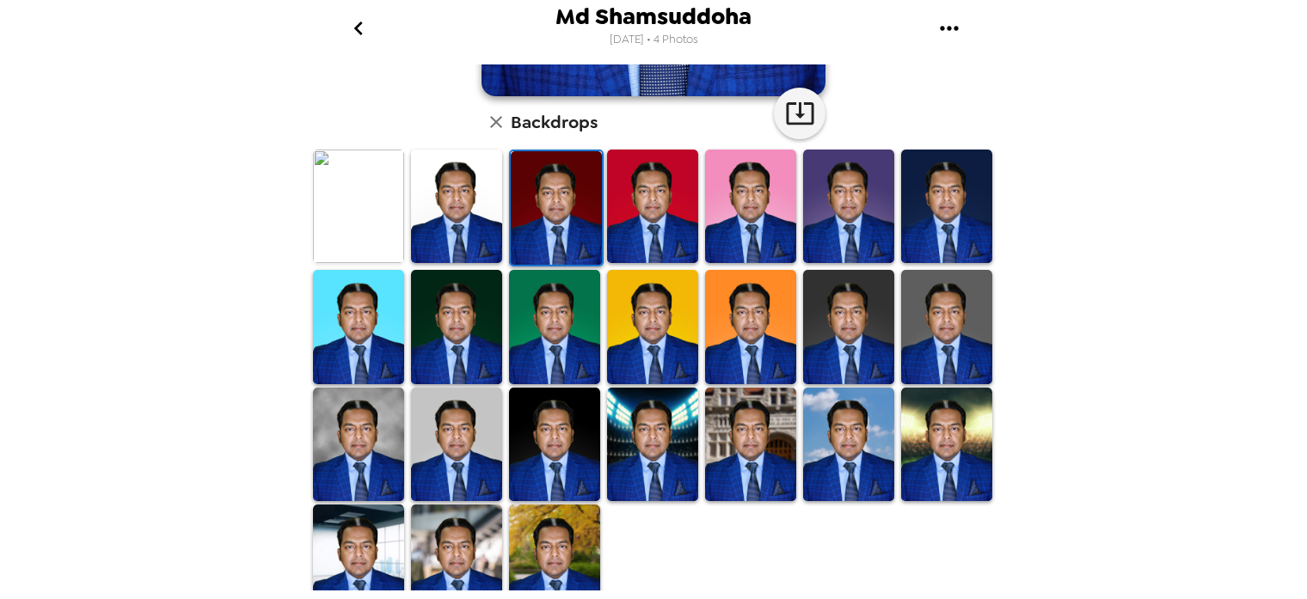
click at [383, 431] on img at bounding box center [358, 444] width 91 height 113
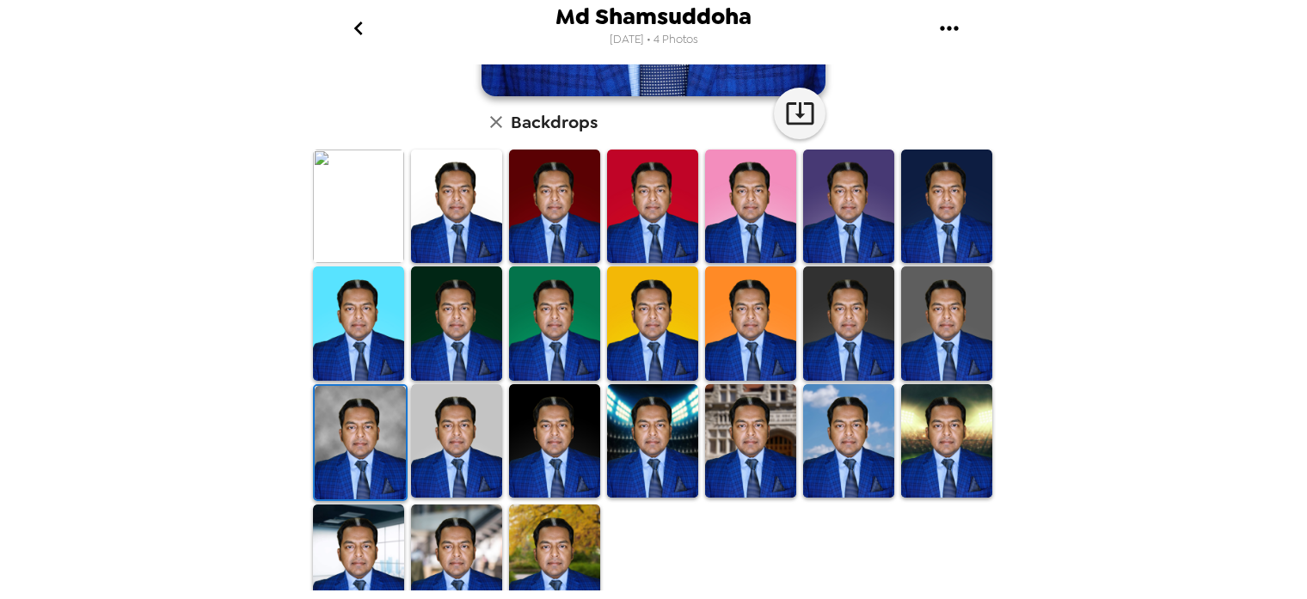
scroll to position [0, 0]
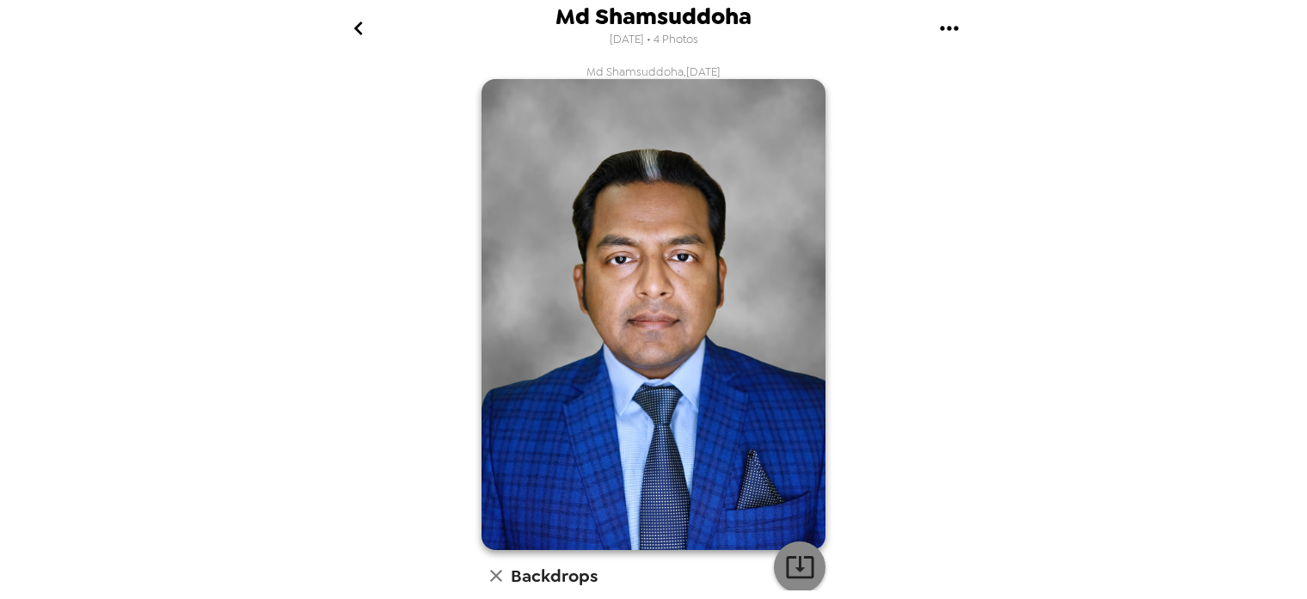
click at [800, 569] on icon "button" at bounding box center [800, 567] width 28 height 22
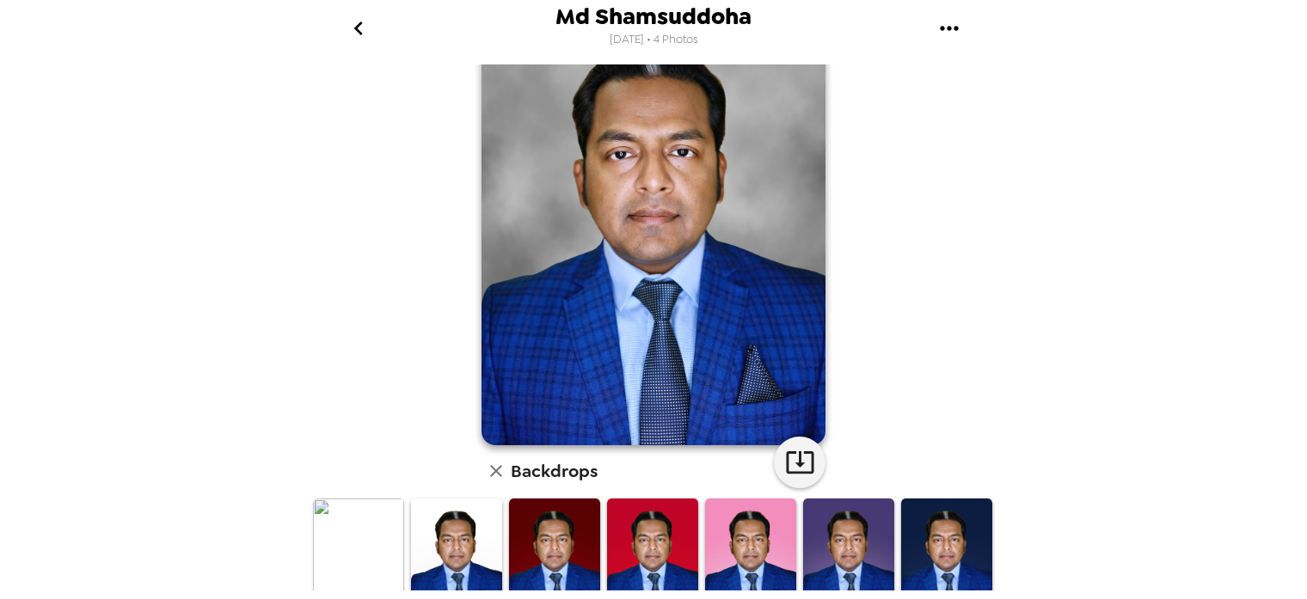
scroll to position [272, 0]
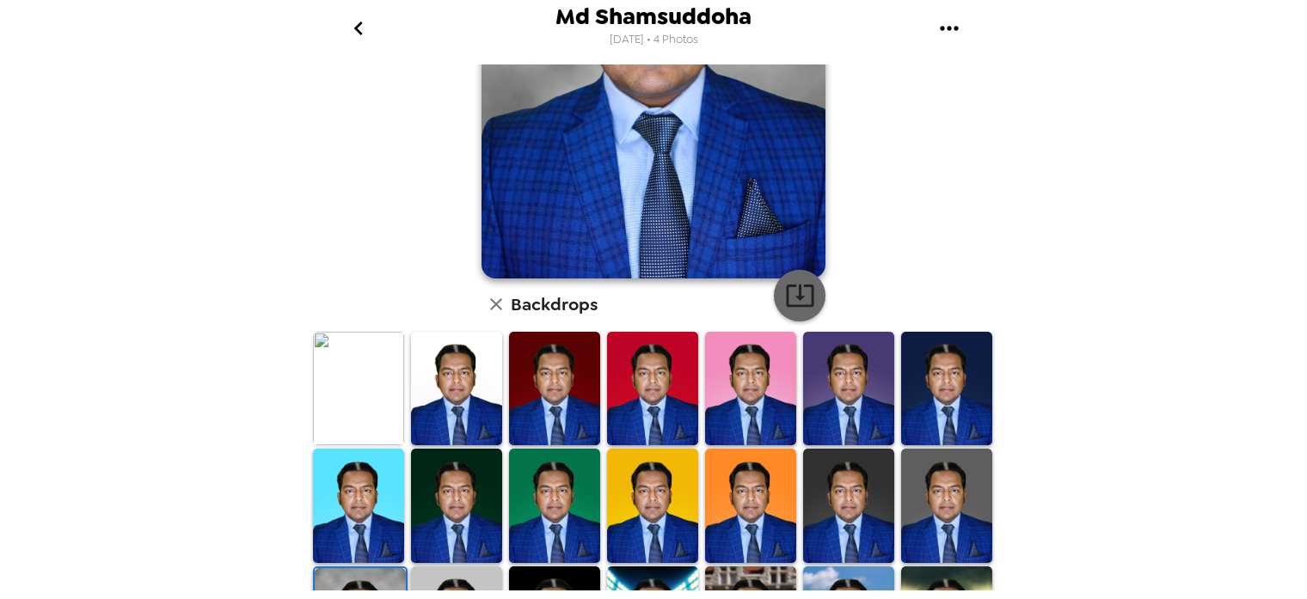
click at [796, 291] on icon "button" at bounding box center [800, 295] width 30 height 30
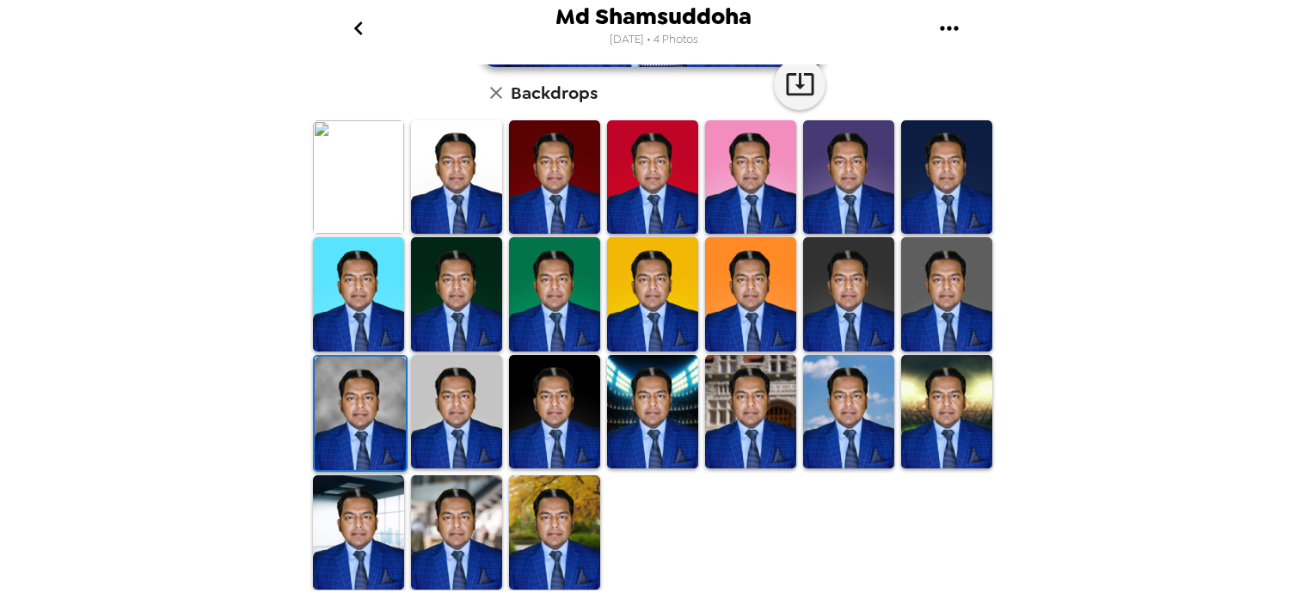
click at [851, 401] on img at bounding box center [848, 411] width 91 height 113
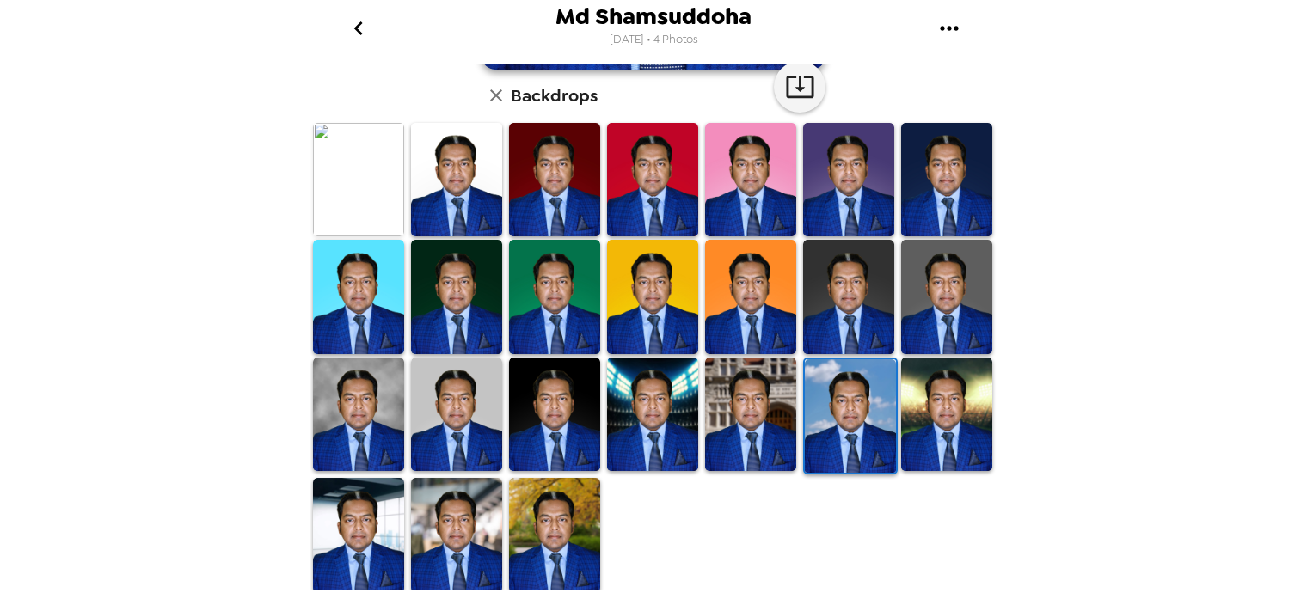
scroll to position [0, 0]
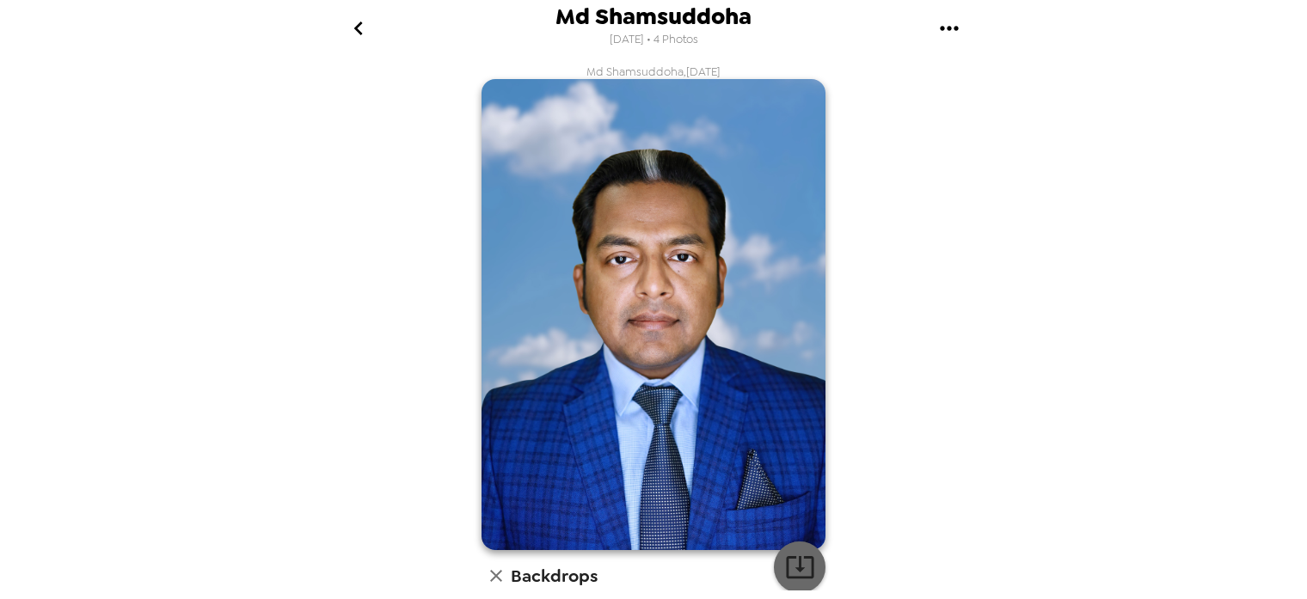
click at [801, 571] on icon "button" at bounding box center [800, 567] width 28 height 22
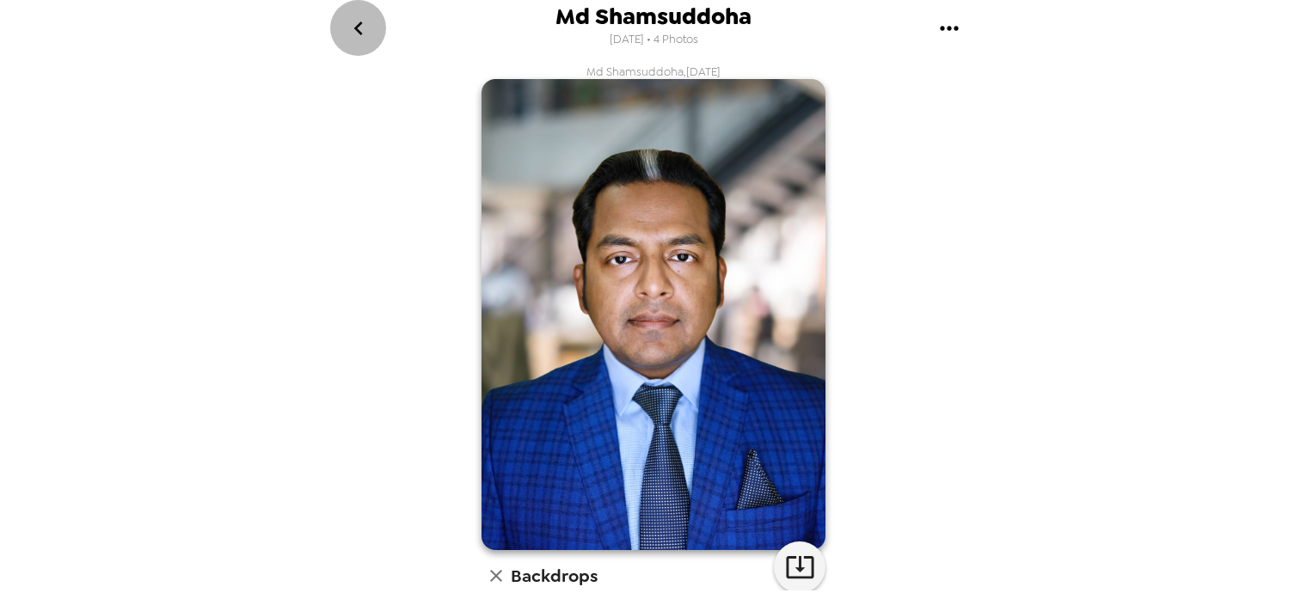
click at [355, 30] on icon "go back" at bounding box center [359, 29] width 28 height 28
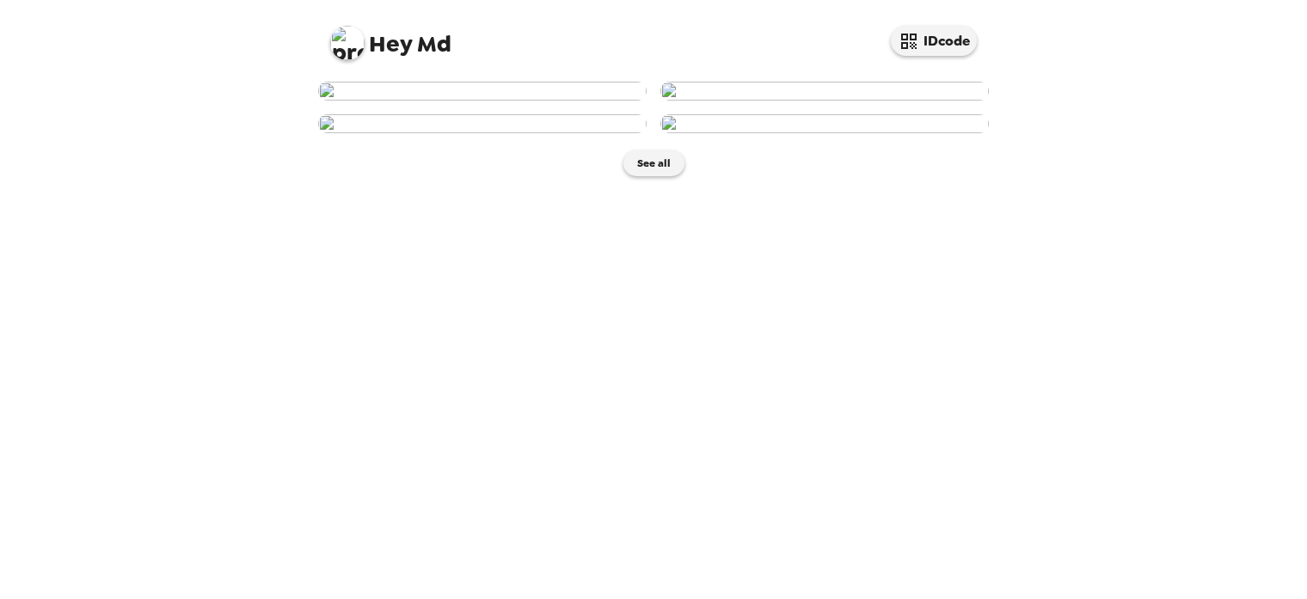
click at [820, 101] on img at bounding box center [824, 91] width 328 height 19
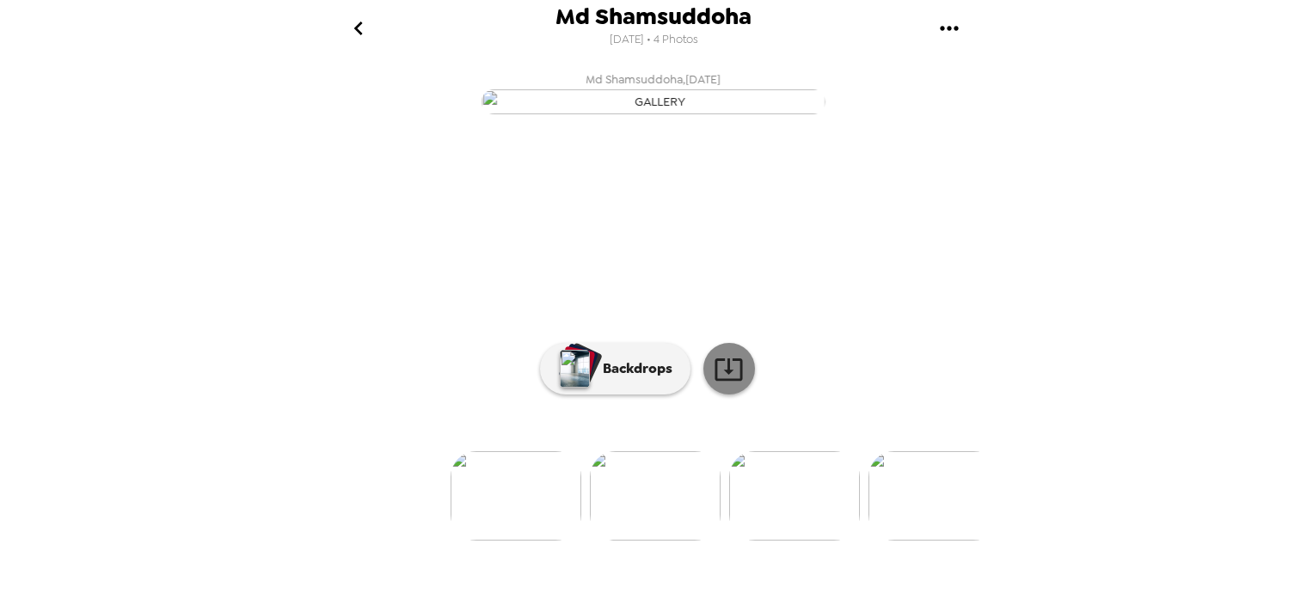
scroll to position [131, 0]
click at [724, 384] on icon at bounding box center [729, 369] width 30 height 30
click at [365, 28] on icon "go back" at bounding box center [359, 29] width 28 height 28
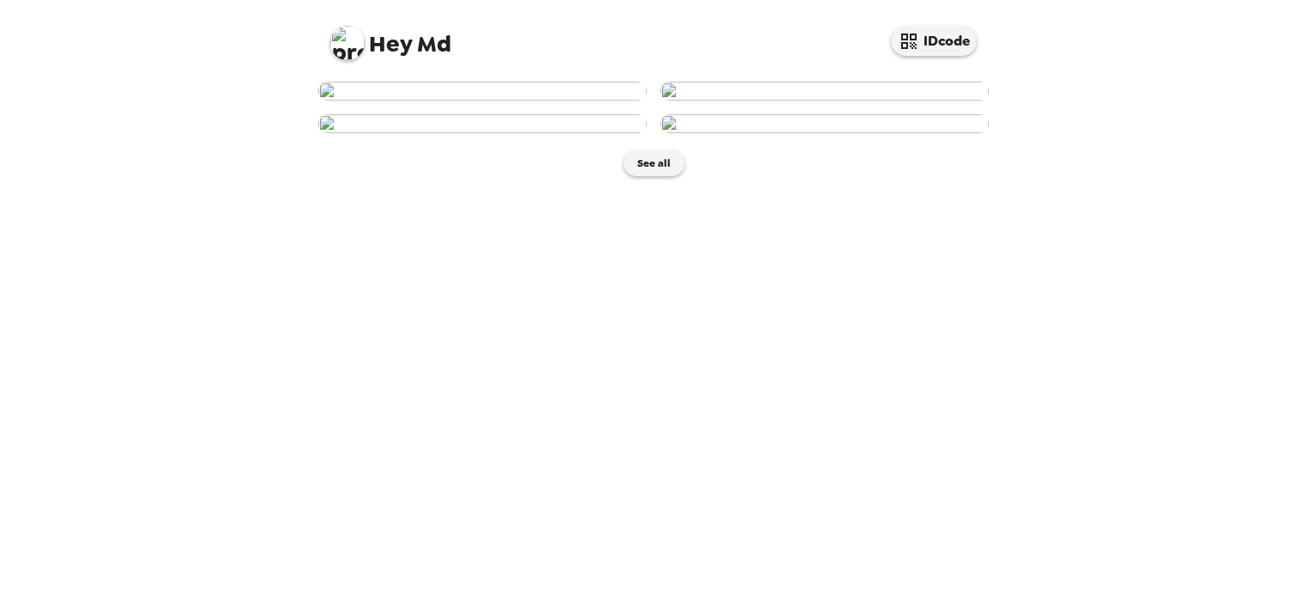
scroll to position [454, 0]
click at [532, 133] on img at bounding box center [482, 123] width 328 height 19
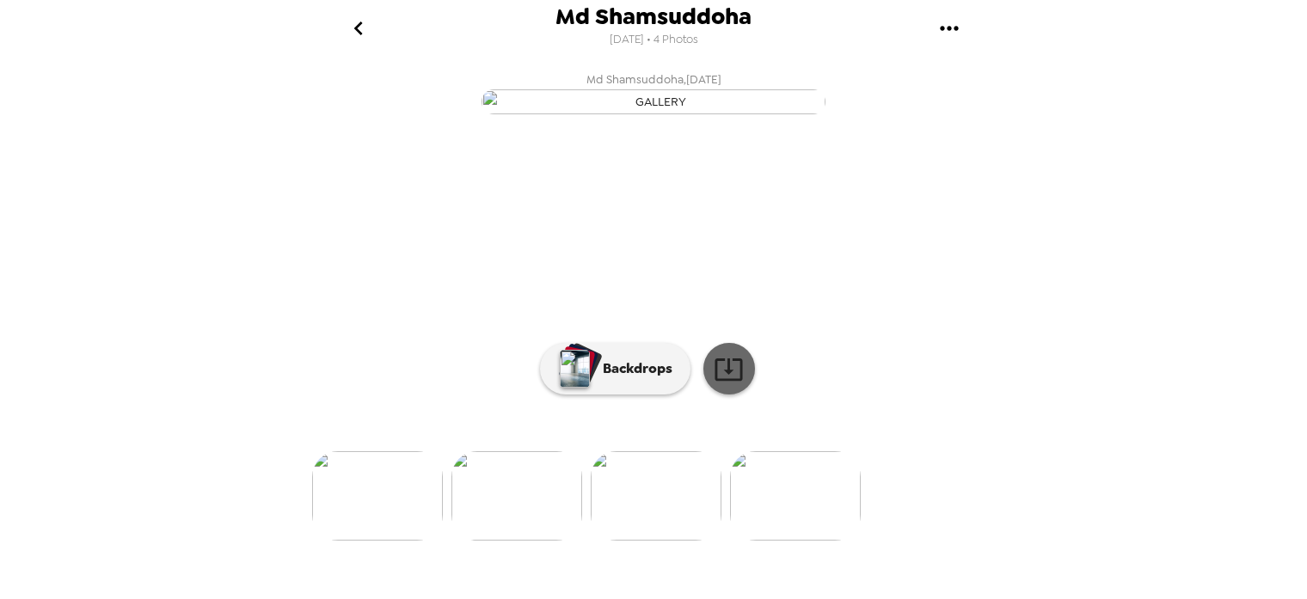
click at [726, 384] on icon at bounding box center [729, 369] width 30 height 30
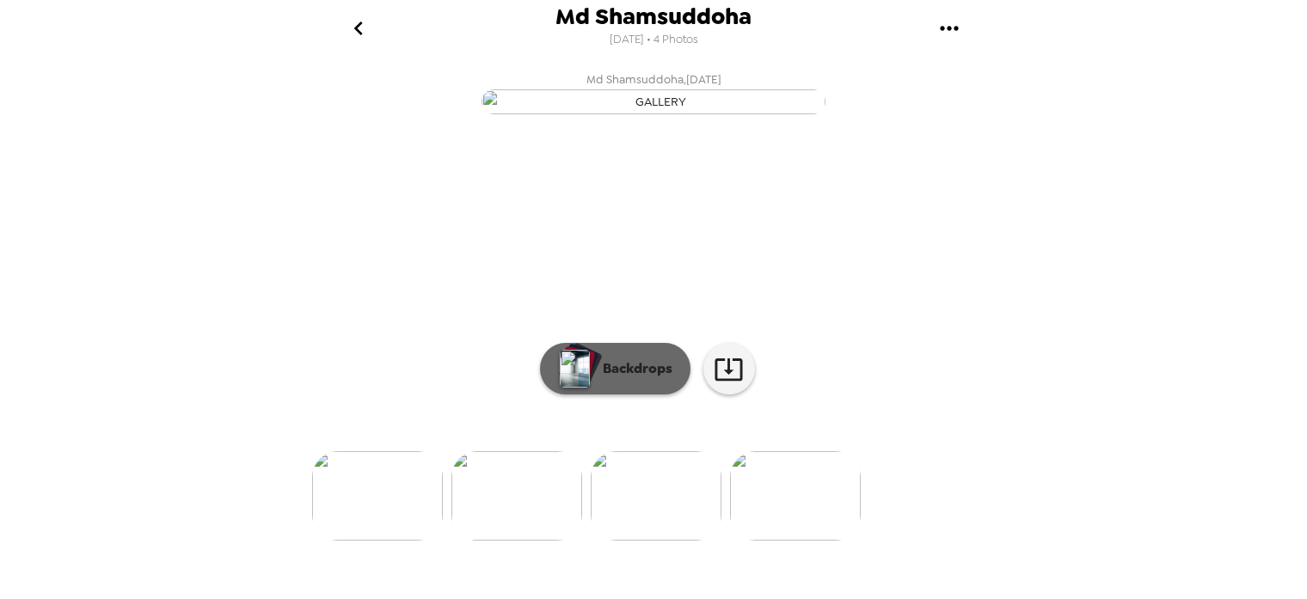
click at [621, 379] on p "Backdrops" at bounding box center [633, 369] width 78 height 21
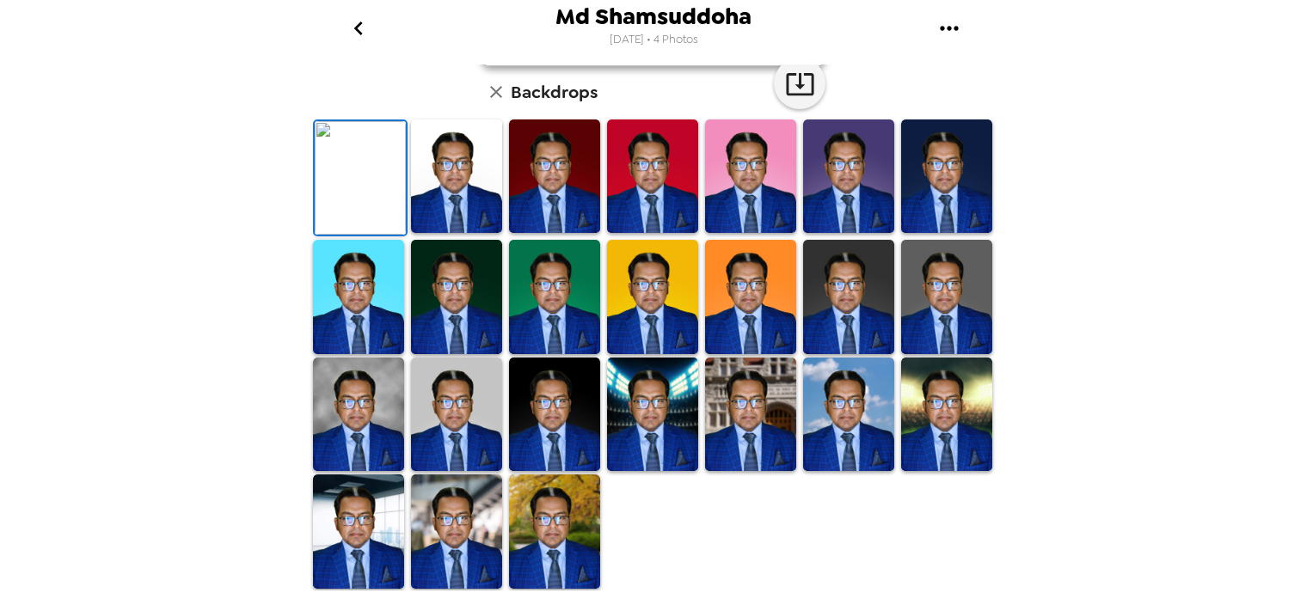
scroll to position [447, 0]
click at [459, 207] on img at bounding box center [456, 176] width 91 height 113
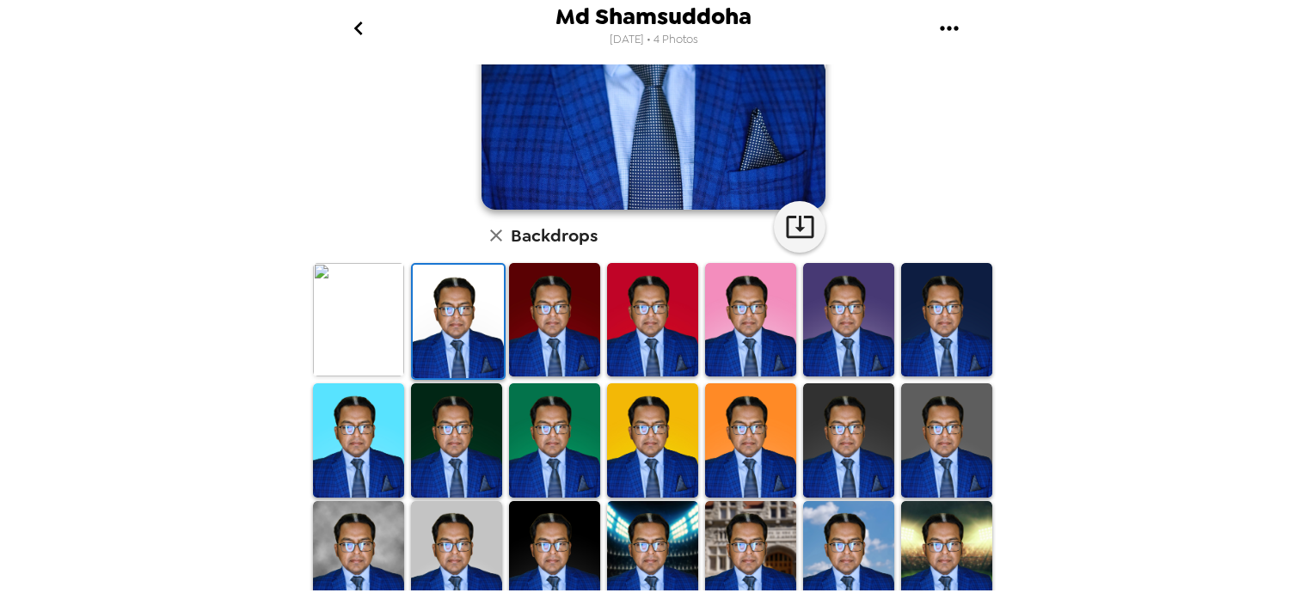
scroll to position [175, 0]
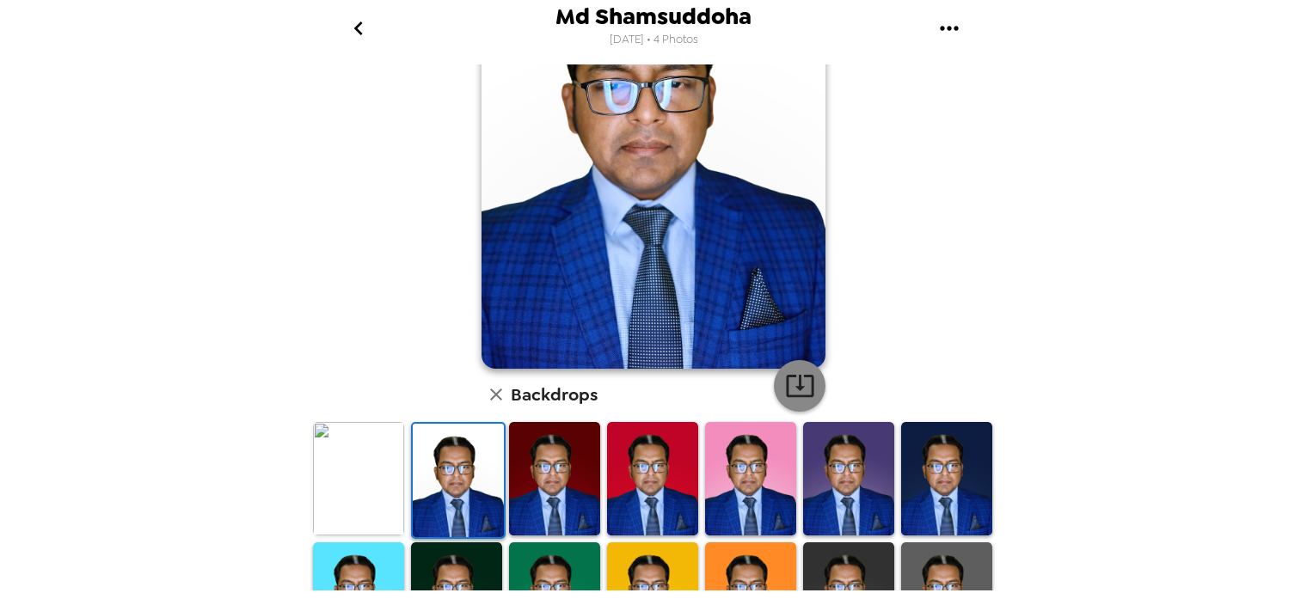
click at [816, 383] on button "button" at bounding box center [800, 386] width 52 height 52
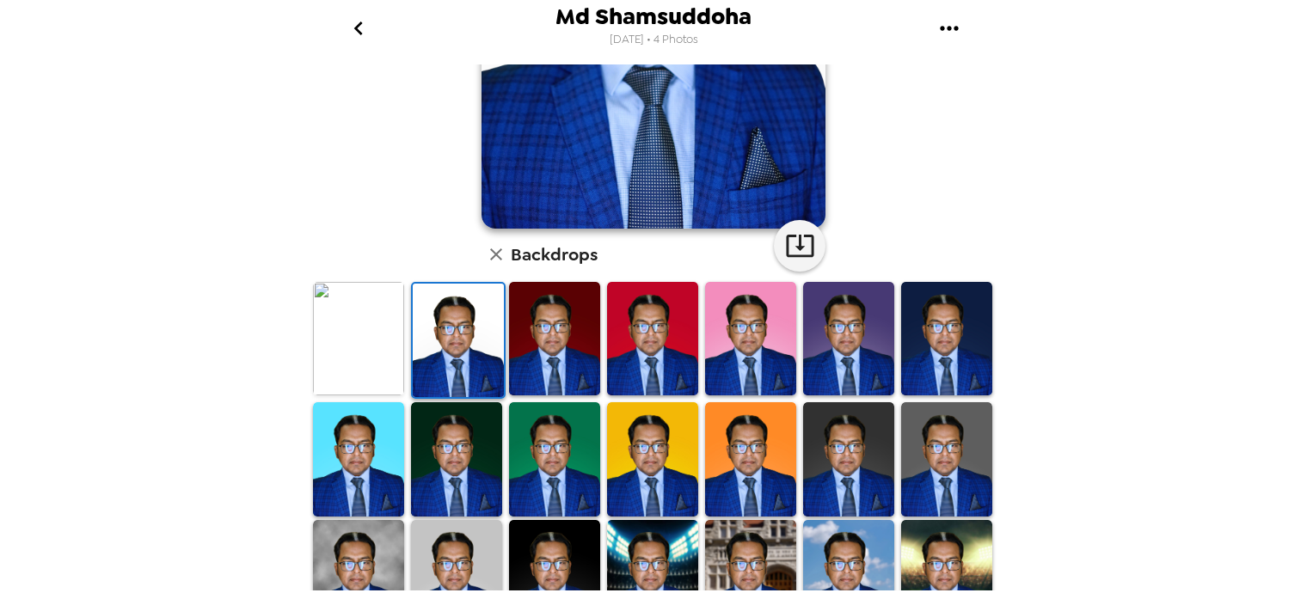
scroll to position [357, 0]
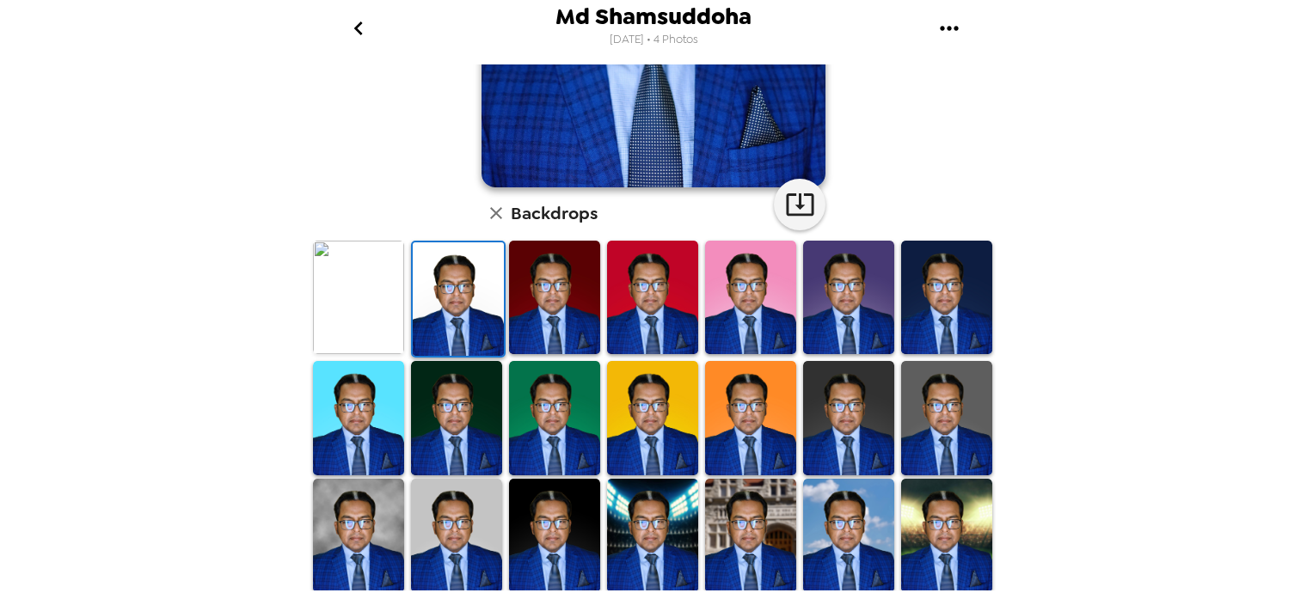
click at [561, 296] on img at bounding box center [554, 297] width 91 height 113
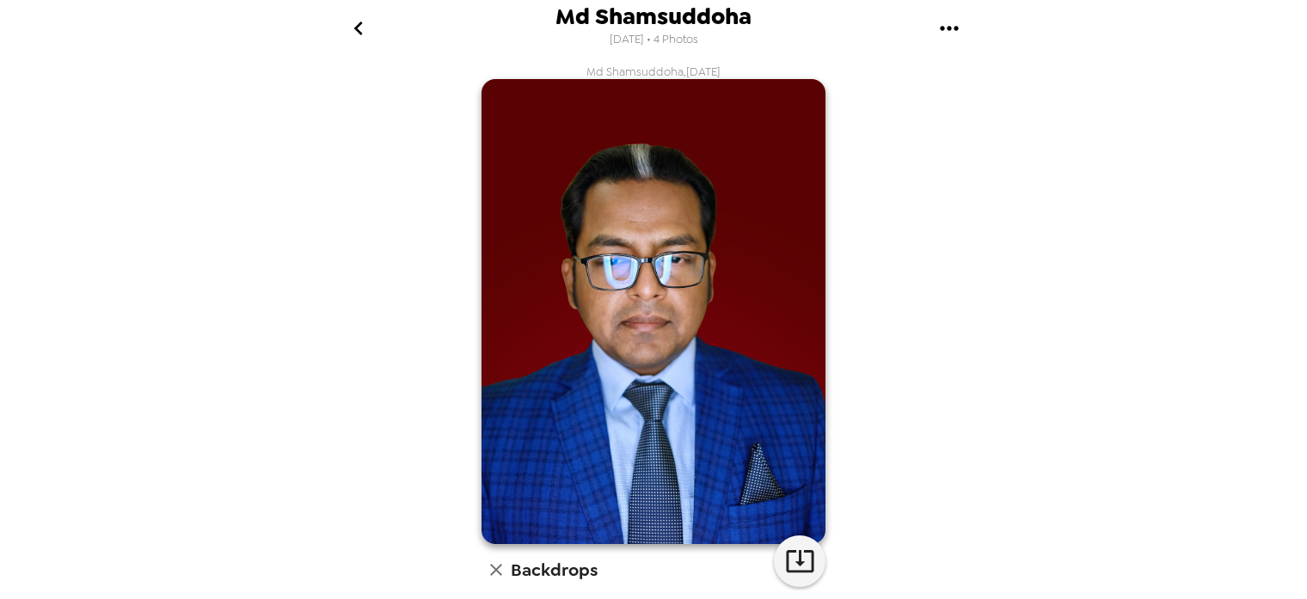
scroll to position [272, 0]
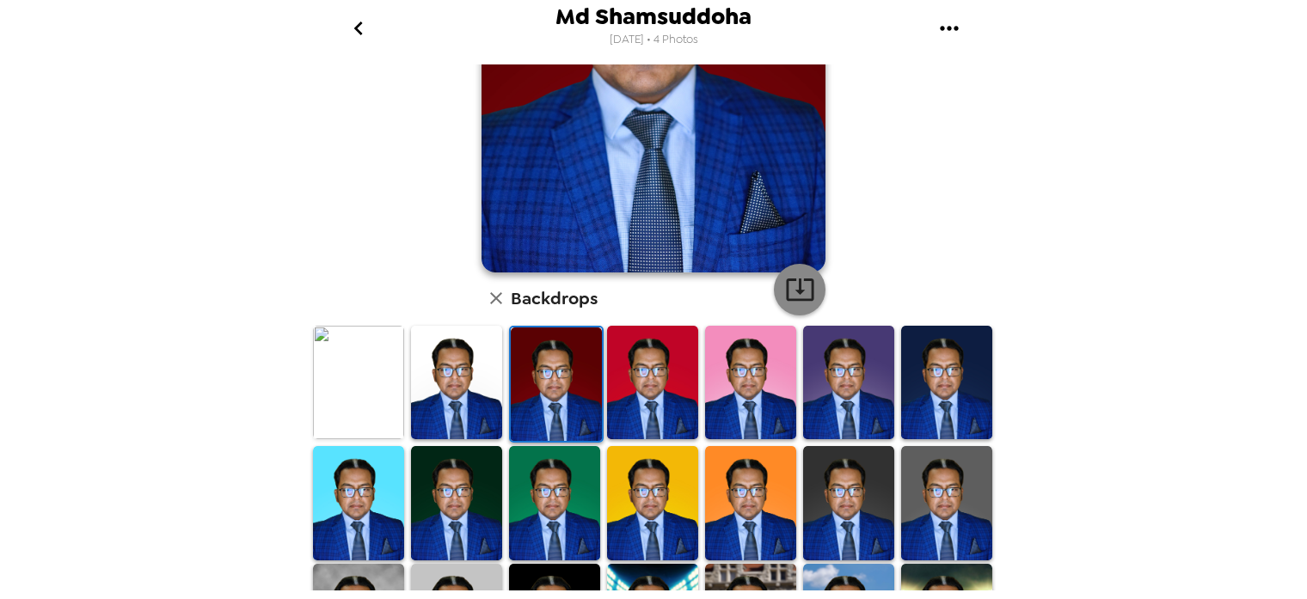
click at [797, 277] on icon "button" at bounding box center [800, 289] width 30 height 30
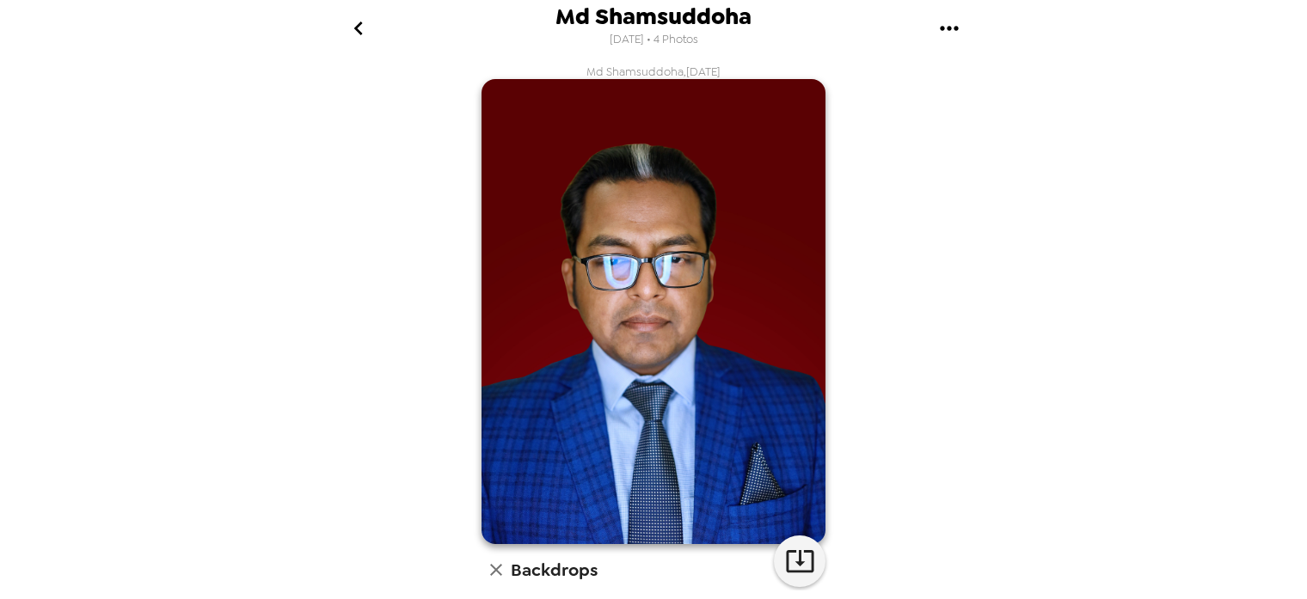
scroll to position [272, 0]
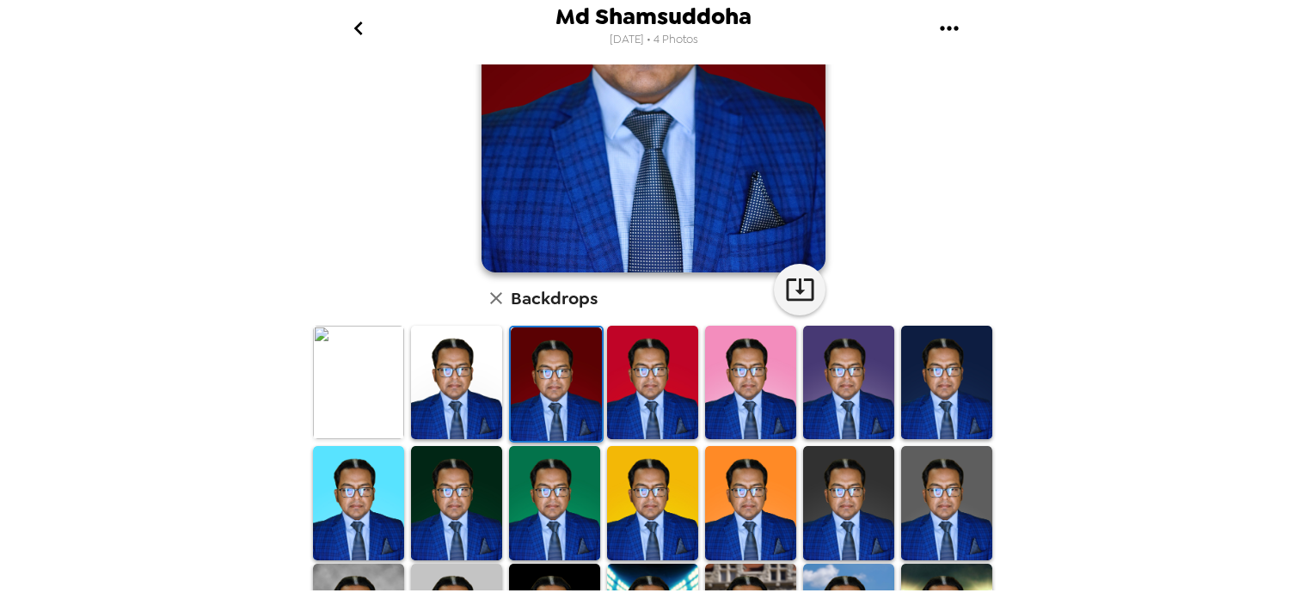
click at [848, 394] on img at bounding box center [848, 382] width 91 height 113
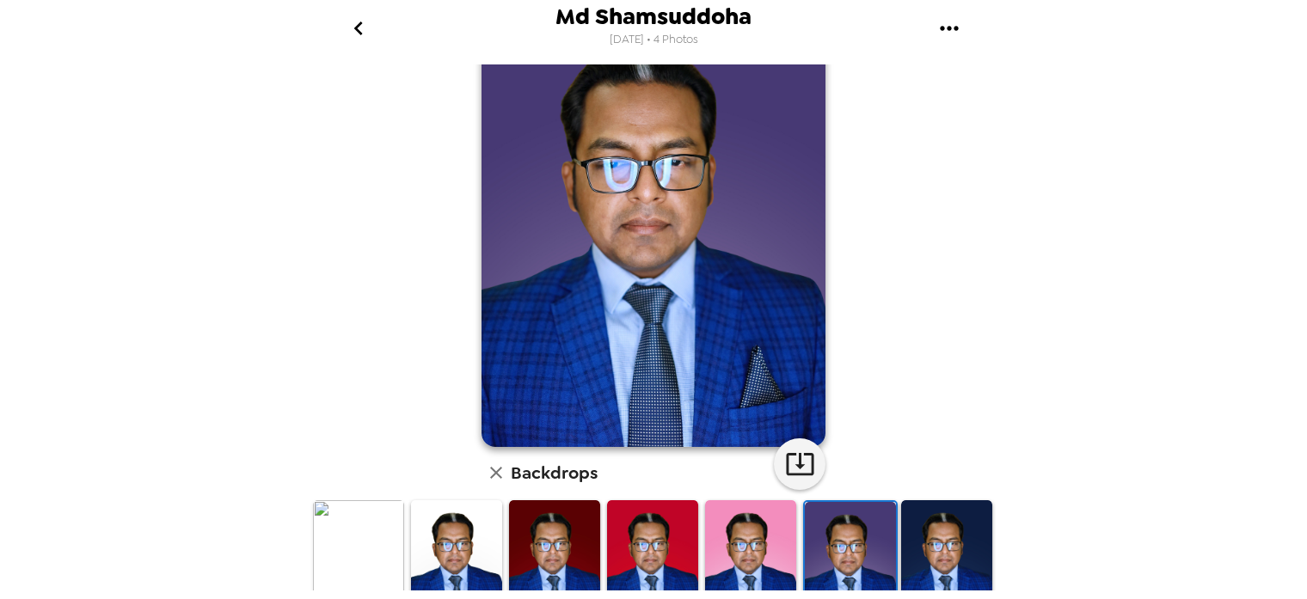
scroll to position [0, 0]
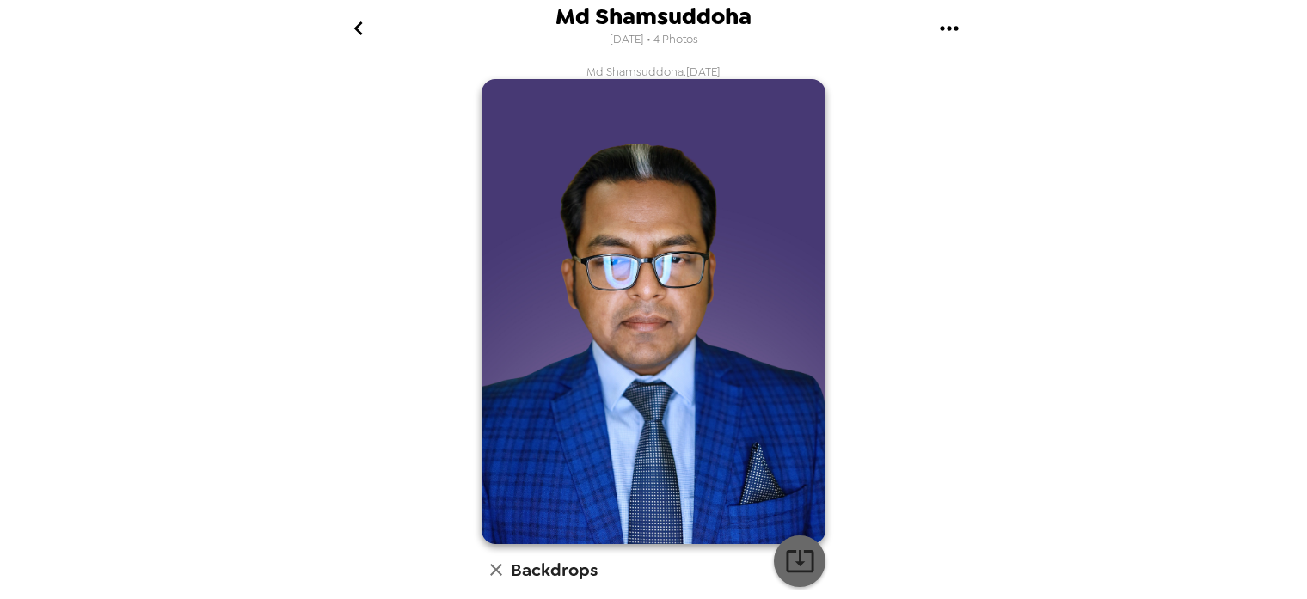
click at [807, 559] on icon "button" at bounding box center [800, 561] width 30 height 30
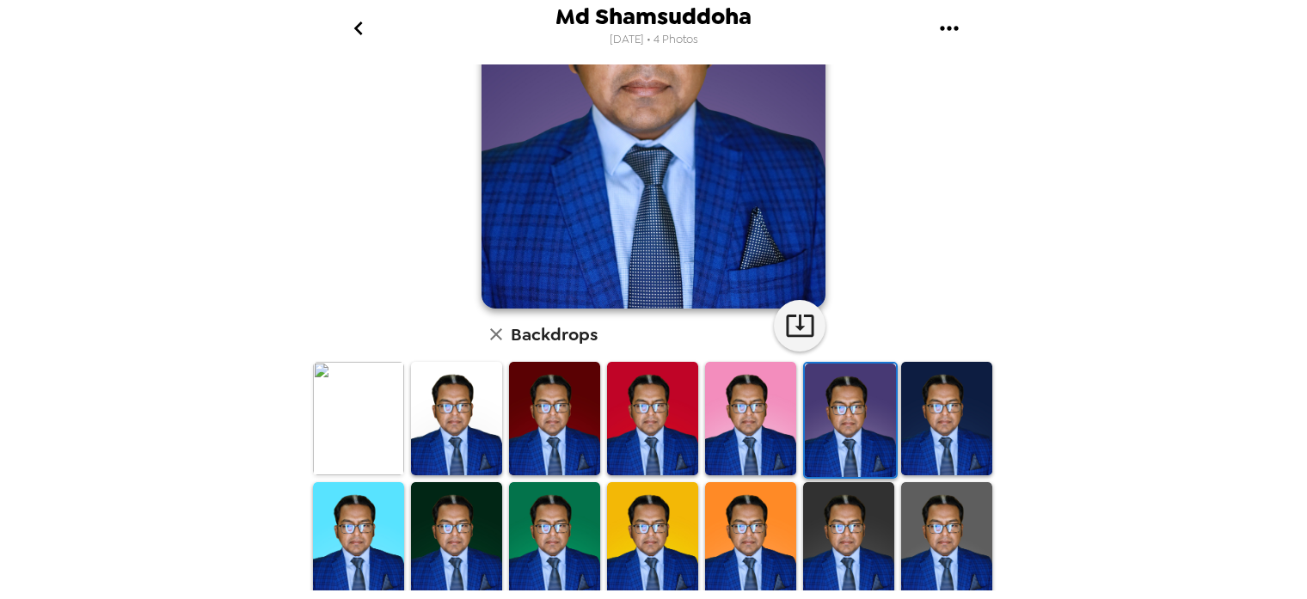
scroll to position [477, 0]
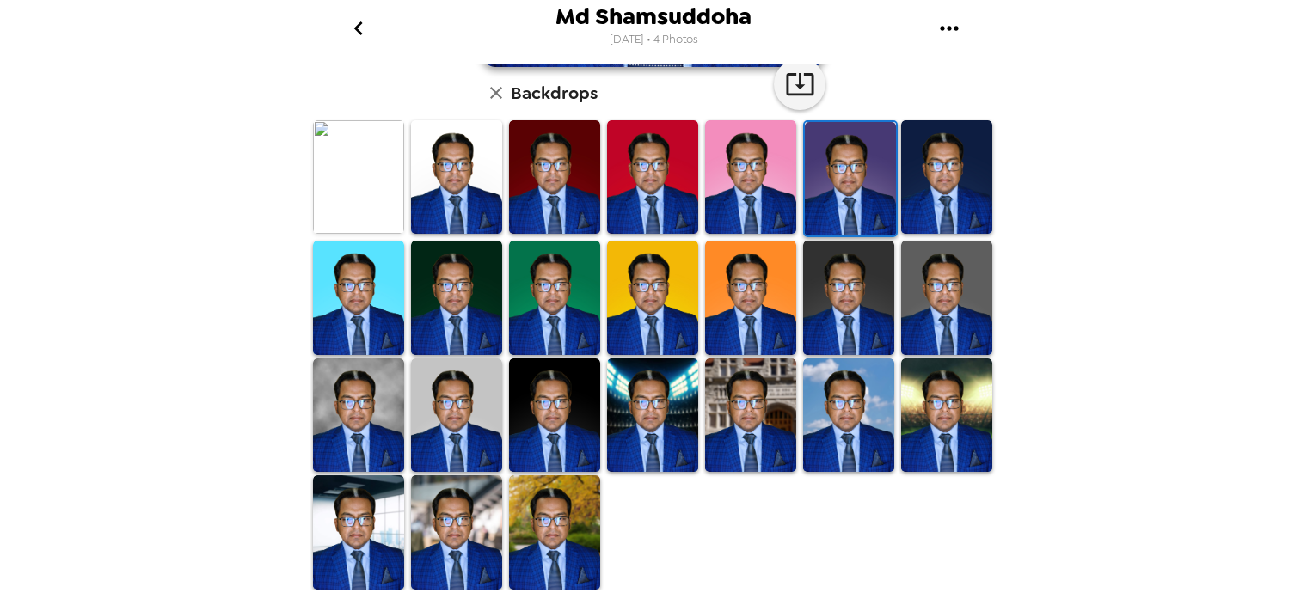
drag, startPoint x: 471, startPoint y: 296, endPoint x: 512, endPoint y: 401, distance: 112.7
click at [471, 297] on img at bounding box center [456, 297] width 91 height 113
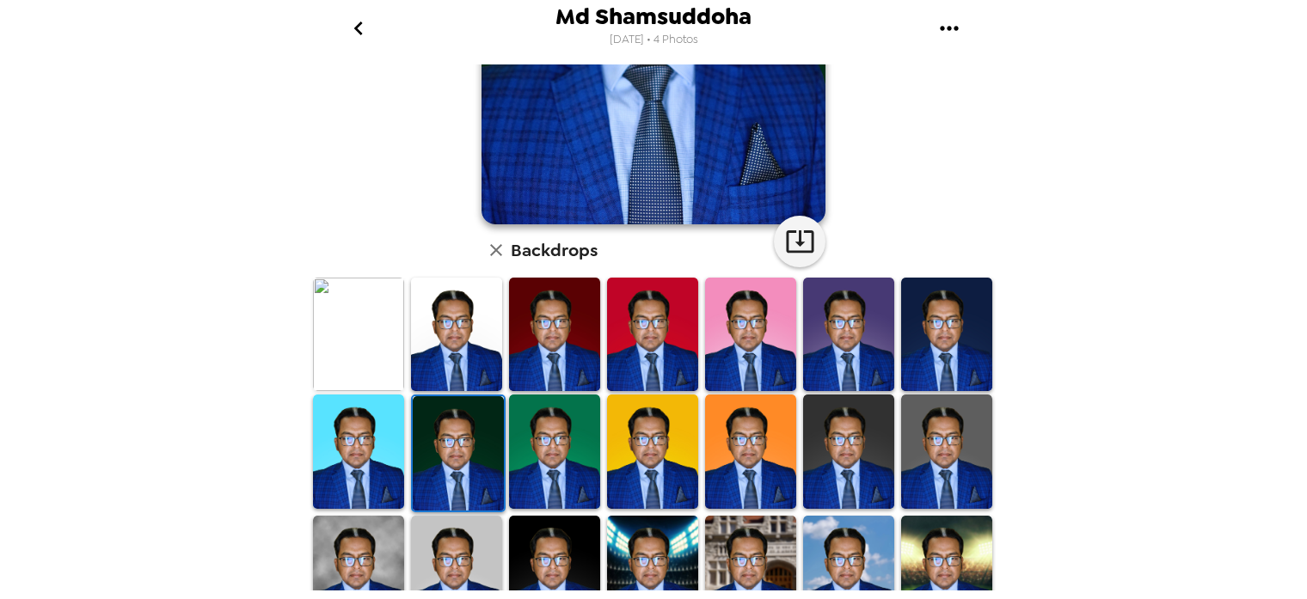
scroll to position [383, 0]
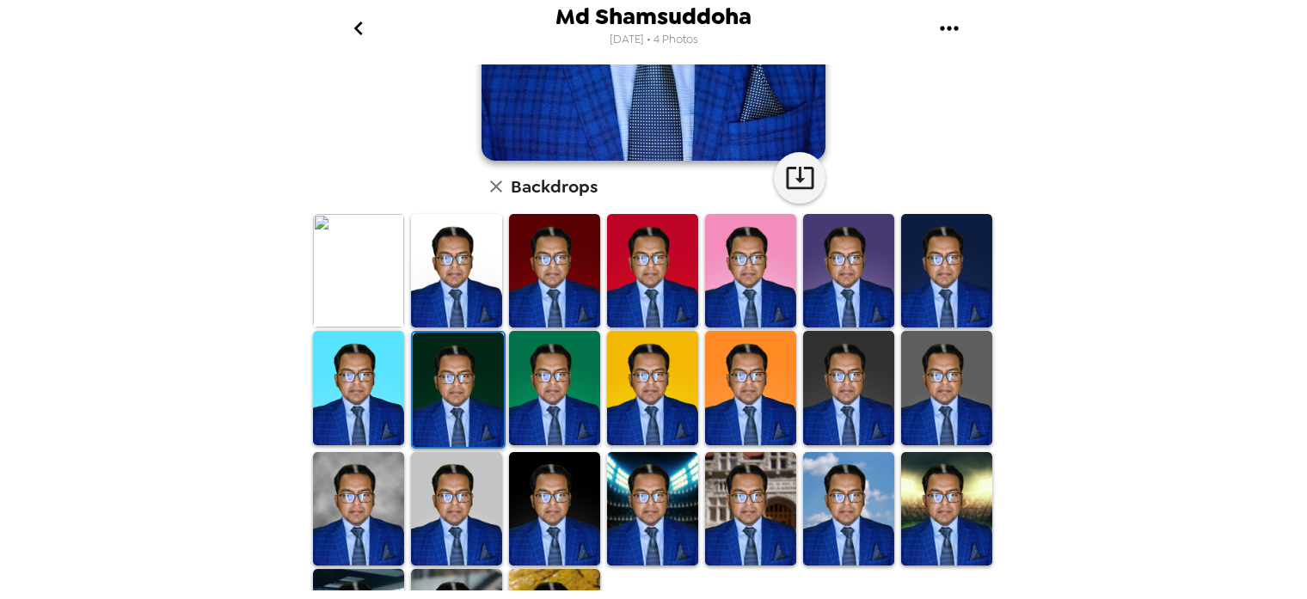
click at [950, 383] on img at bounding box center [946, 387] width 91 height 113
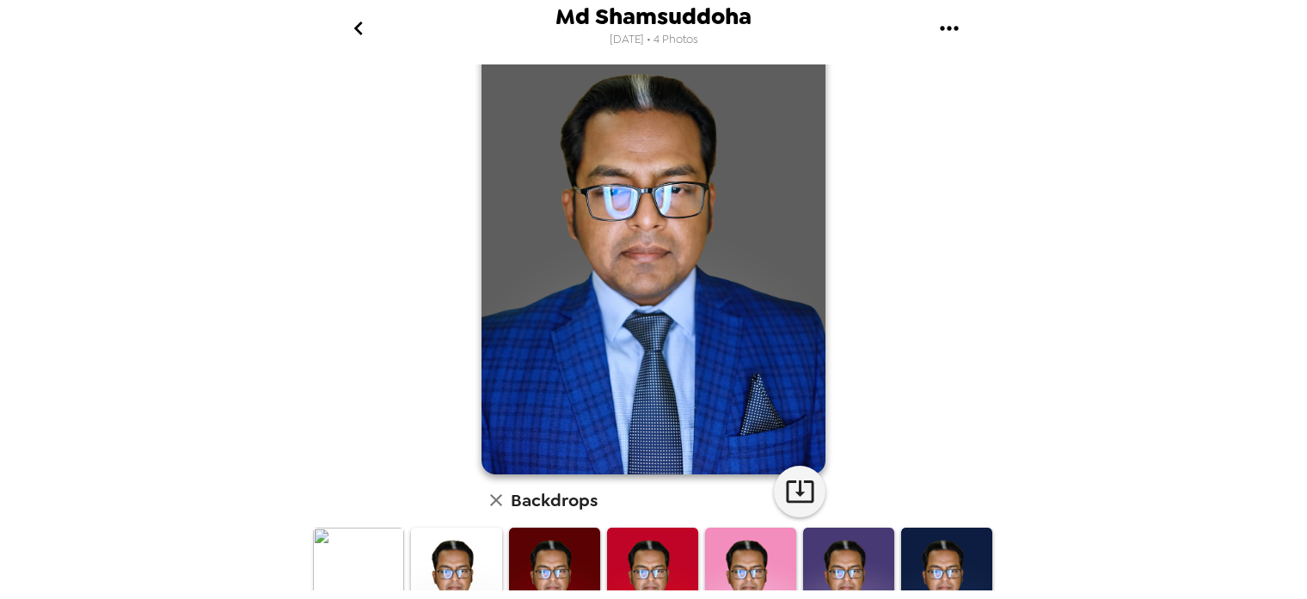
scroll to position [0, 0]
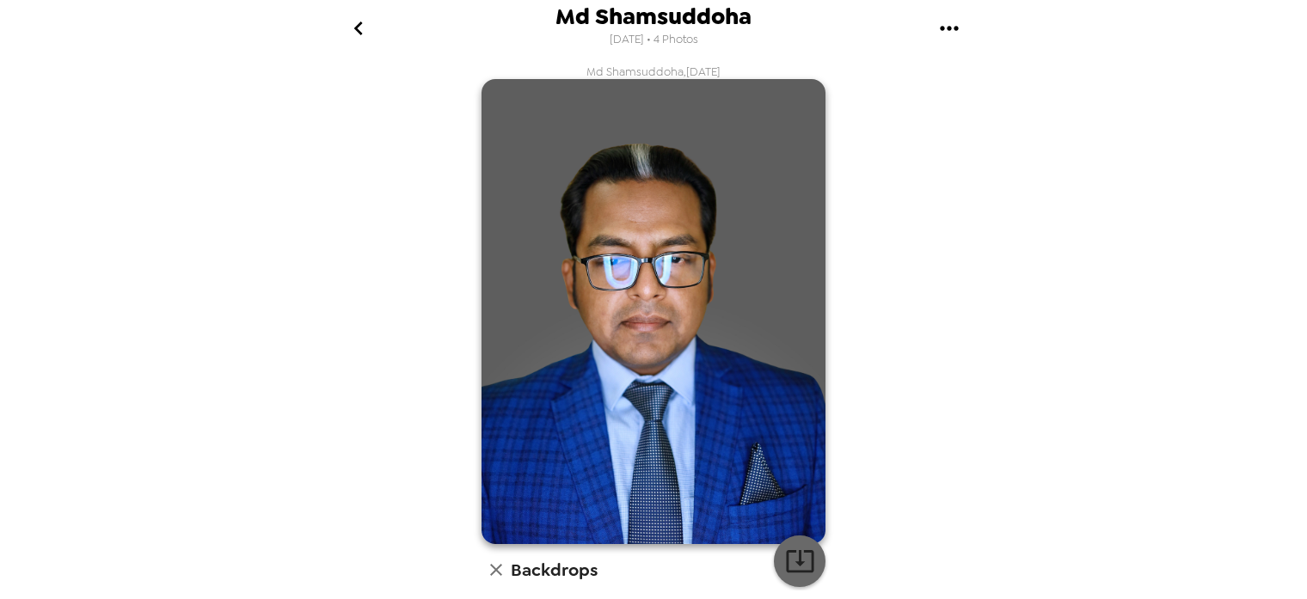
click at [794, 558] on icon "button" at bounding box center [800, 561] width 30 height 30
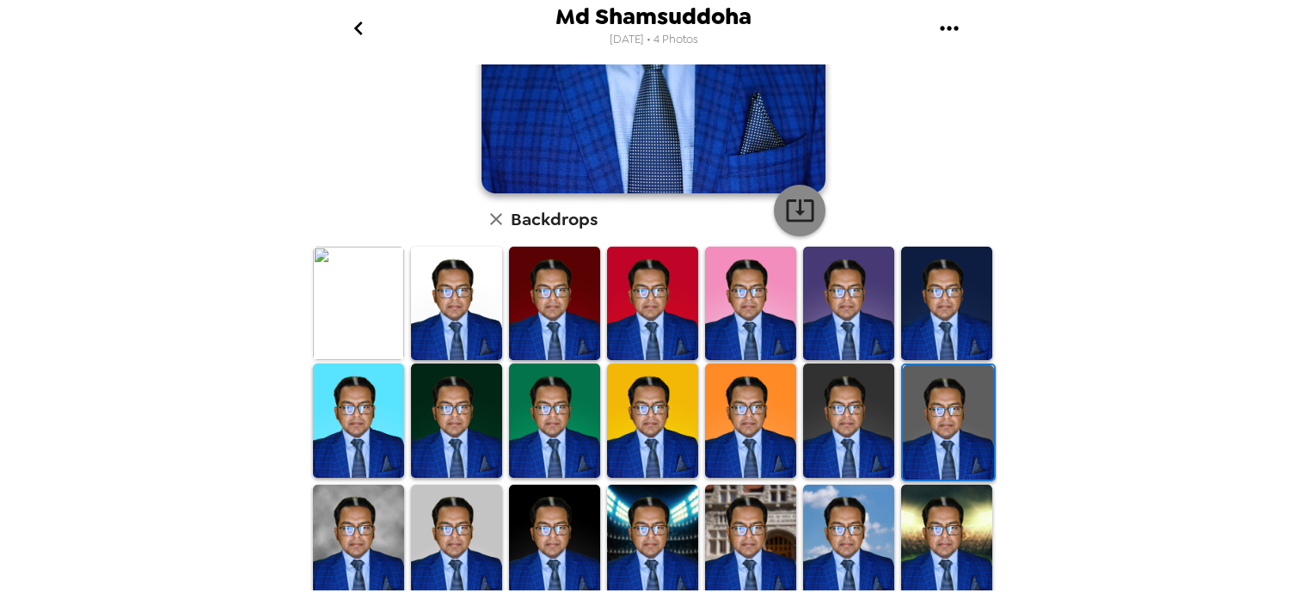
scroll to position [477, 0]
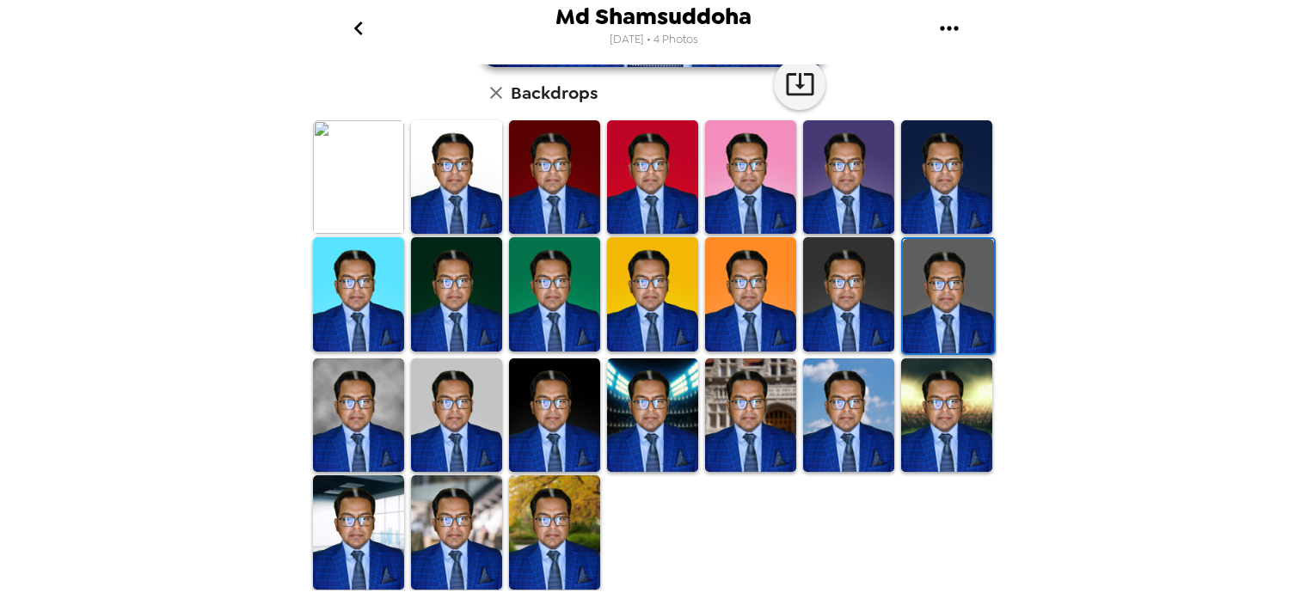
click at [372, 421] on img at bounding box center [358, 415] width 91 height 113
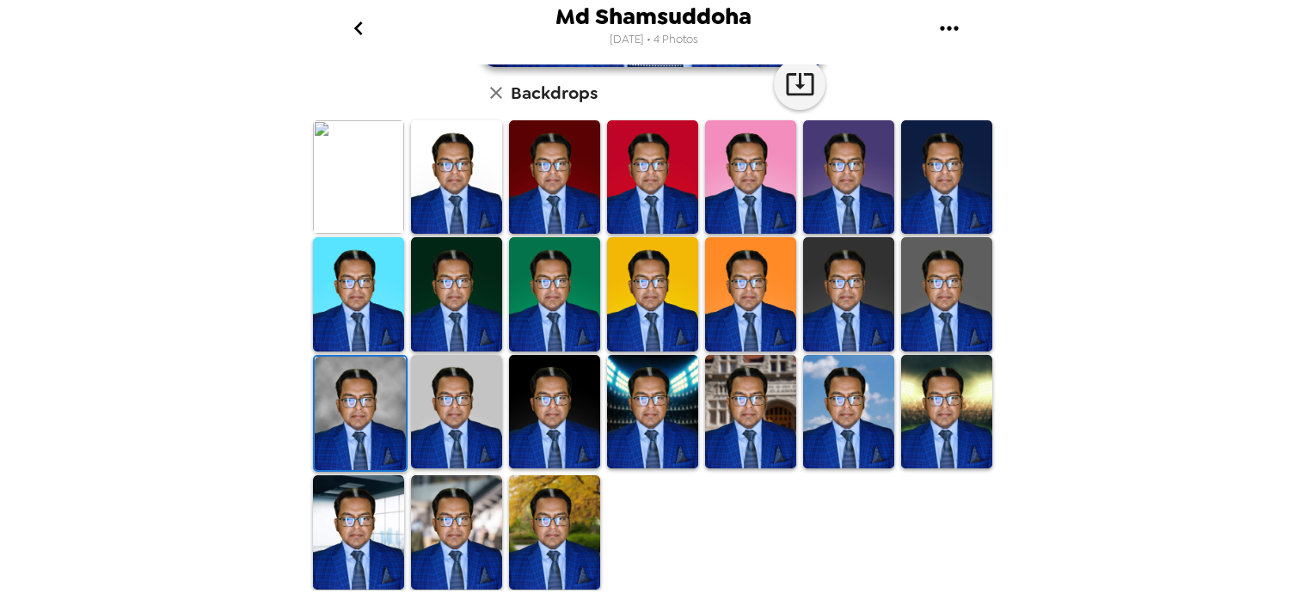
scroll to position [0, 0]
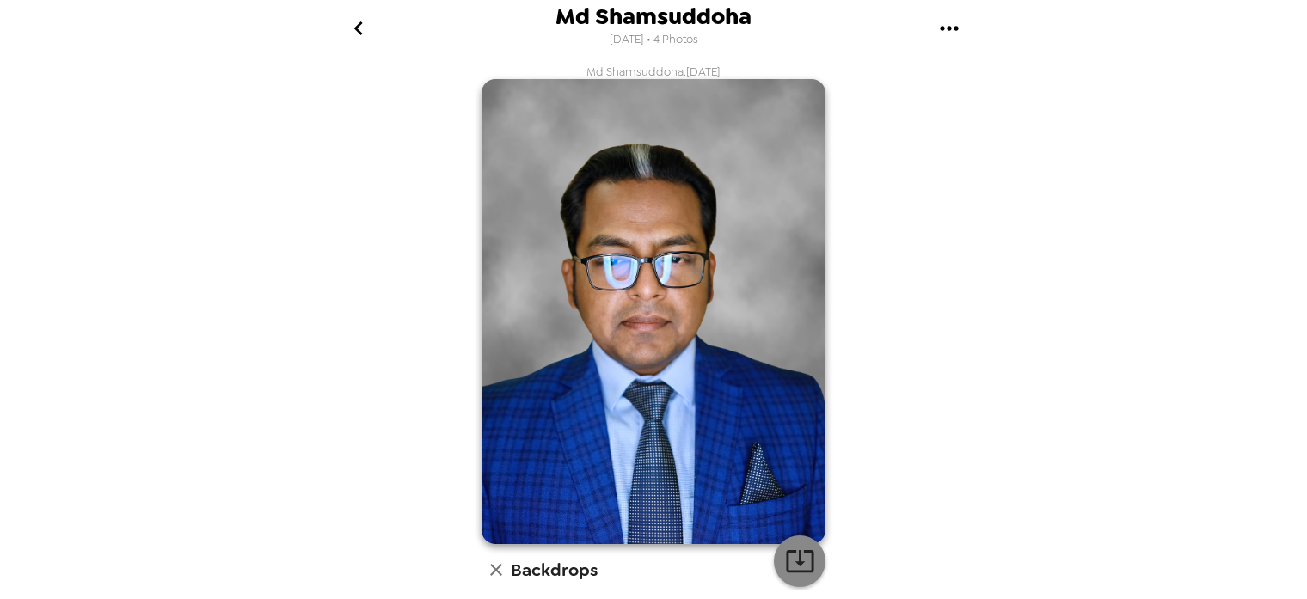
click at [791, 552] on icon "button" at bounding box center [800, 562] width 28 height 22
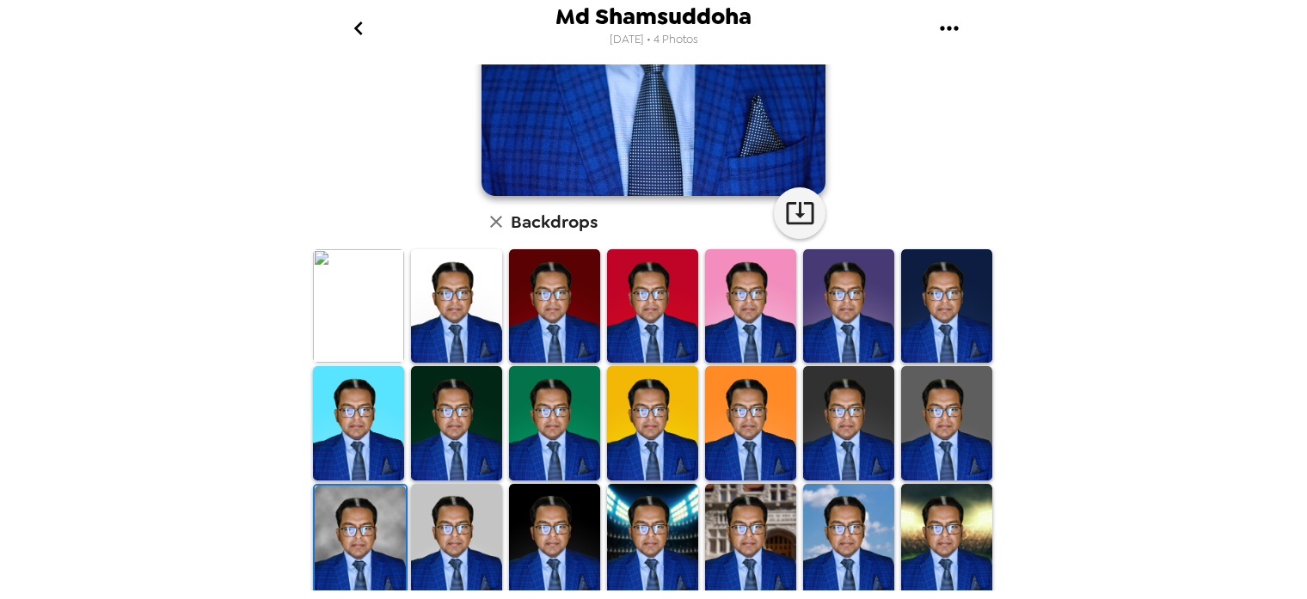
scroll to position [477, 0]
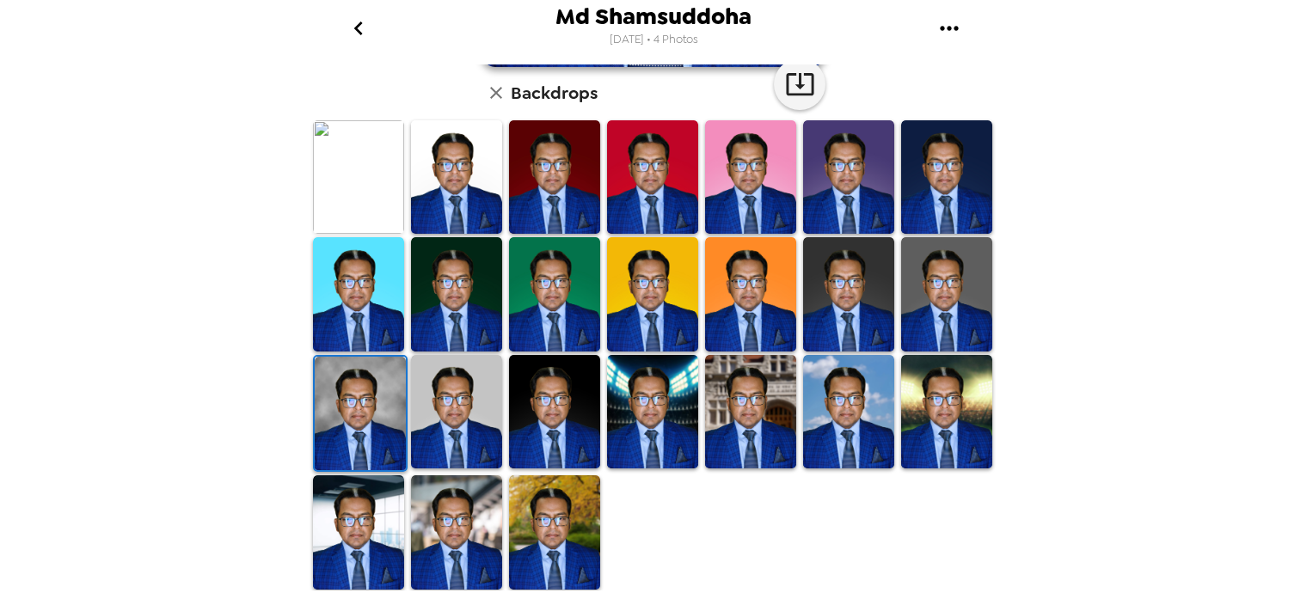
click at [472, 388] on img at bounding box center [456, 411] width 91 height 113
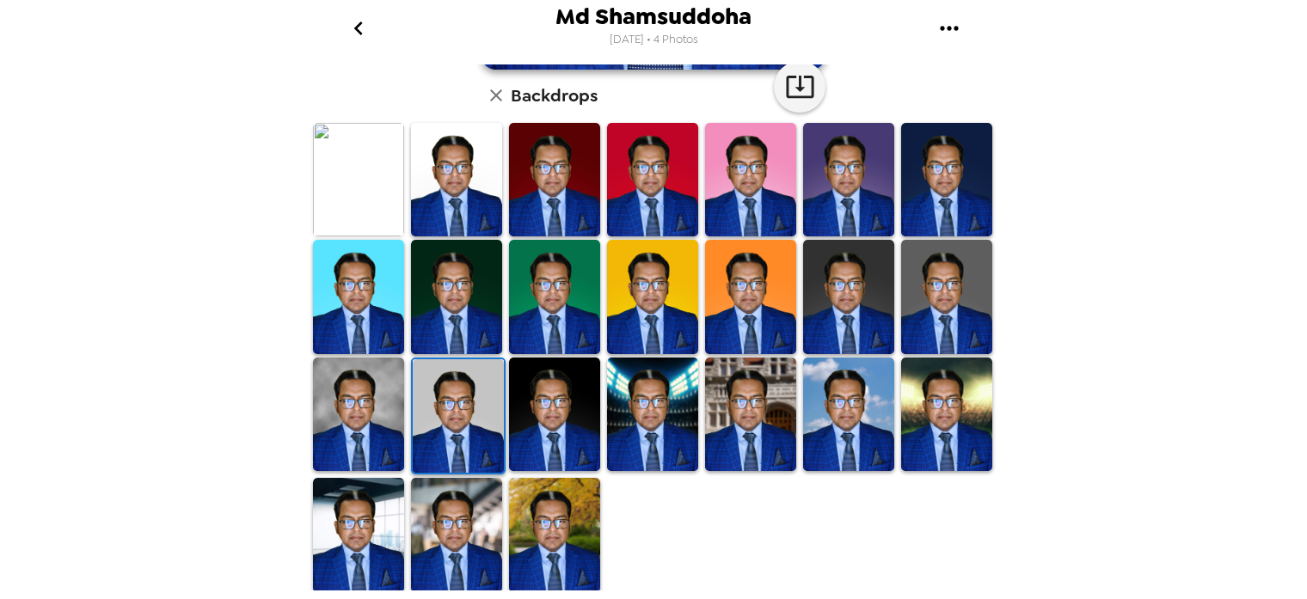
scroll to position [21, 0]
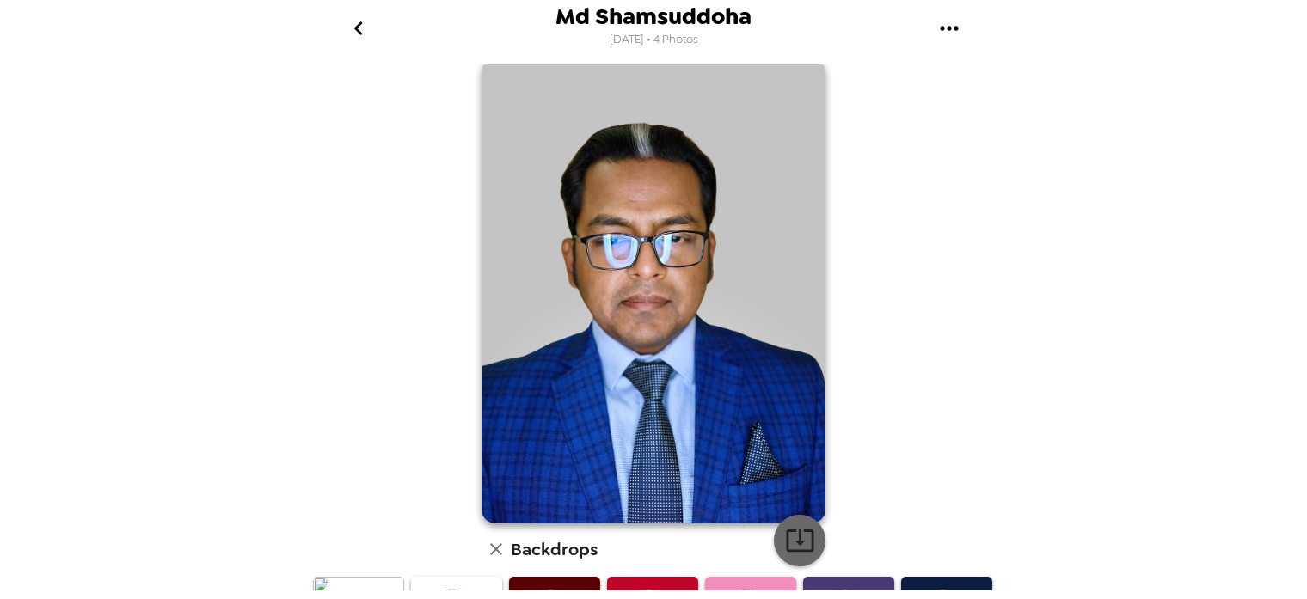
click at [804, 527] on icon "button" at bounding box center [800, 540] width 30 height 30
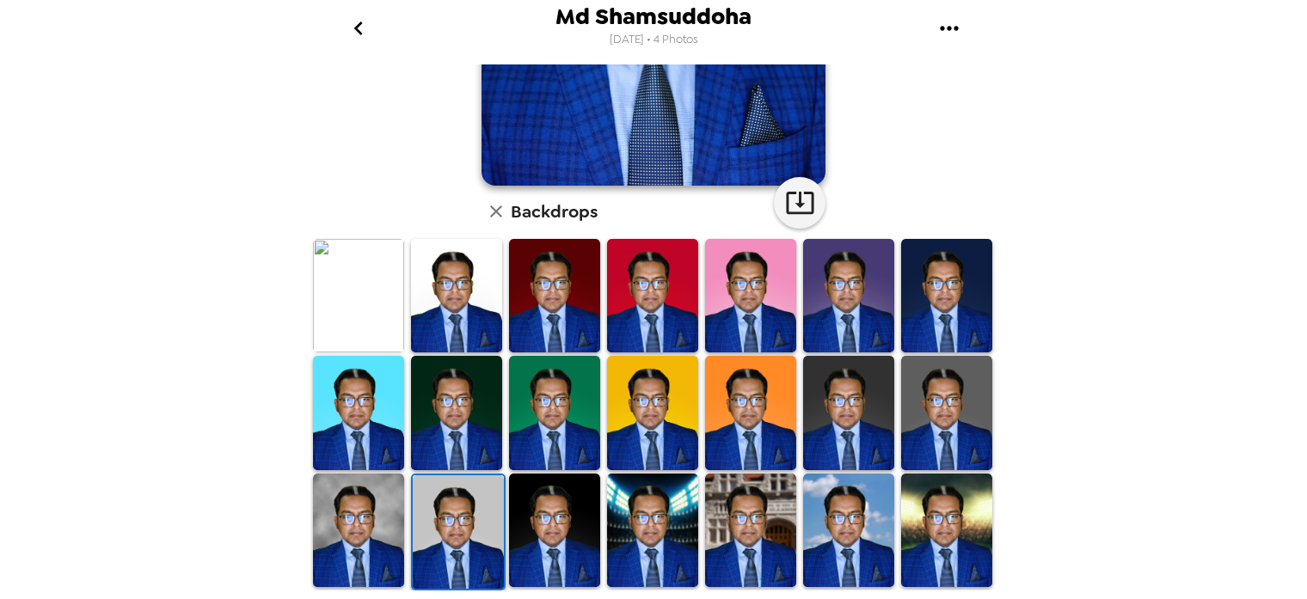
scroll to position [383, 0]
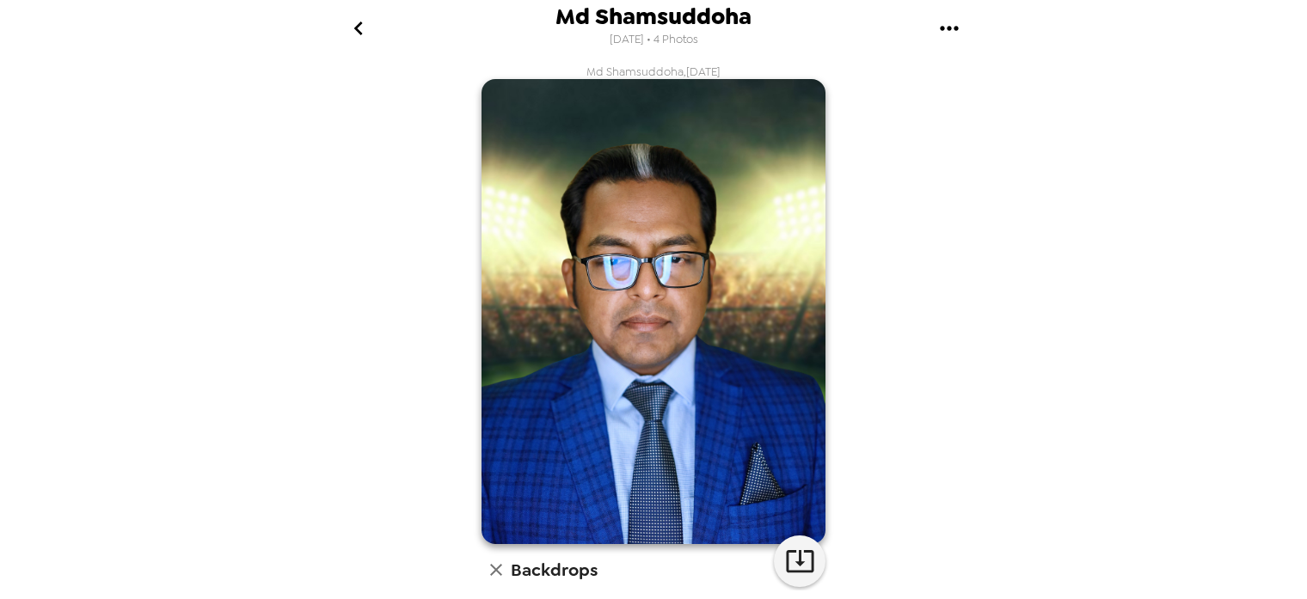
scroll to position [477, 0]
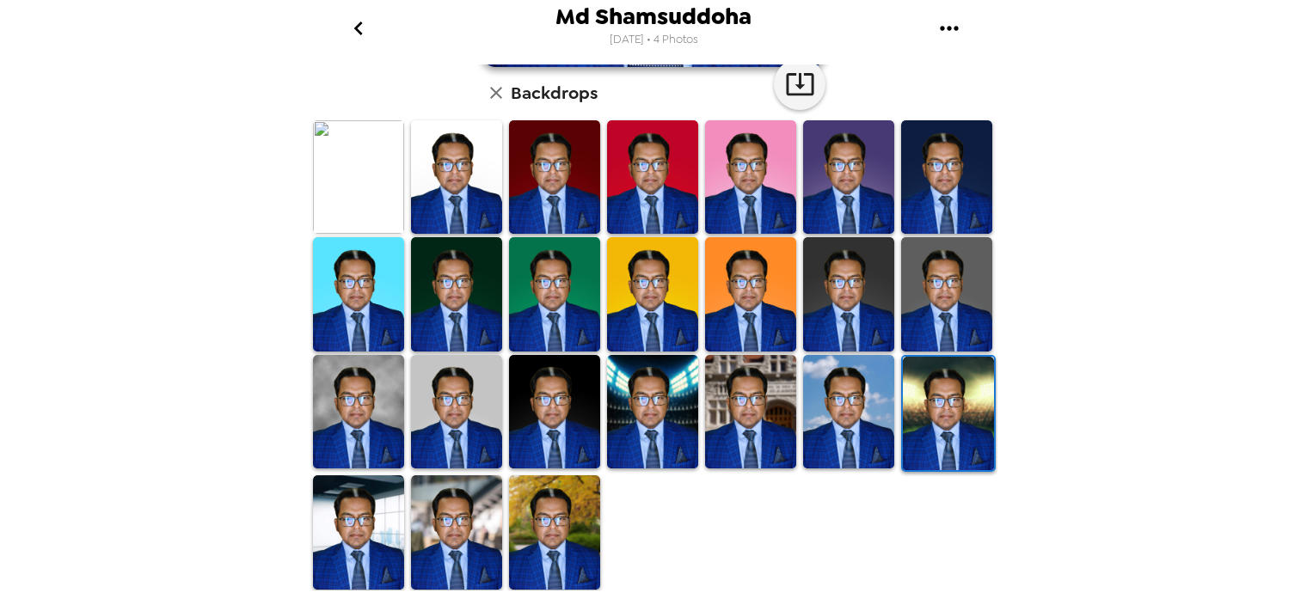
click at [349, 528] on img at bounding box center [358, 531] width 91 height 113
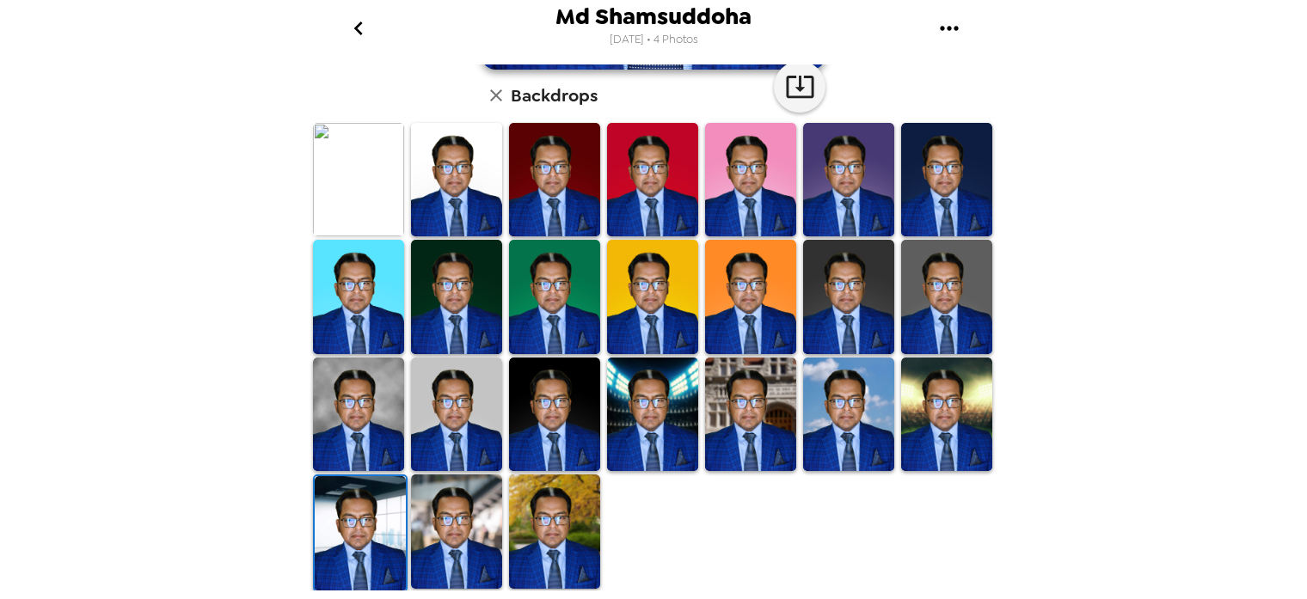
scroll to position [21, 0]
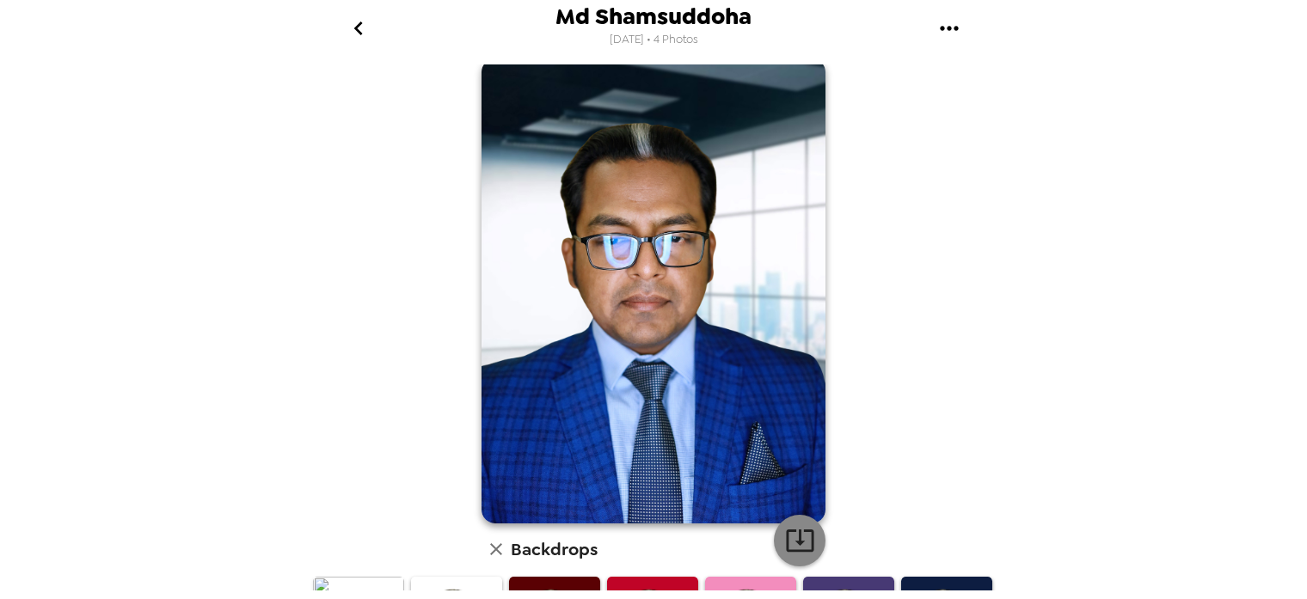
click at [798, 536] on icon "button" at bounding box center [800, 540] width 30 height 30
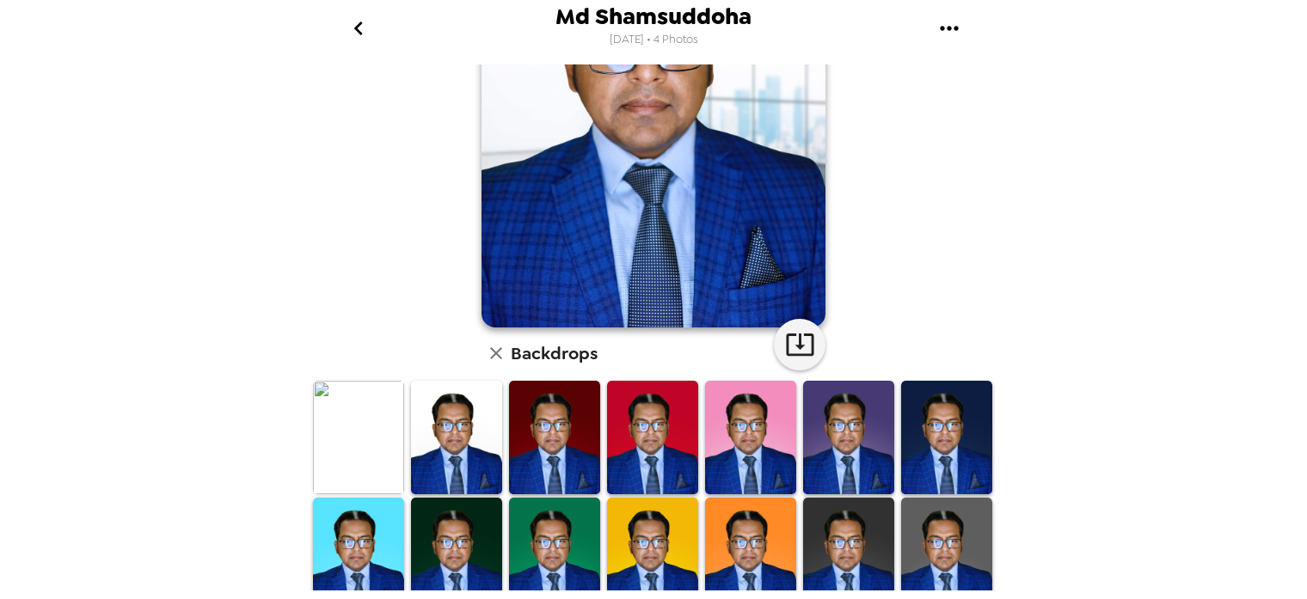
scroll to position [477, 0]
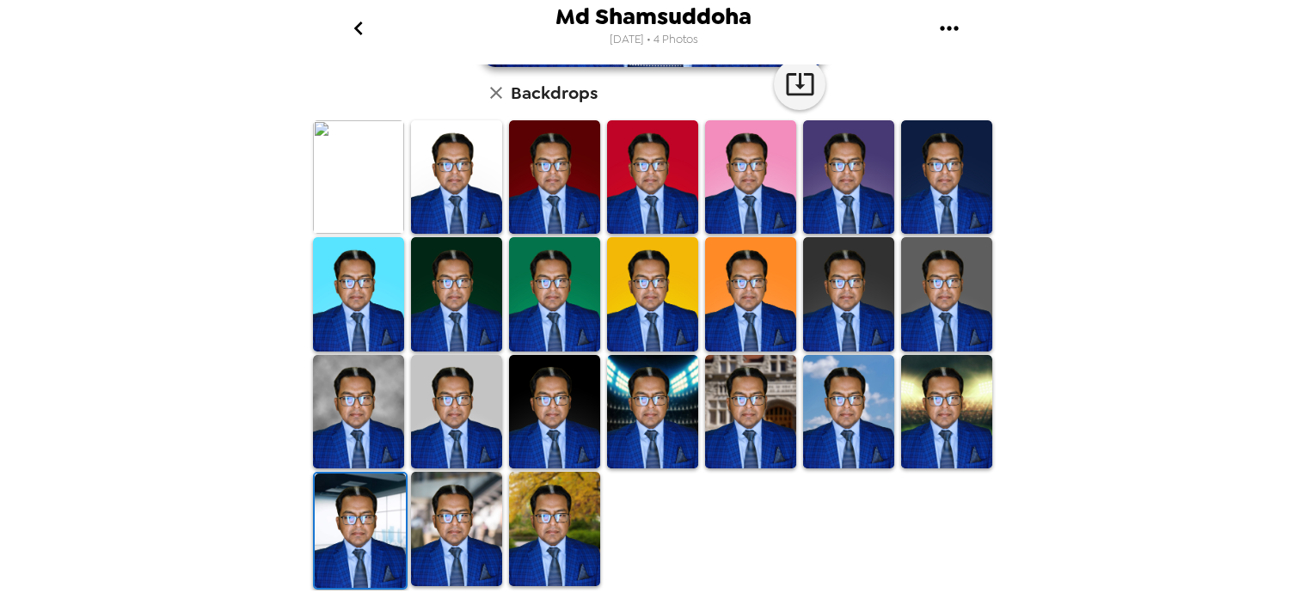
click at [475, 525] on img at bounding box center [456, 528] width 91 height 113
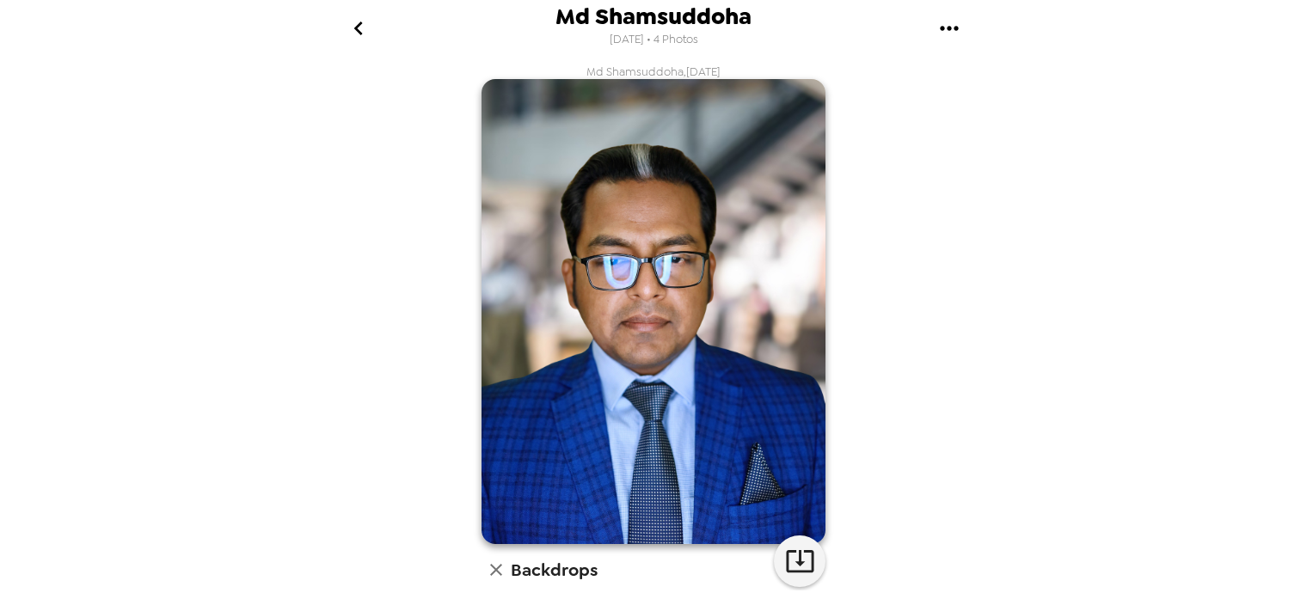
scroll to position [454, 0]
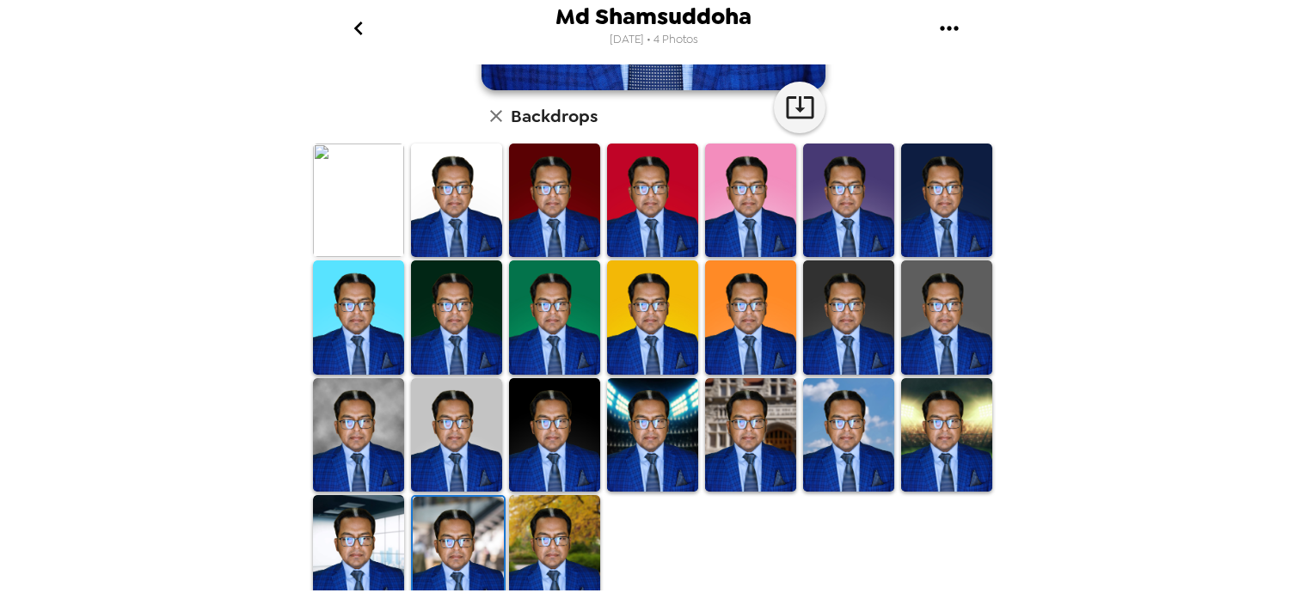
click at [545, 552] on img at bounding box center [554, 551] width 91 height 113
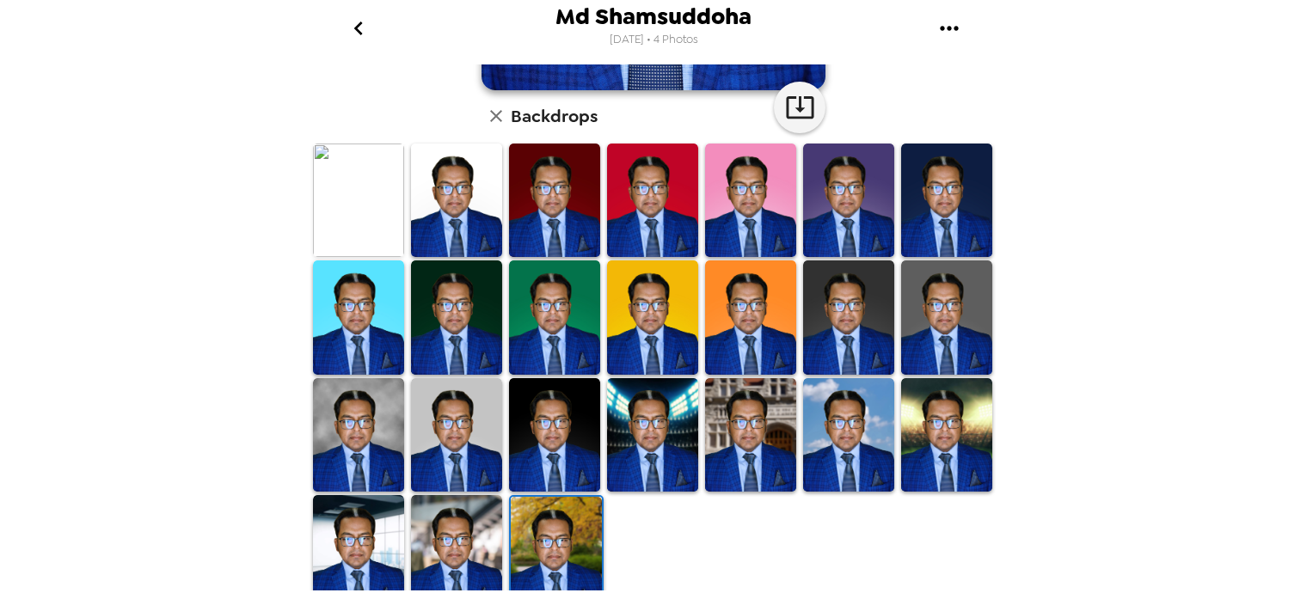
scroll to position [0, 0]
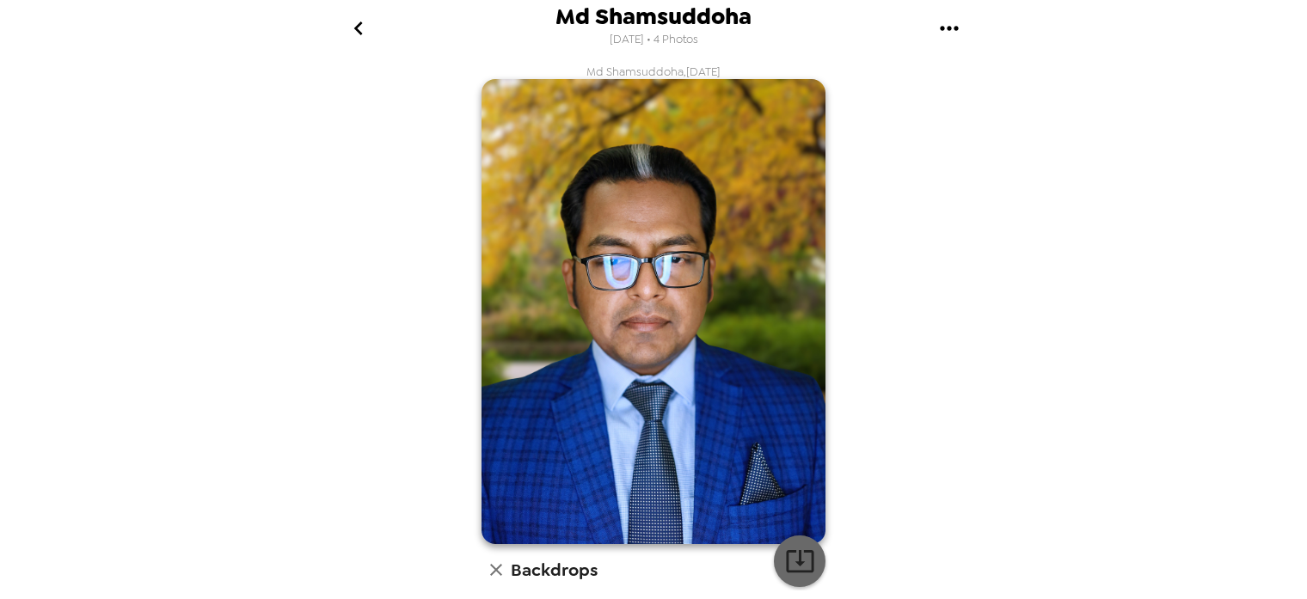
click at [801, 550] on icon "button" at bounding box center [800, 561] width 30 height 30
click at [363, 26] on icon "go back" at bounding box center [359, 29] width 28 height 28
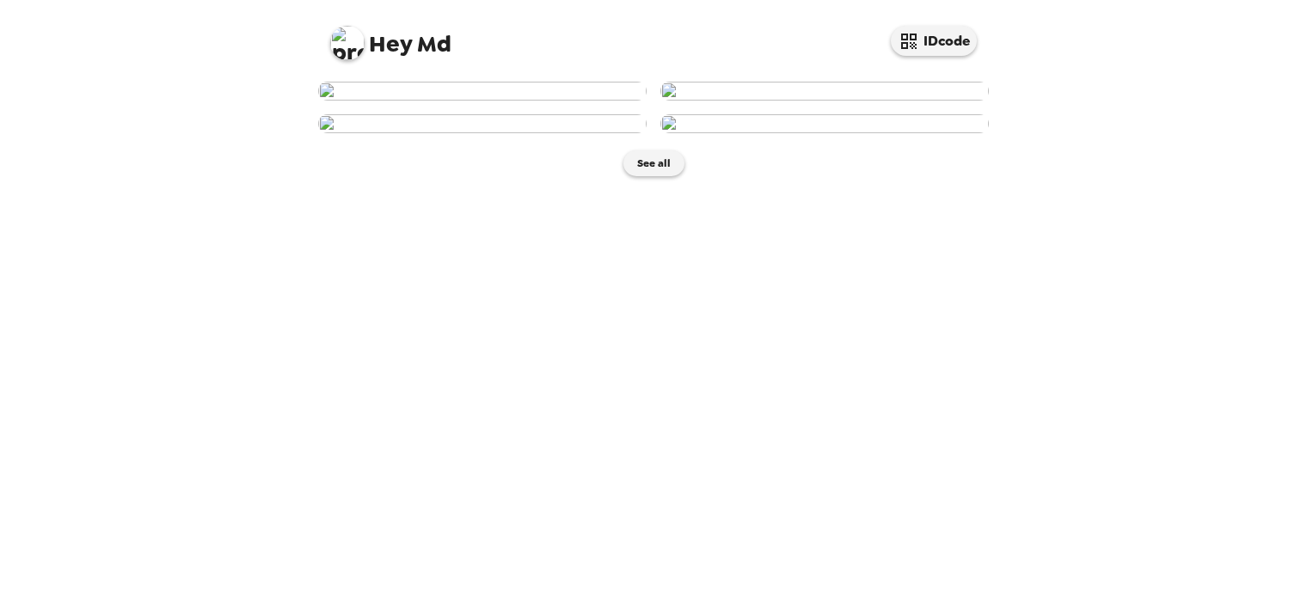
scroll to position [459, 0]
click at [805, 133] on img at bounding box center [824, 123] width 328 height 19
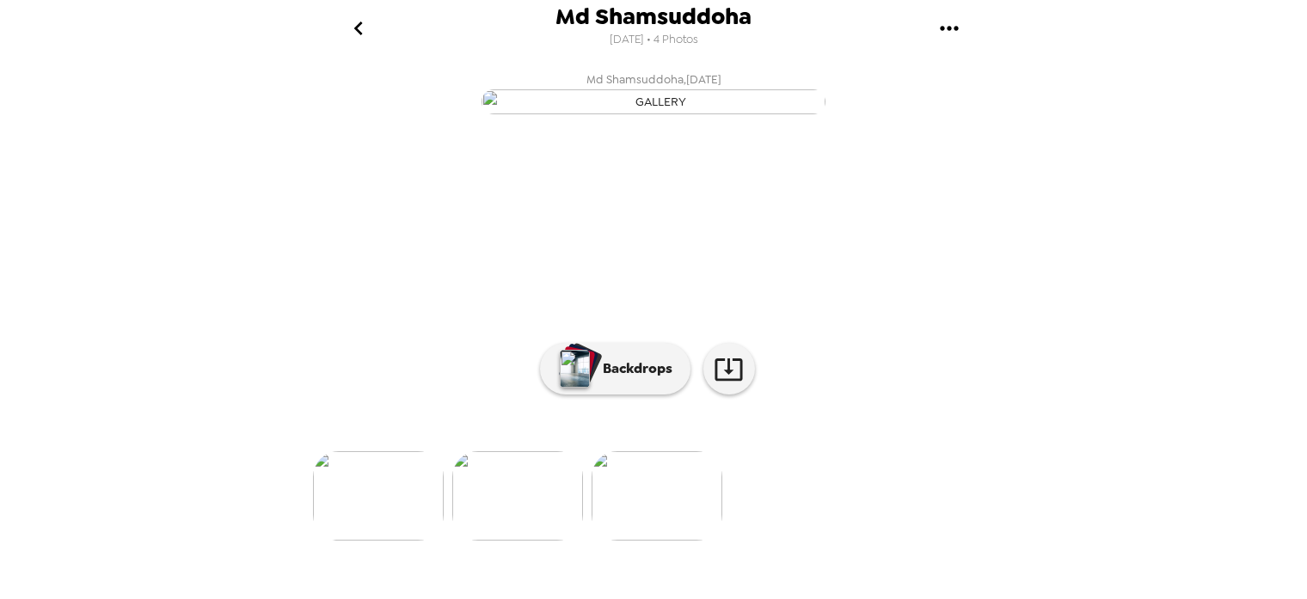
click at [942, 22] on icon "gallery menu" at bounding box center [950, 29] width 28 height 28
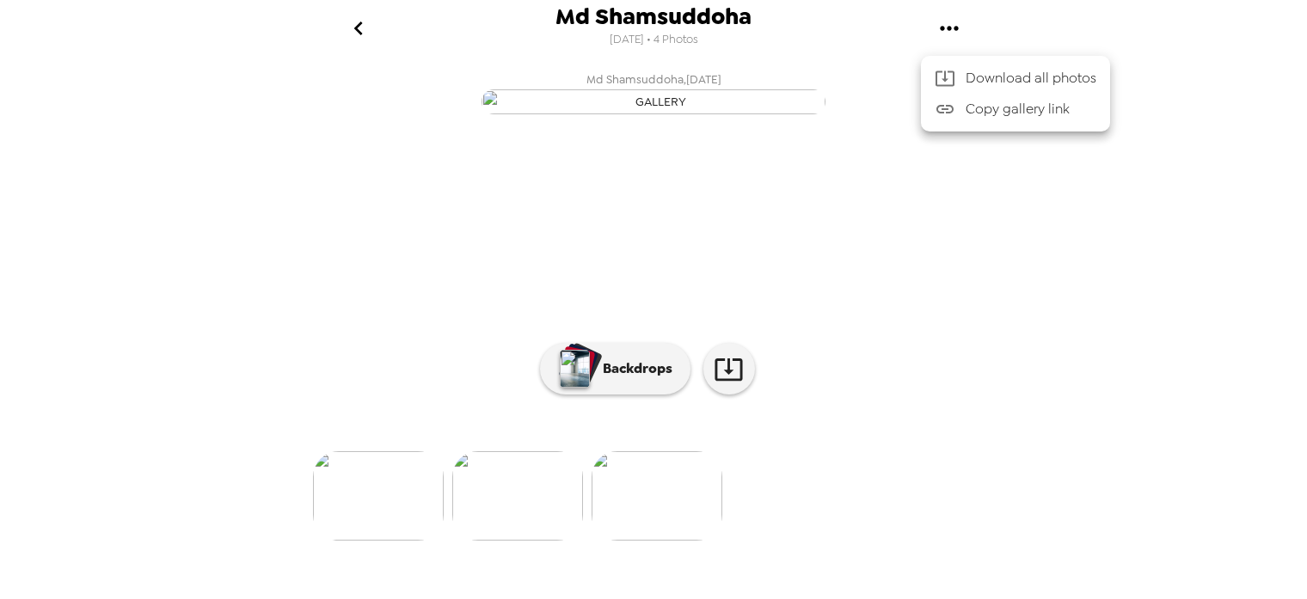
click at [357, 31] on div at bounding box center [653, 299] width 1307 height 599
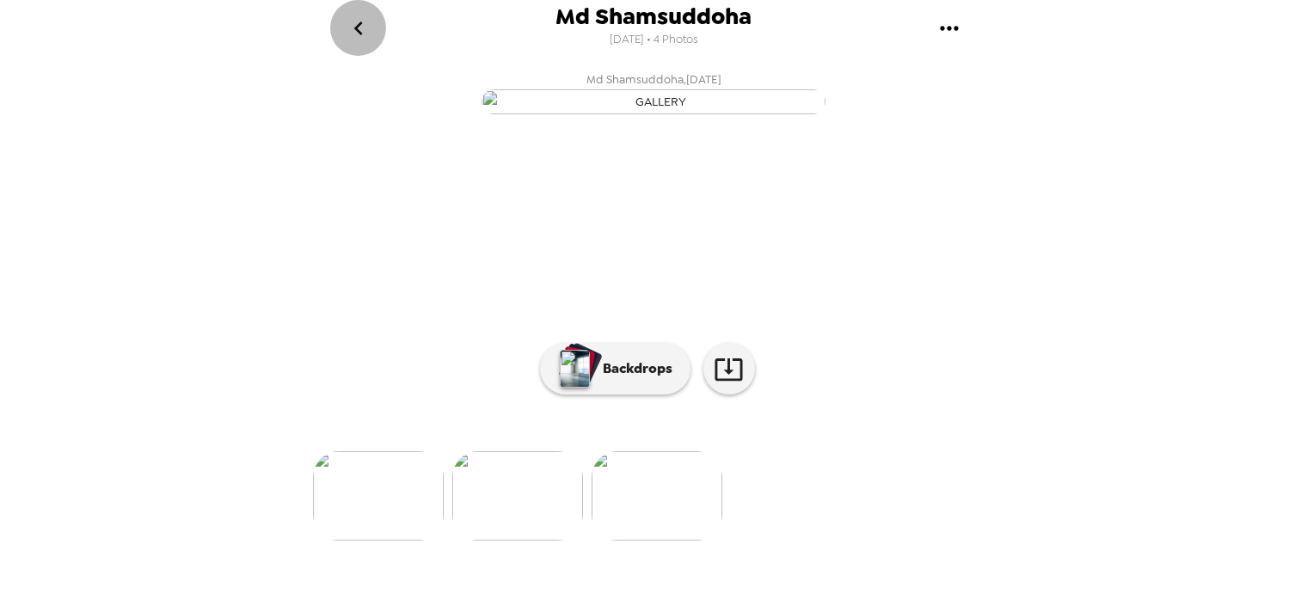
click at [357, 31] on icon "go back" at bounding box center [357, 28] width 9 height 14
